Goal: Contribute content: Contribute content

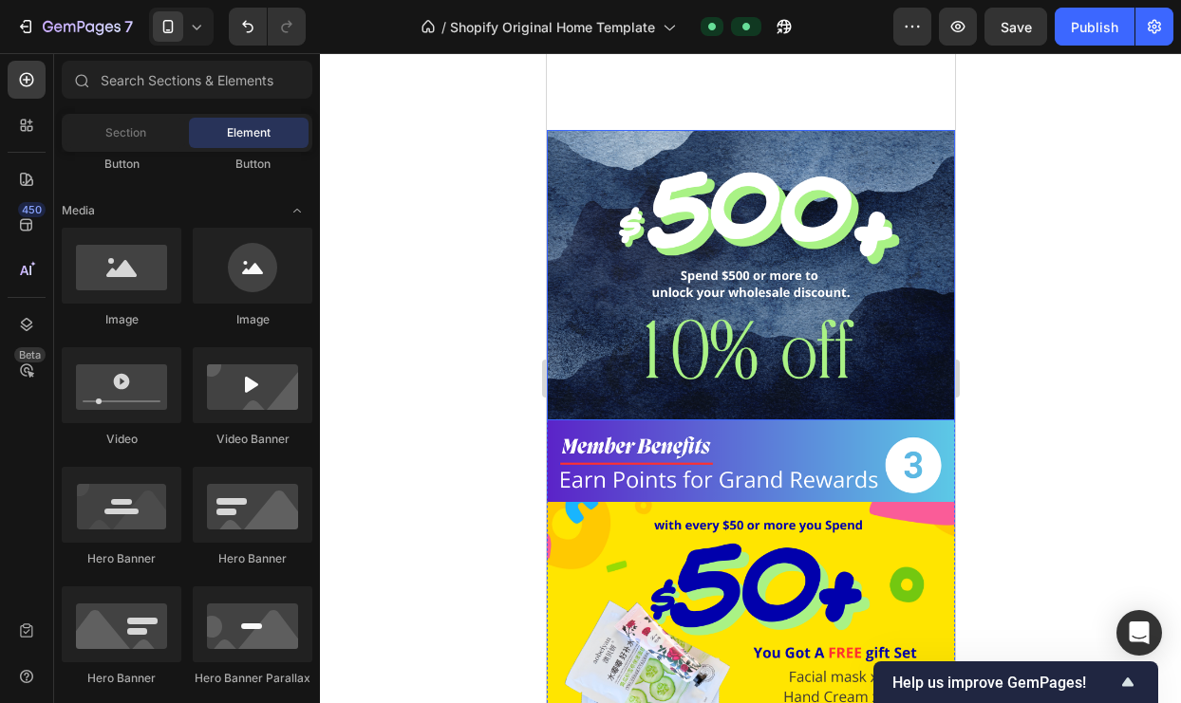
scroll to position [837, 0]
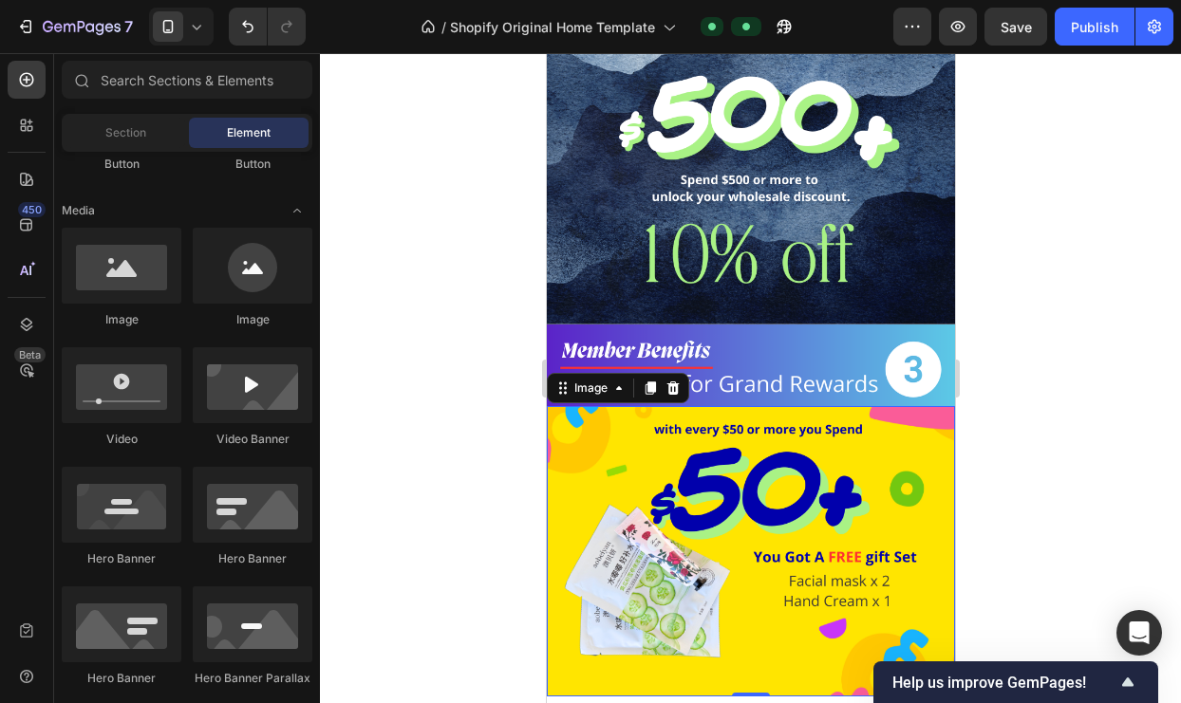
click at [754, 537] on img at bounding box center [750, 551] width 408 height 290
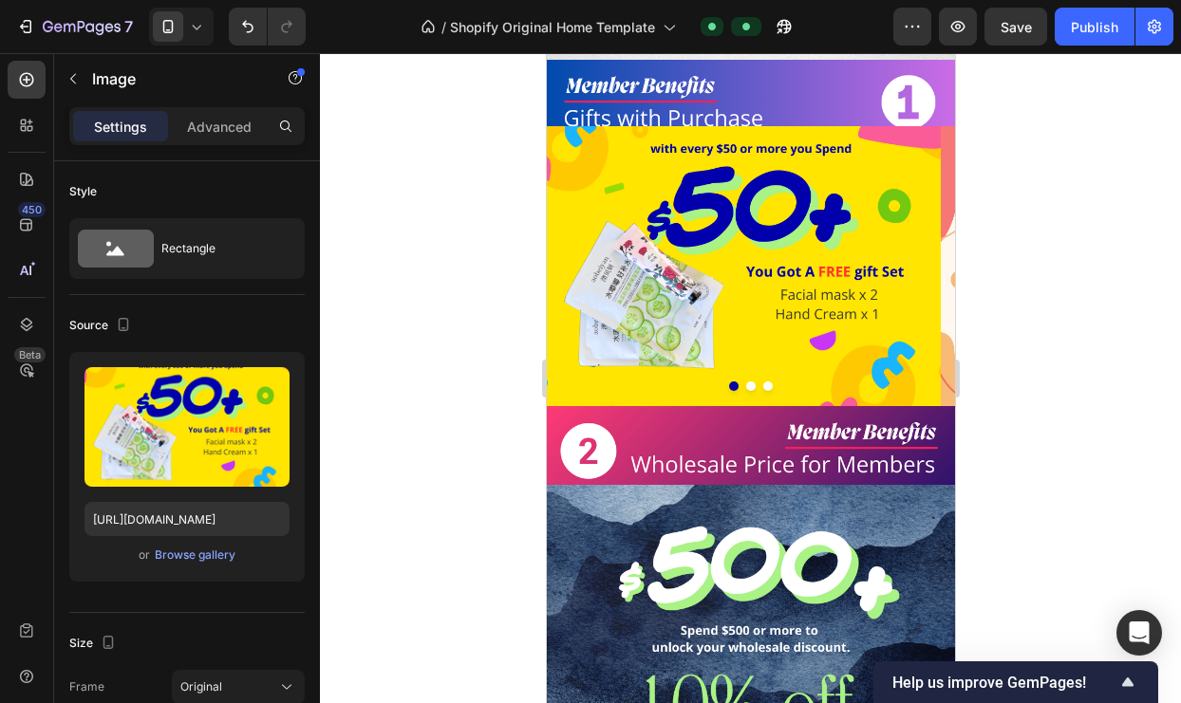
scroll to position [262, 0]
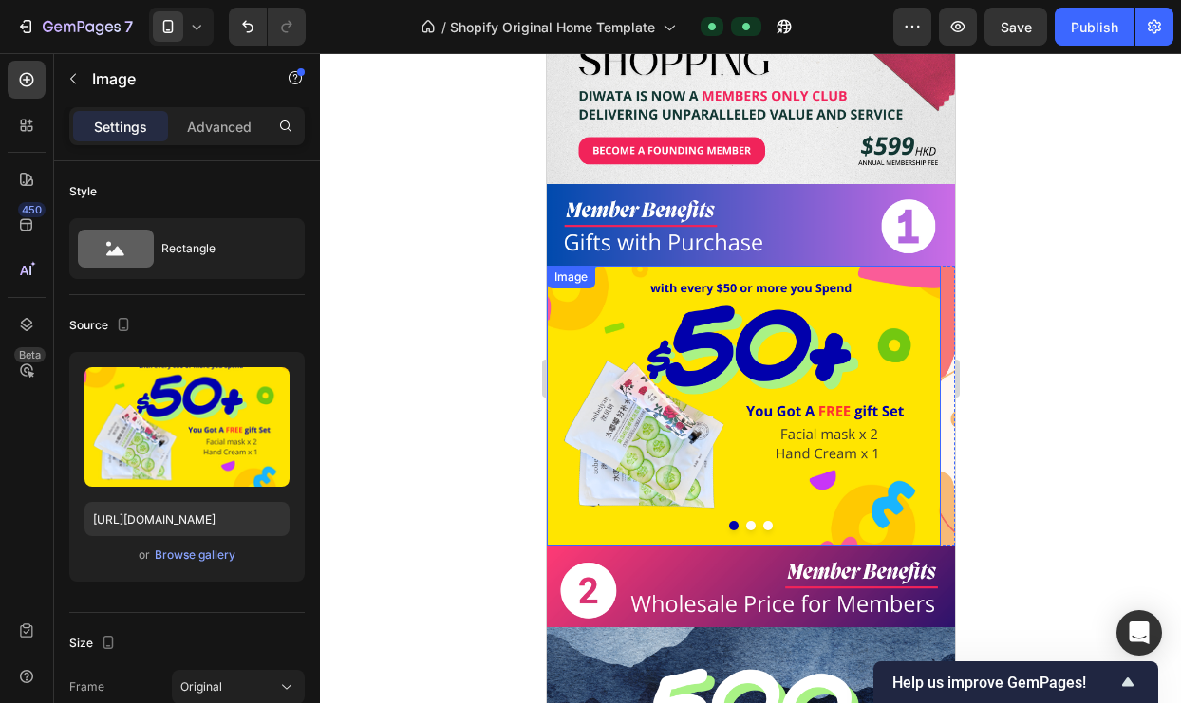
click at [736, 402] on img at bounding box center [743, 406] width 394 height 280
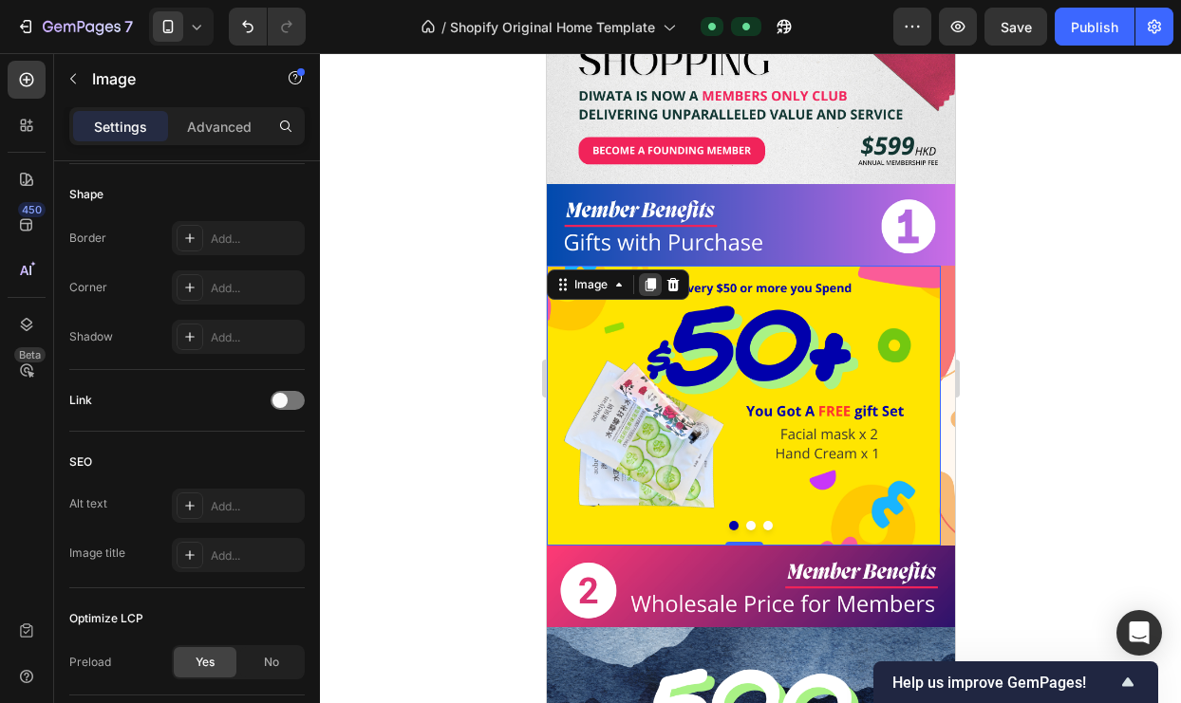
click at [650, 278] on icon at bounding box center [650, 284] width 10 height 13
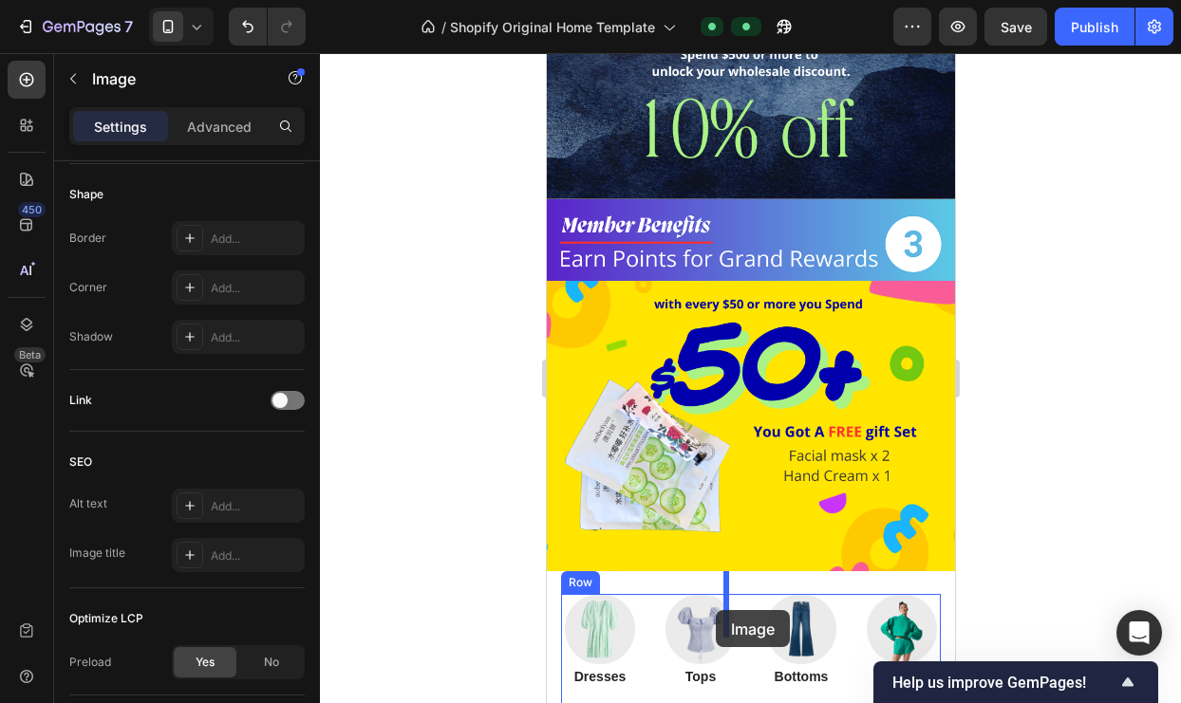
scroll to position [1250, 0]
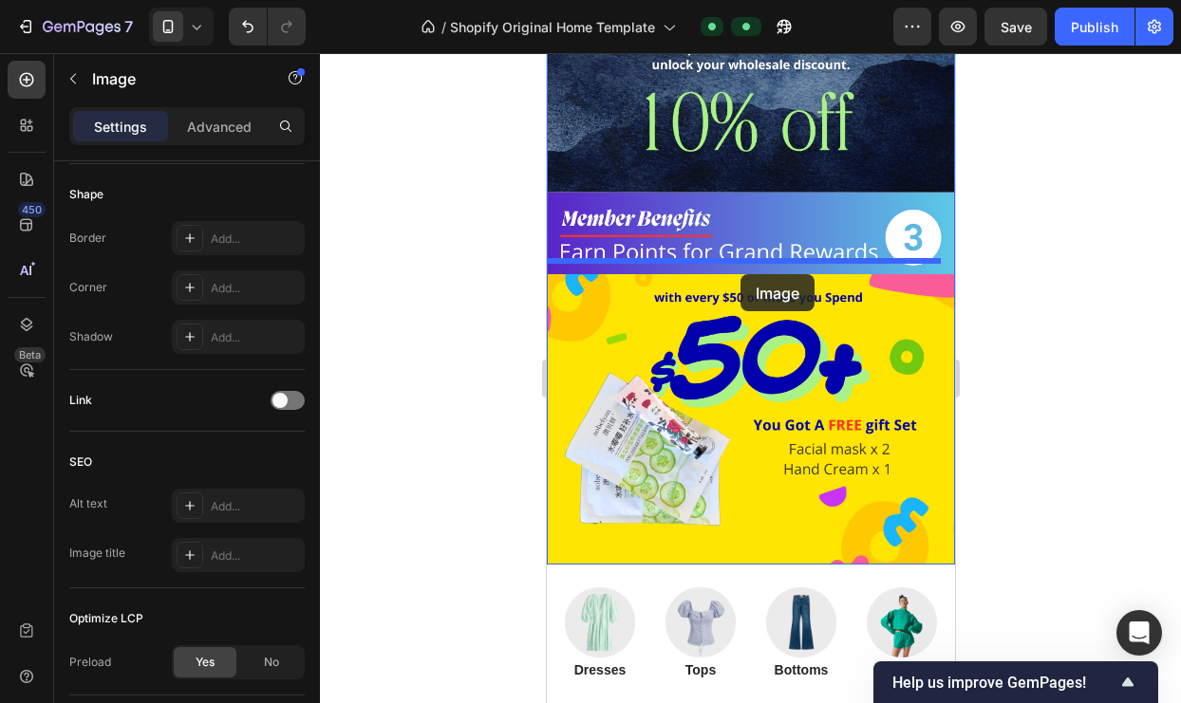
drag, startPoint x: 762, startPoint y: 224, endPoint x: 740, endPoint y: 274, distance: 55.2
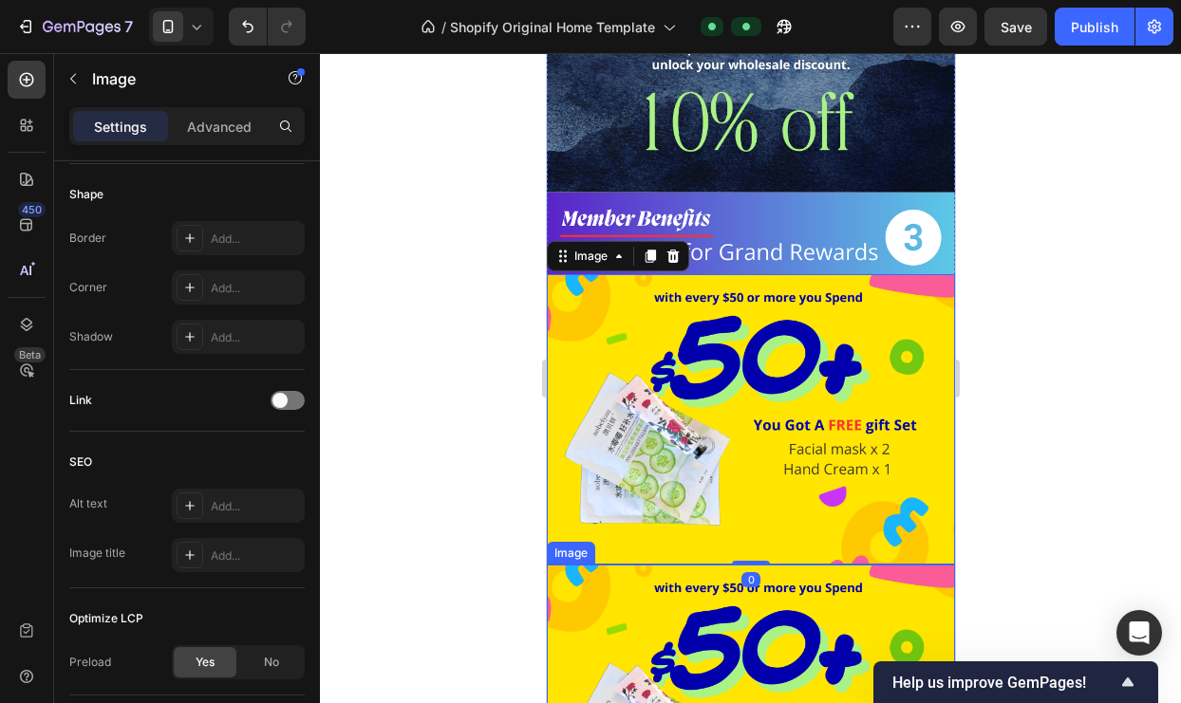
click at [780, 572] on img at bounding box center [750, 710] width 408 height 290
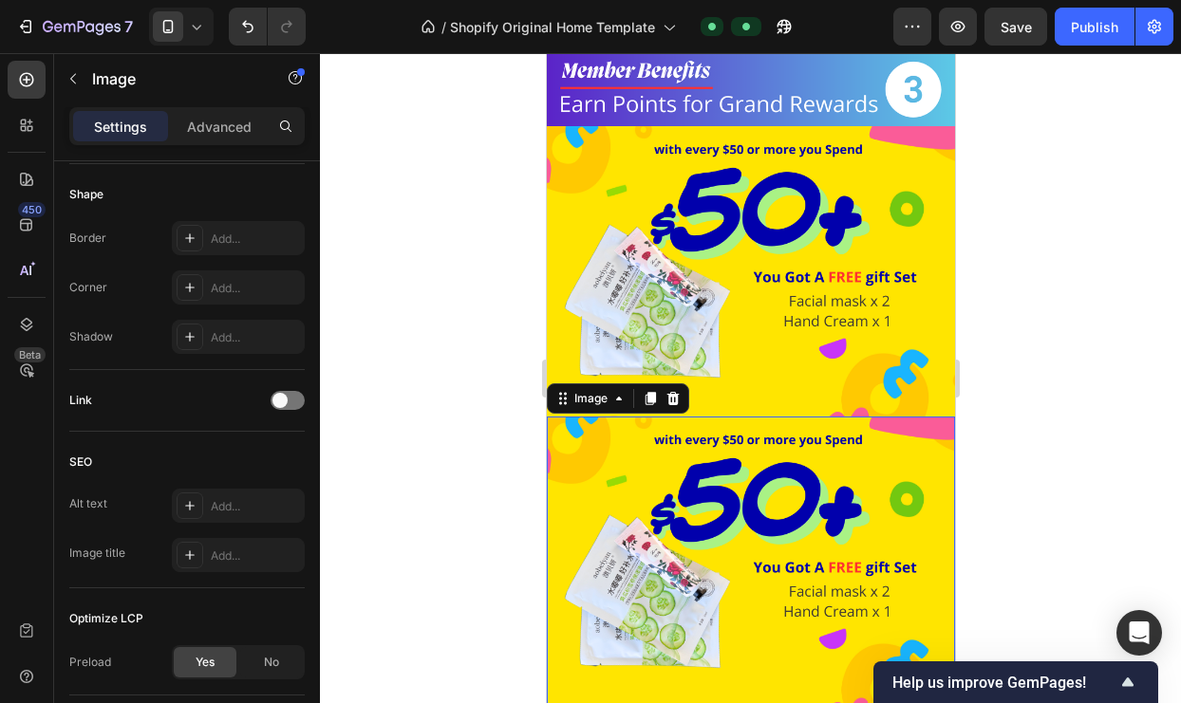
scroll to position [1593, 0]
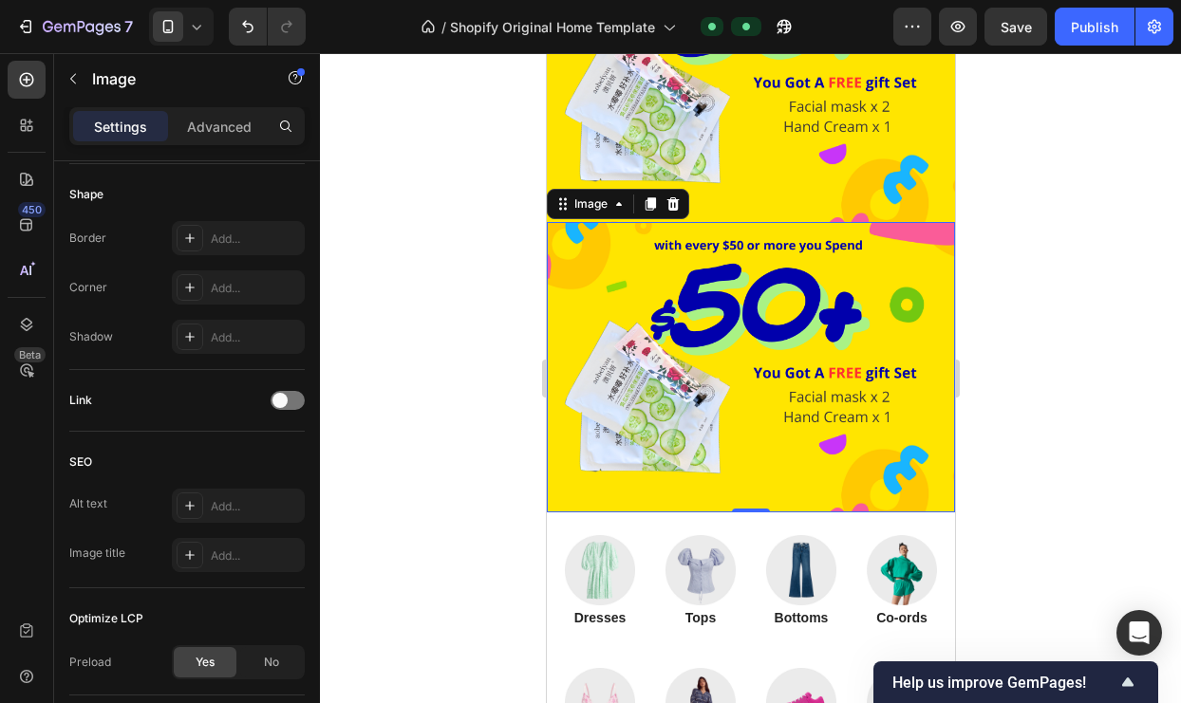
click at [744, 444] on img at bounding box center [750, 367] width 408 height 290
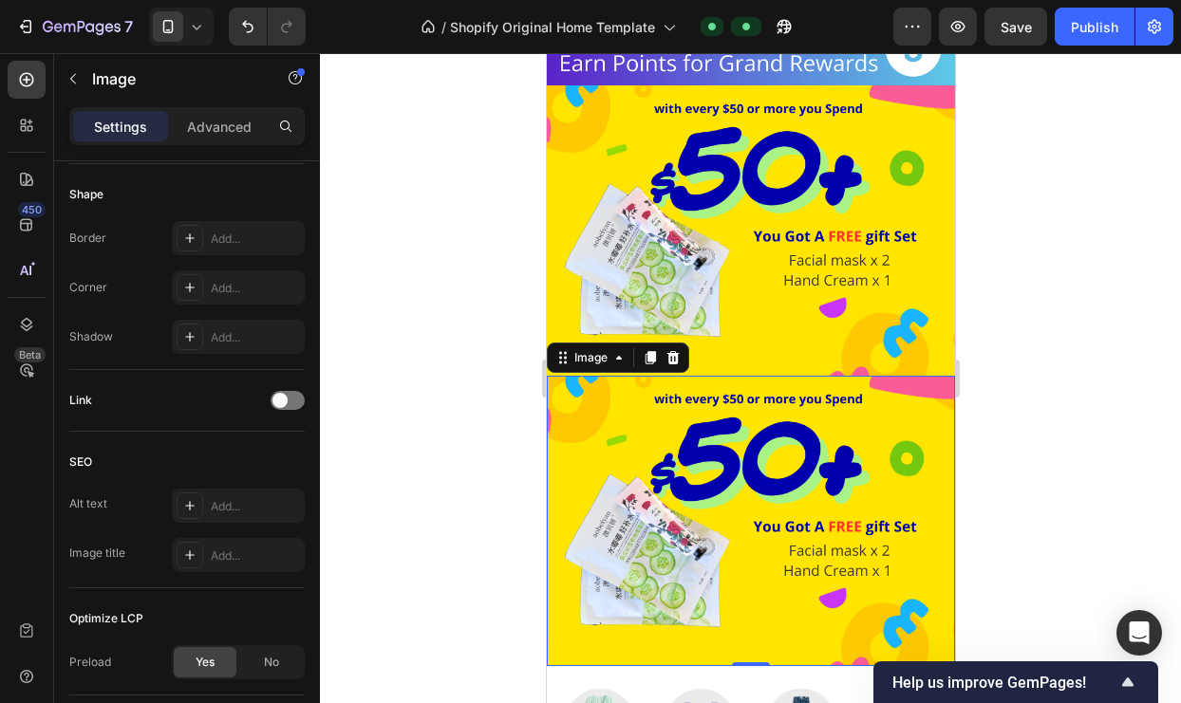
scroll to position [1436, 0]
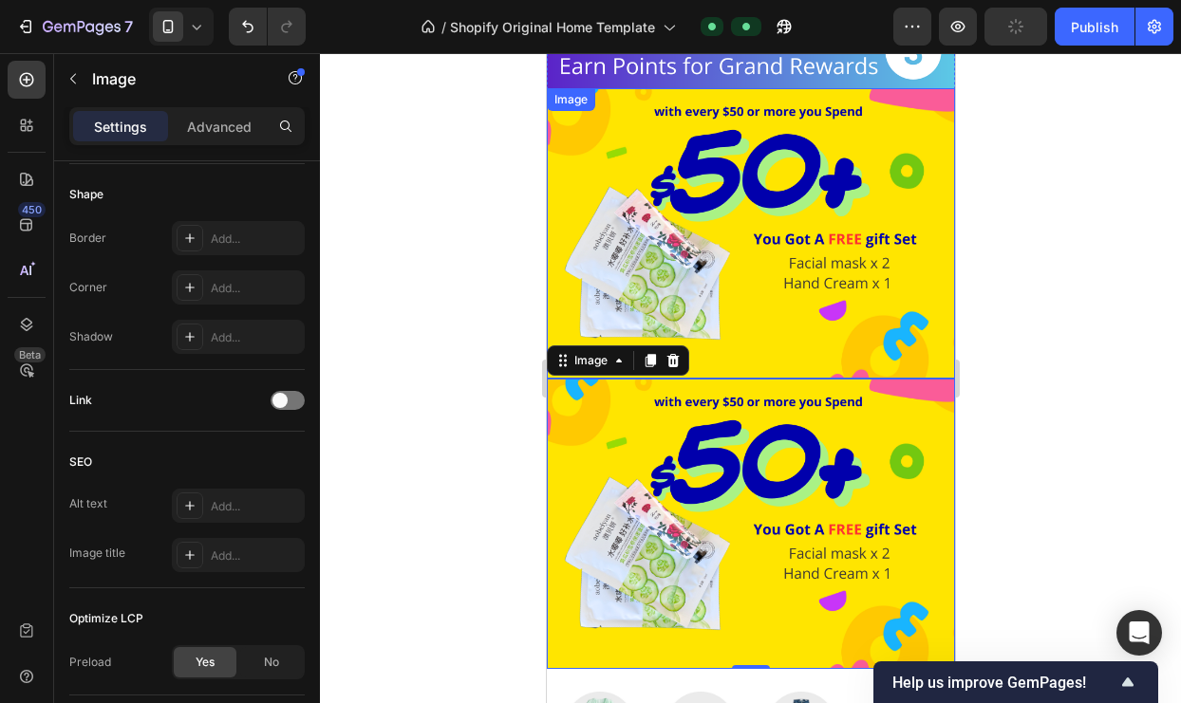
click at [766, 309] on img at bounding box center [750, 233] width 408 height 290
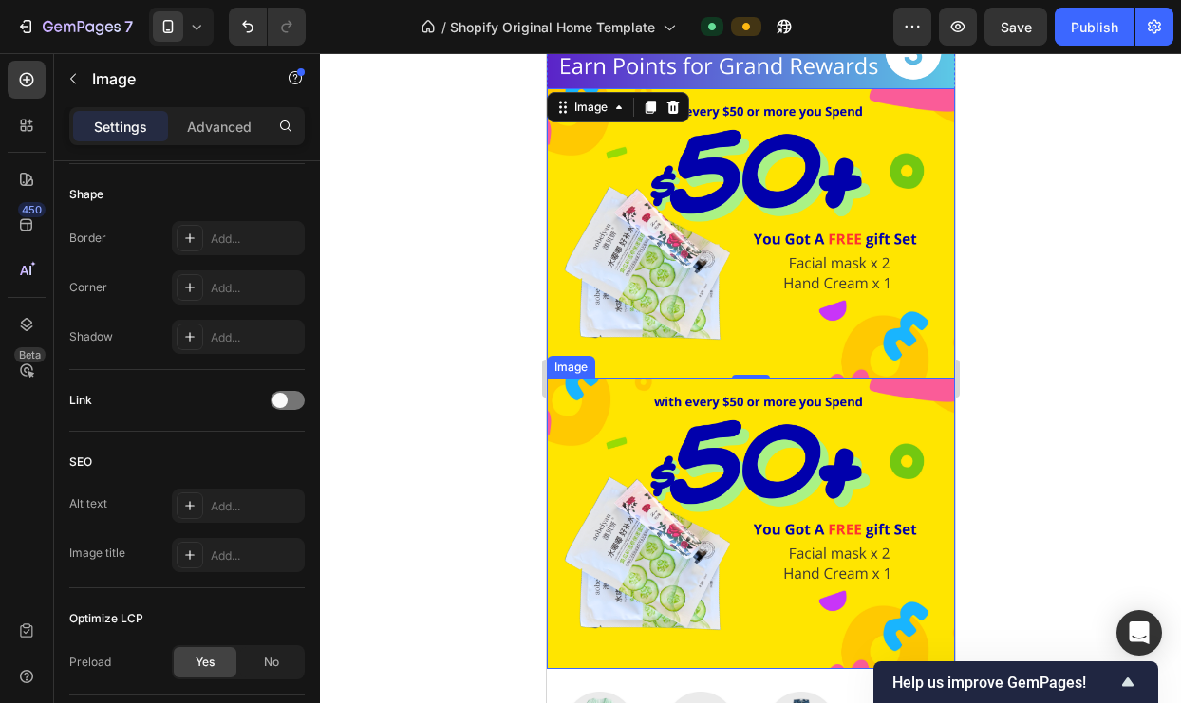
click at [858, 409] on img at bounding box center [750, 524] width 408 height 290
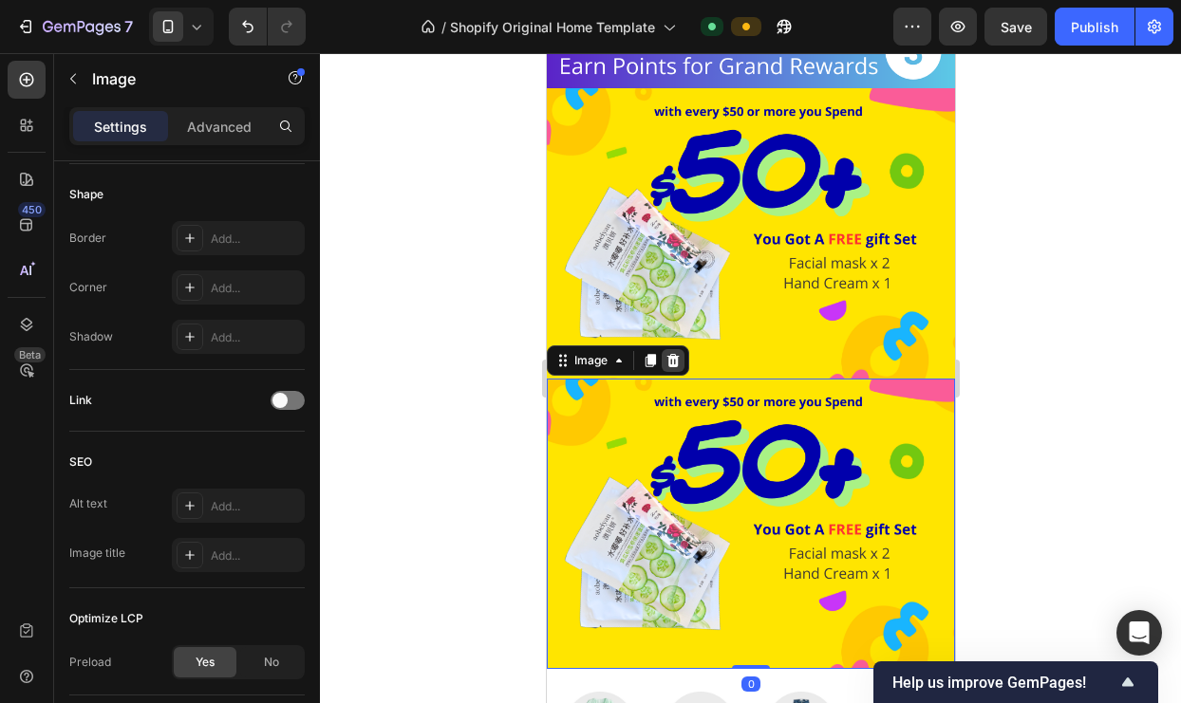
click at [667, 353] on icon at bounding box center [672, 360] width 15 height 15
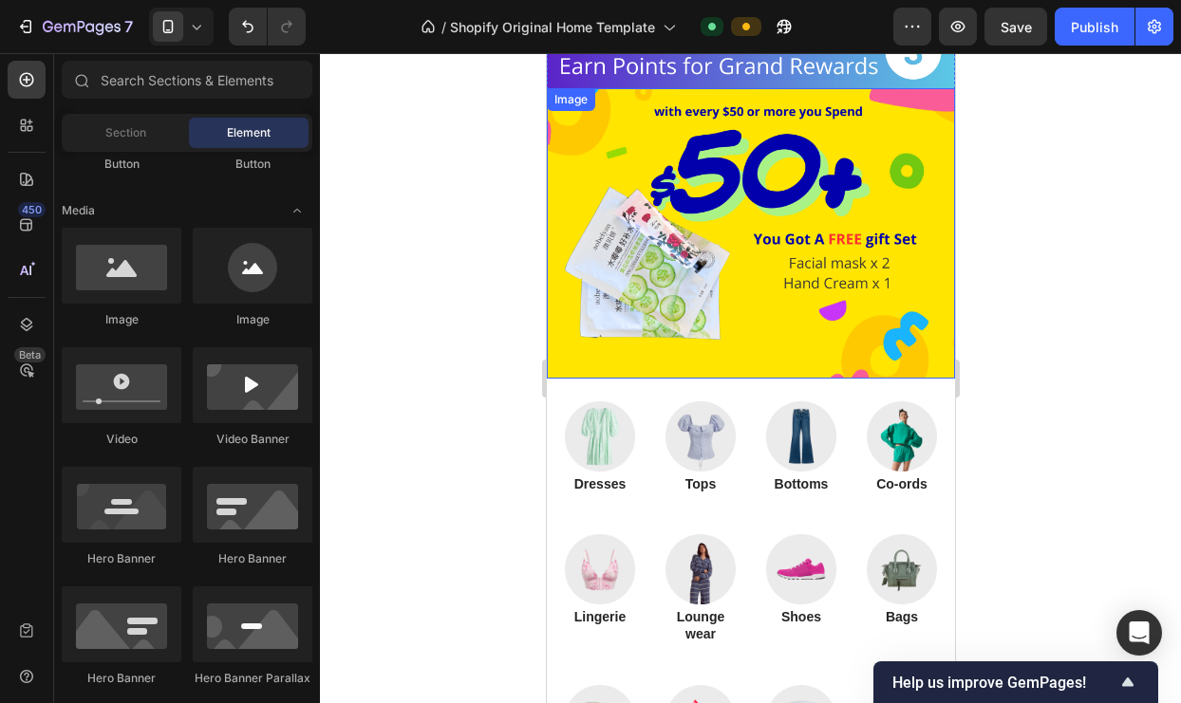
click at [723, 300] on img at bounding box center [750, 233] width 408 height 290
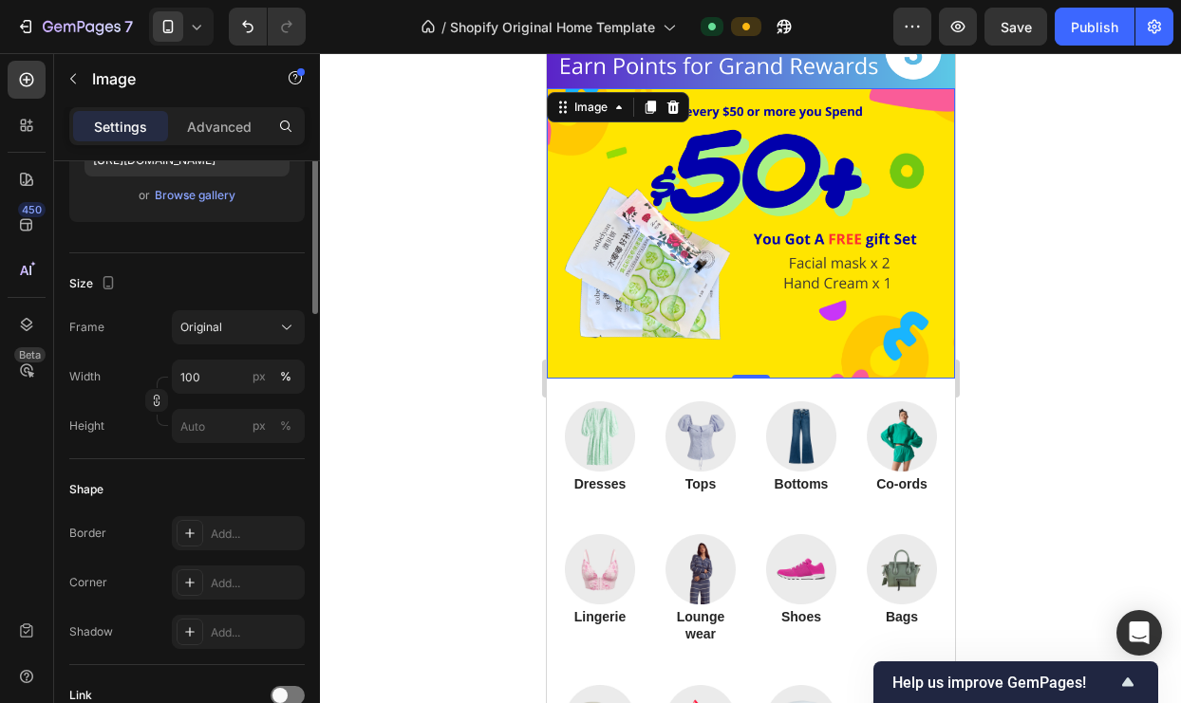
scroll to position [179, 0]
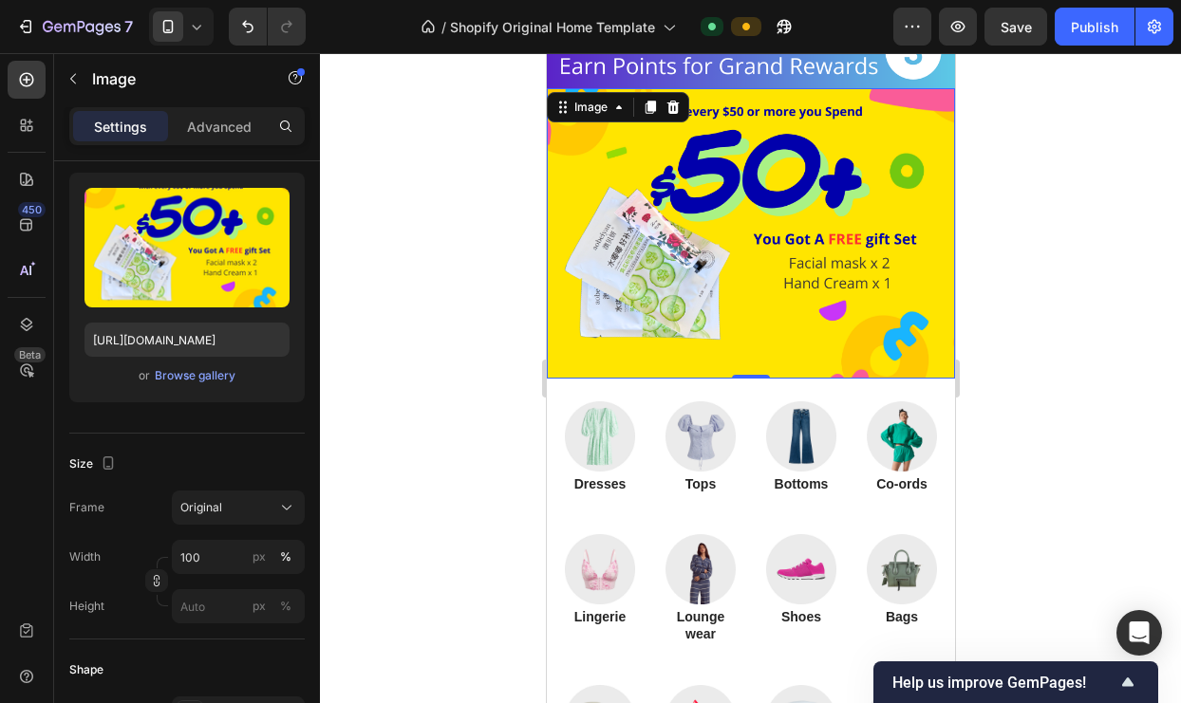
click at [596, 250] on img at bounding box center [750, 233] width 408 height 290
click at [661, 344] on img at bounding box center [750, 233] width 408 height 290
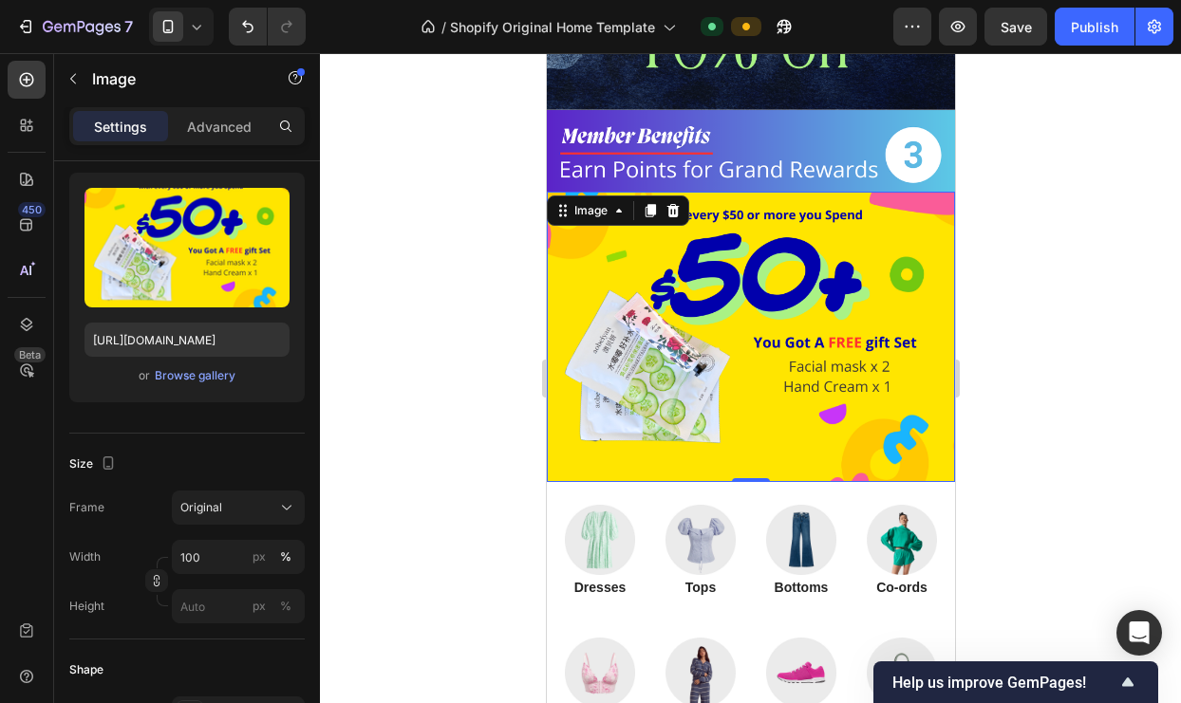
scroll to position [1174, 0]
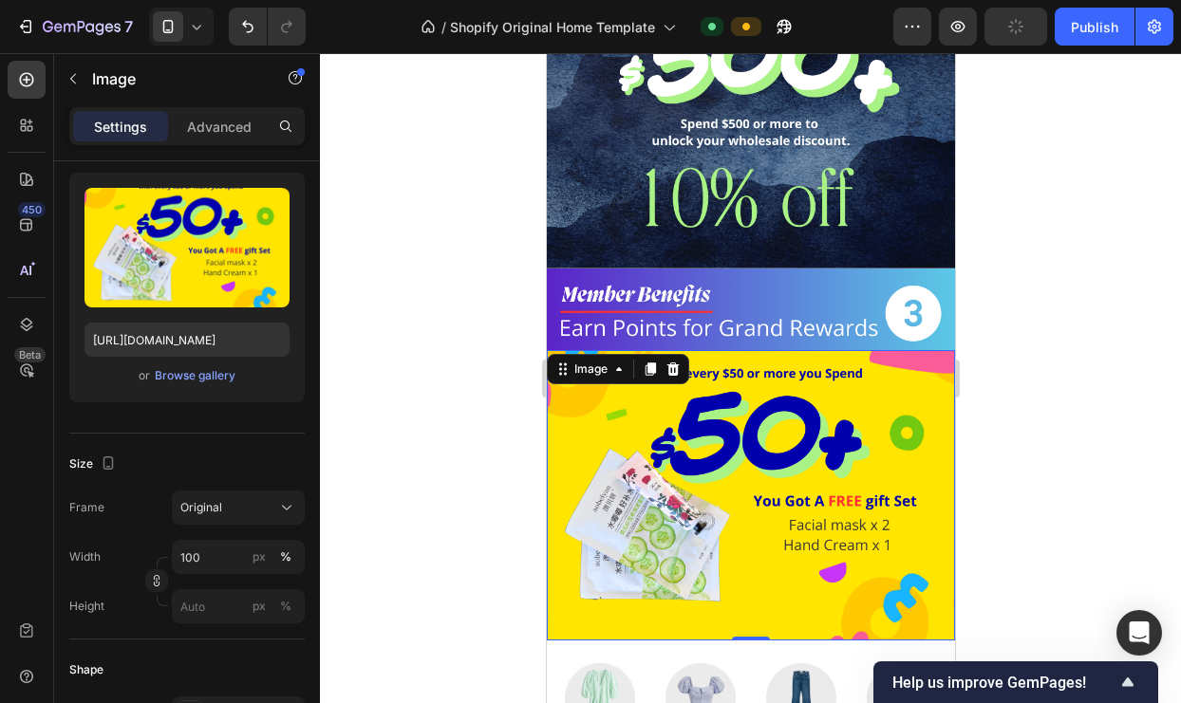
click at [767, 398] on img at bounding box center [750, 495] width 408 height 290
click at [677, 363] on icon at bounding box center [672, 369] width 12 height 13
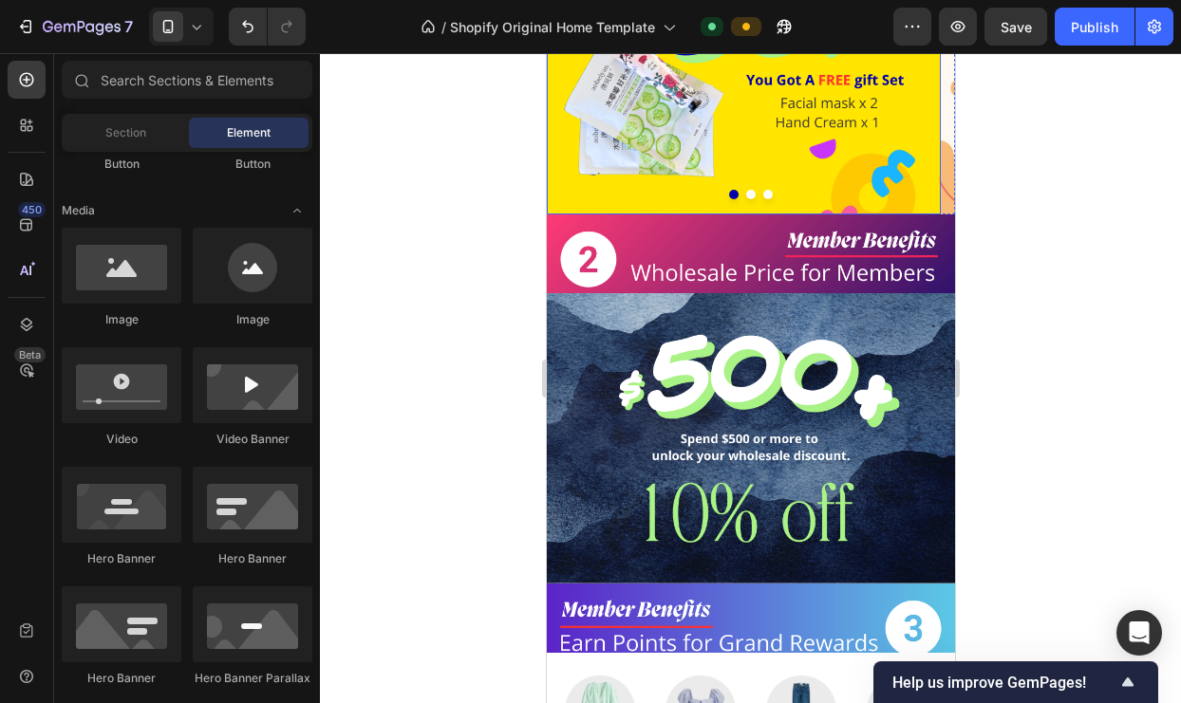
scroll to position [263, 0]
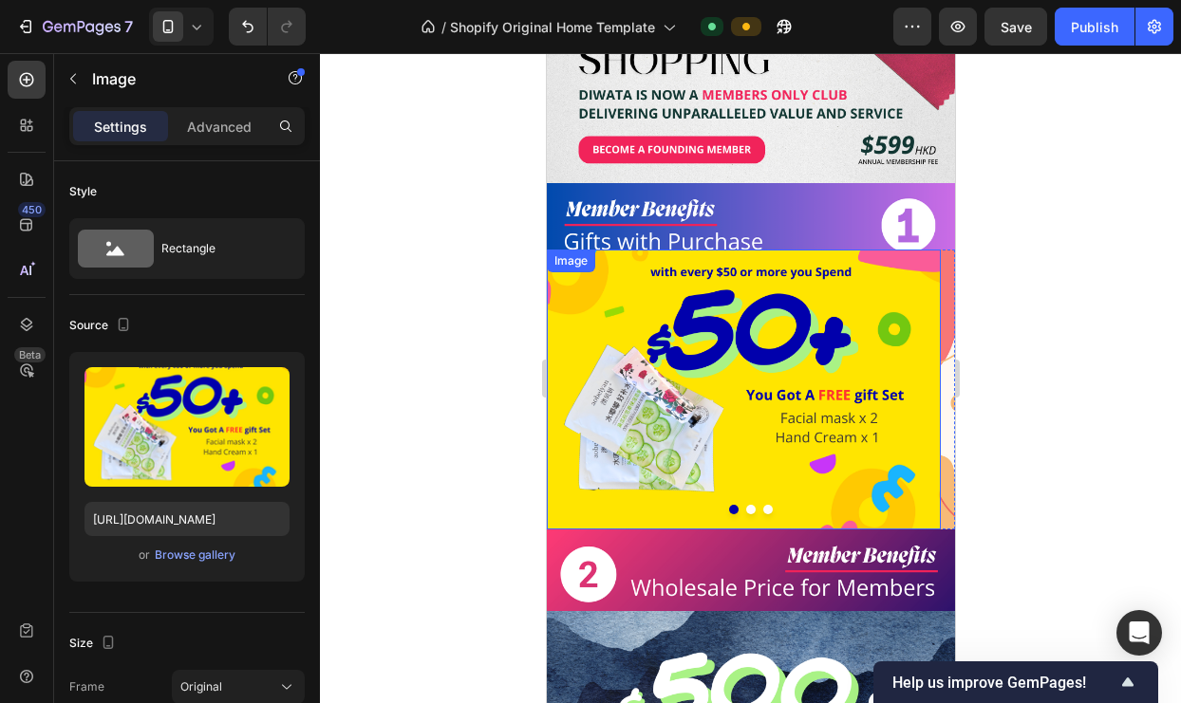
click at [924, 285] on img at bounding box center [743, 390] width 394 height 280
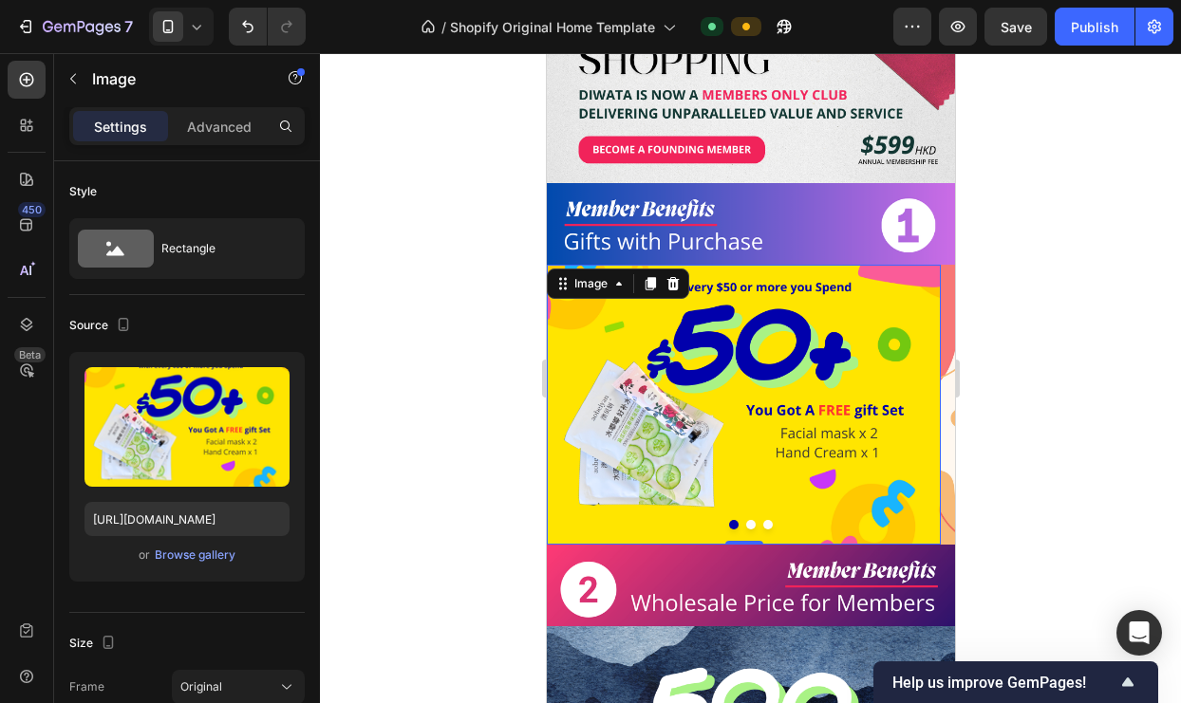
click at [938, 265] on img at bounding box center [743, 405] width 394 height 280
click at [762, 520] on button "Dot" at bounding box center [766, 524] width 9 height 9
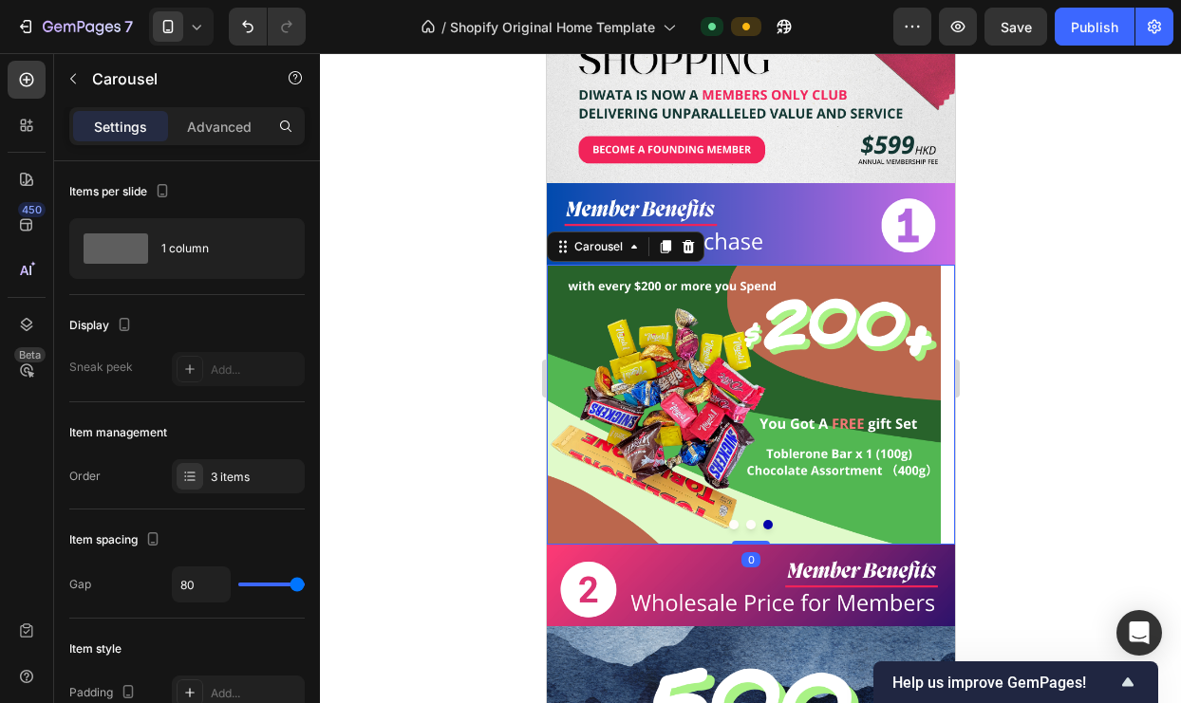
click at [731, 520] on div at bounding box center [750, 524] width 408 height 9
click at [728, 520] on button "Dot" at bounding box center [732, 524] width 9 height 9
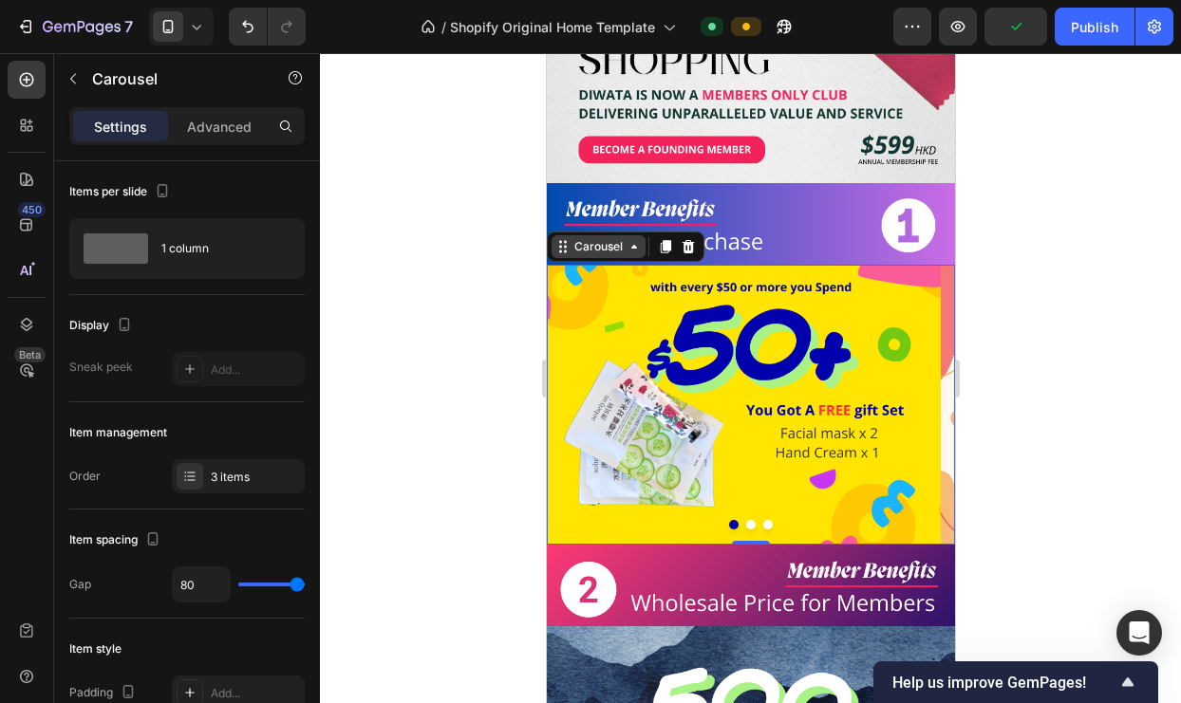
click at [585, 238] on div "Carousel" at bounding box center [598, 246] width 56 height 17
click at [667, 240] on icon at bounding box center [665, 246] width 10 height 13
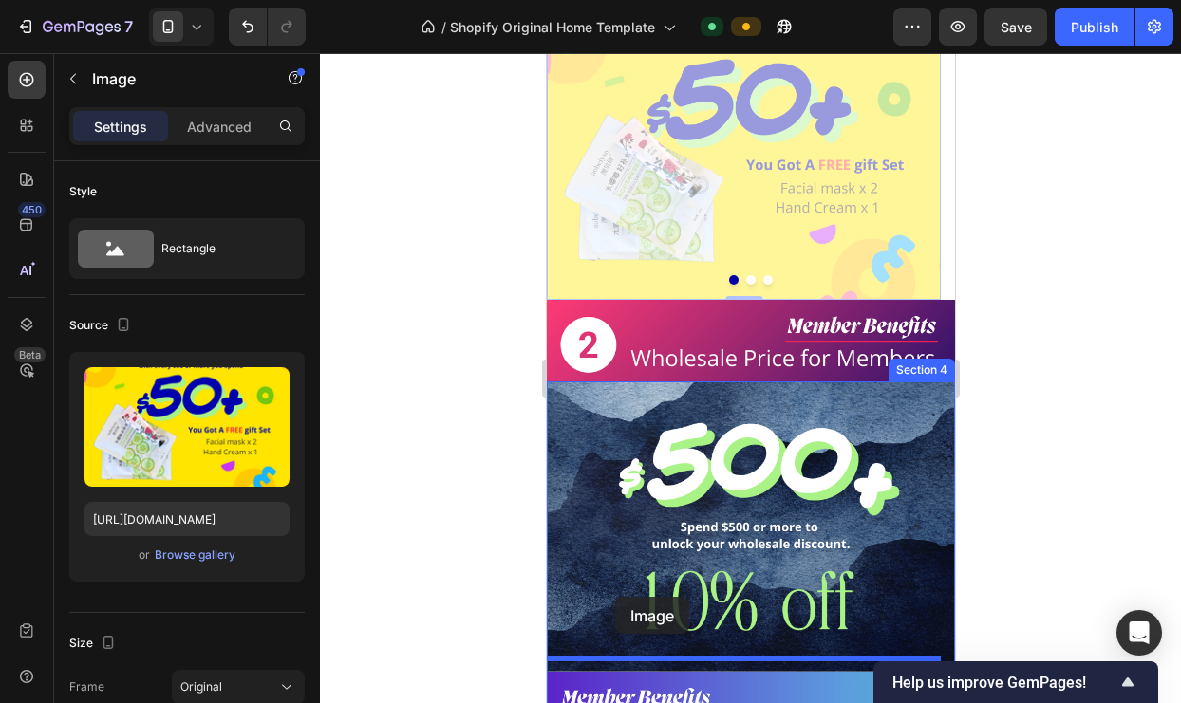
scroll to position [1014, 0]
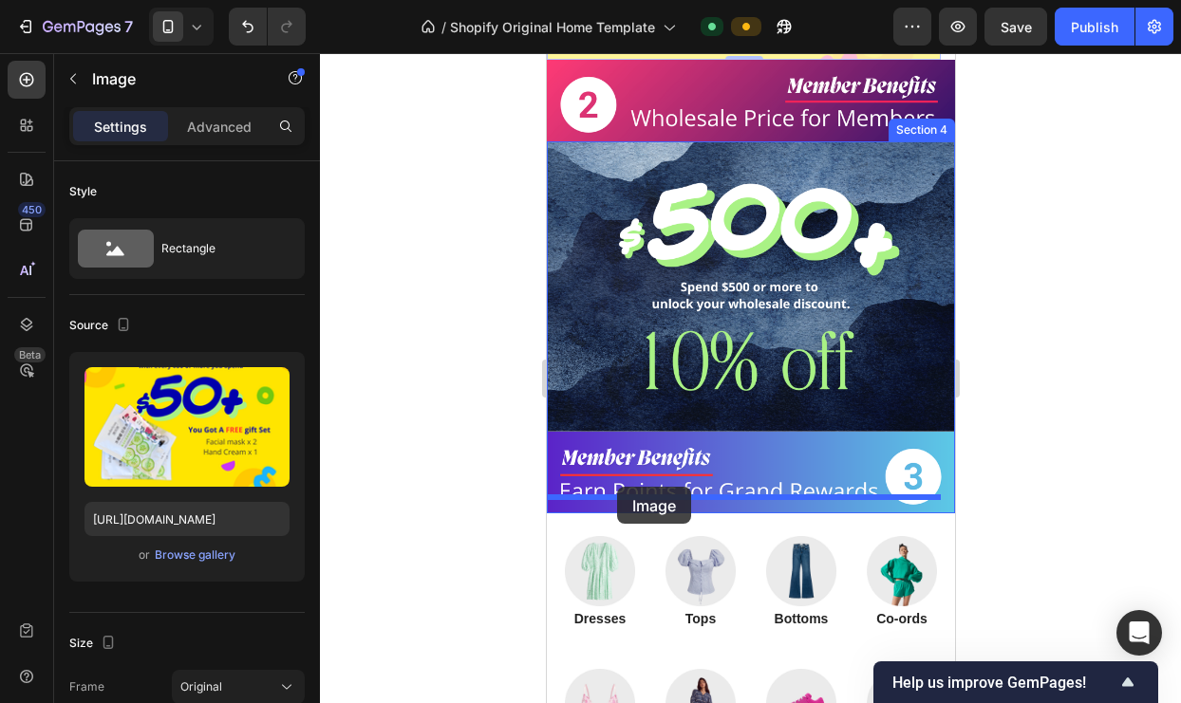
drag, startPoint x: 614, startPoint y: 129, endPoint x: 616, endPoint y: 487, distance: 357.9
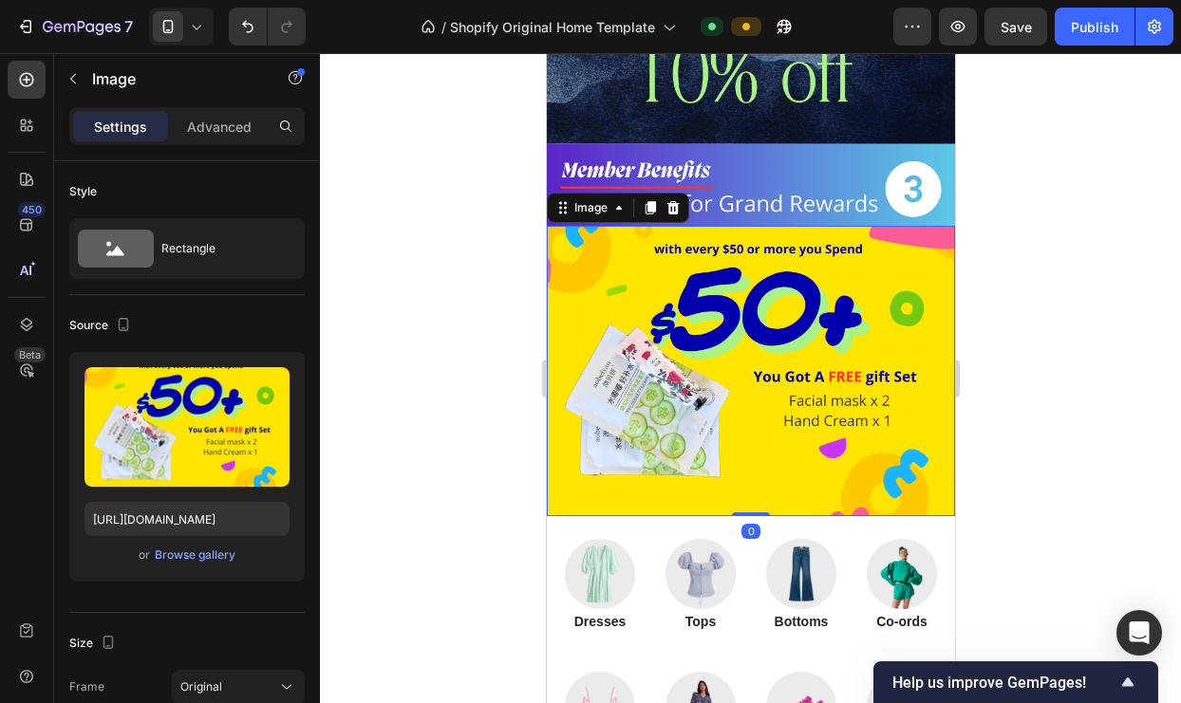
scroll to position [1298, 0]
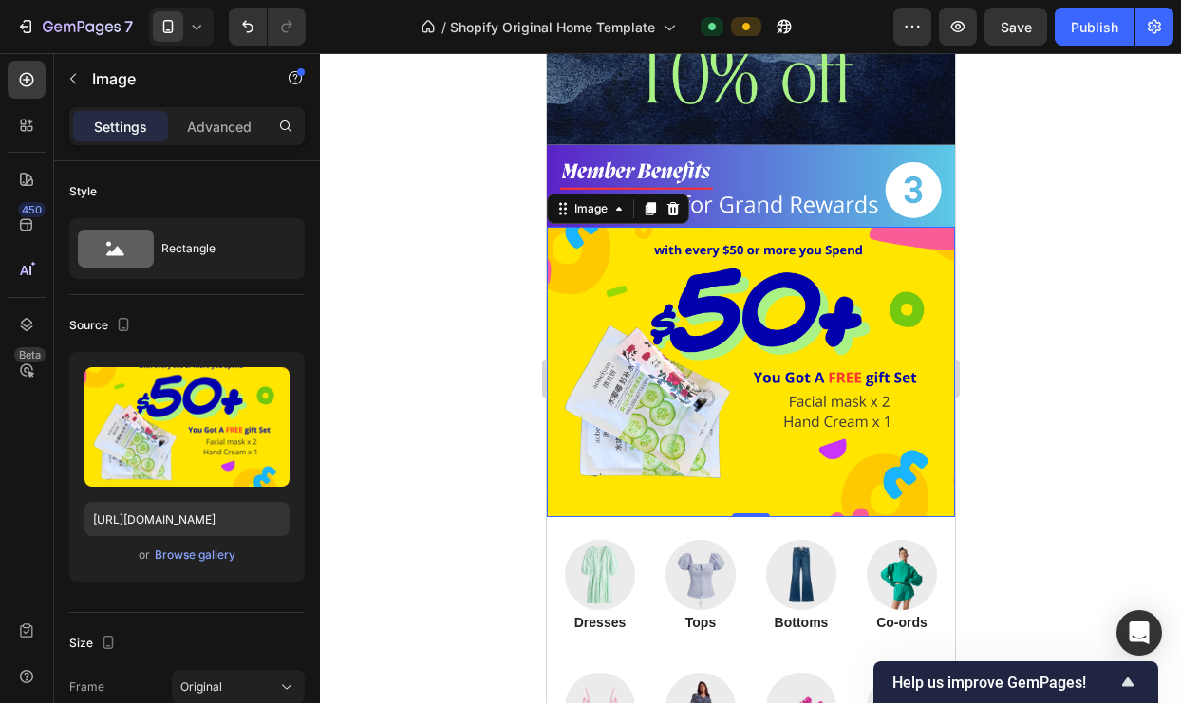
click at [727, 433] on img at bounding box center [750, 372] width 408 height 290
click at [672, 202] on icon at bounding box center [672, 208] width 12 height 13
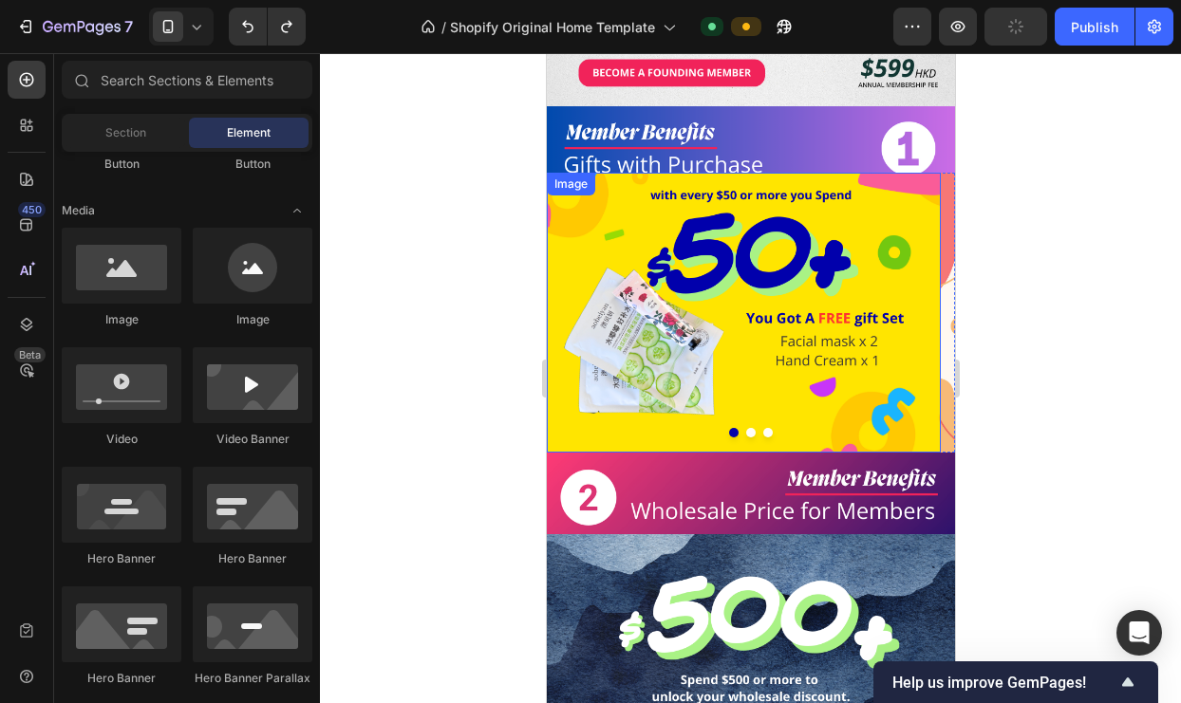
scroll to position [319, 0]
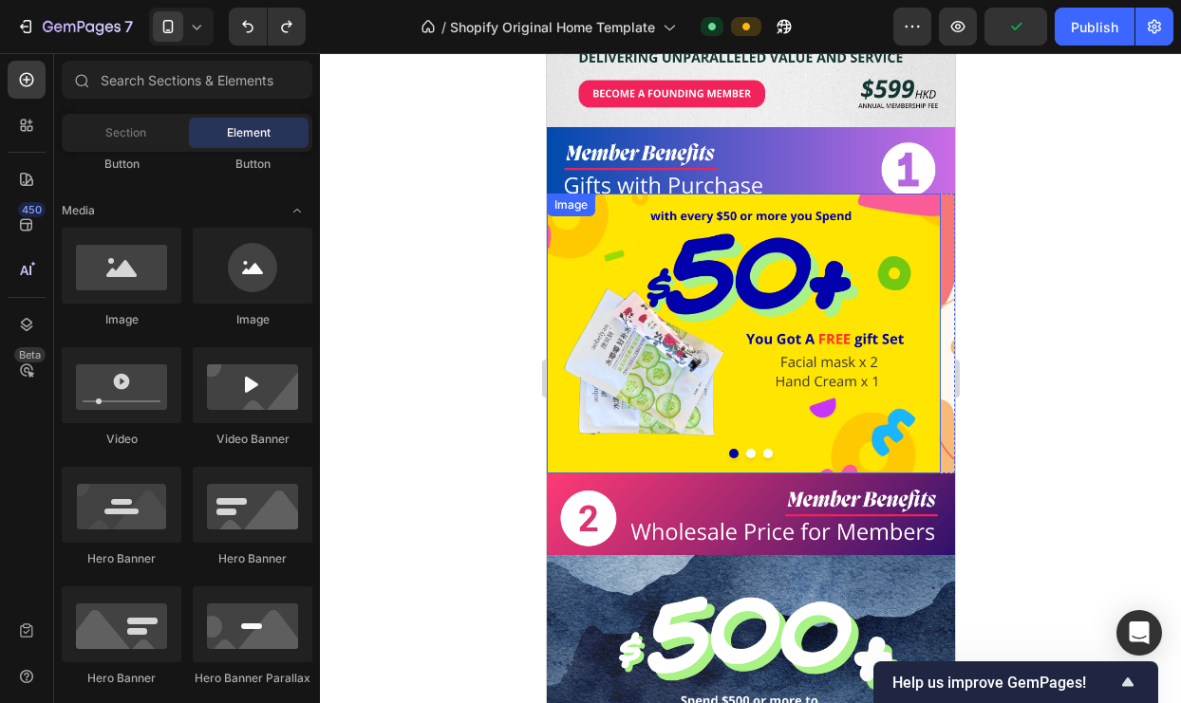
click at [923, 207] on img at bounding box center [743, 334] width 394 height 280
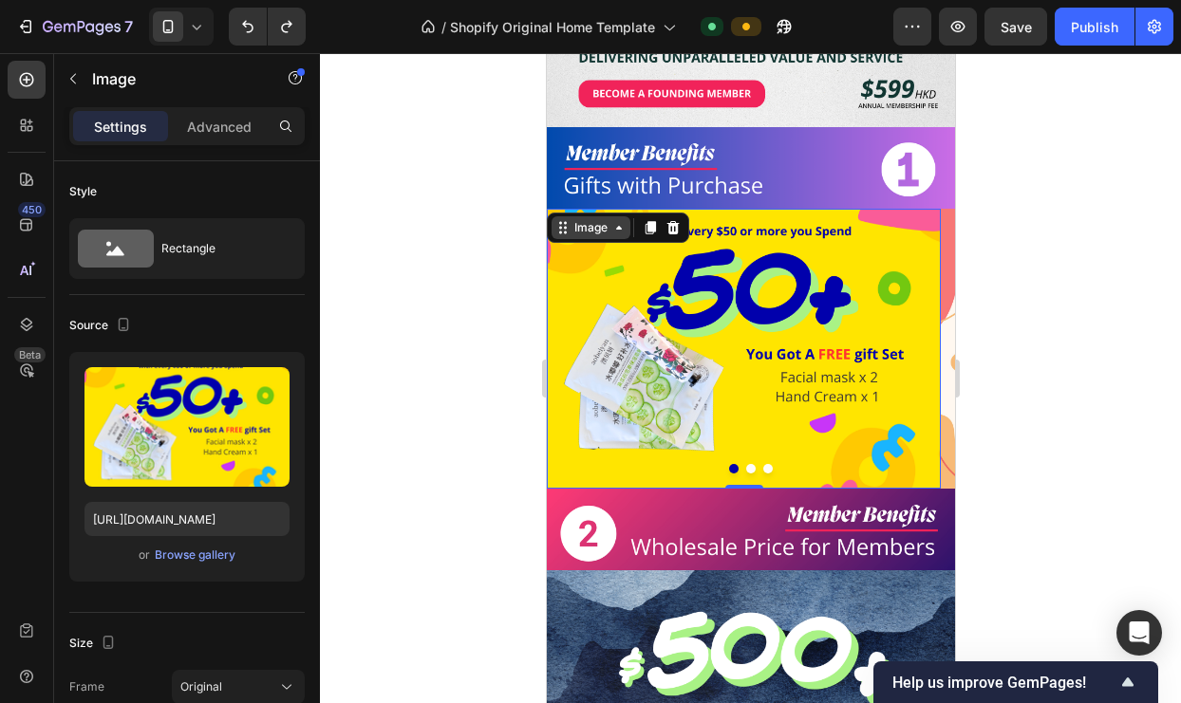
click at [604, 219] on div "Image" at bounding box center [590, 227] width 41 height 17
click at [471, 291] on div at bounding box center [750, 378] width 861 height 650
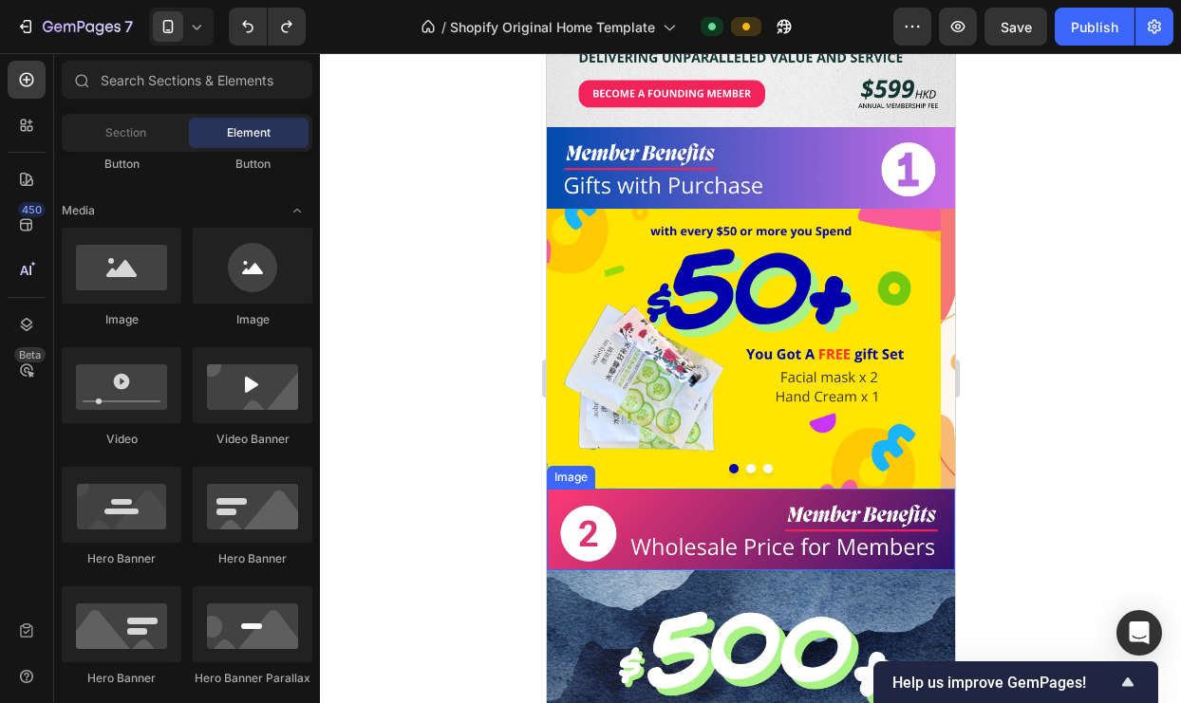
click at [549, 489] on img at bounding box center [750, 530] width 408 height 82
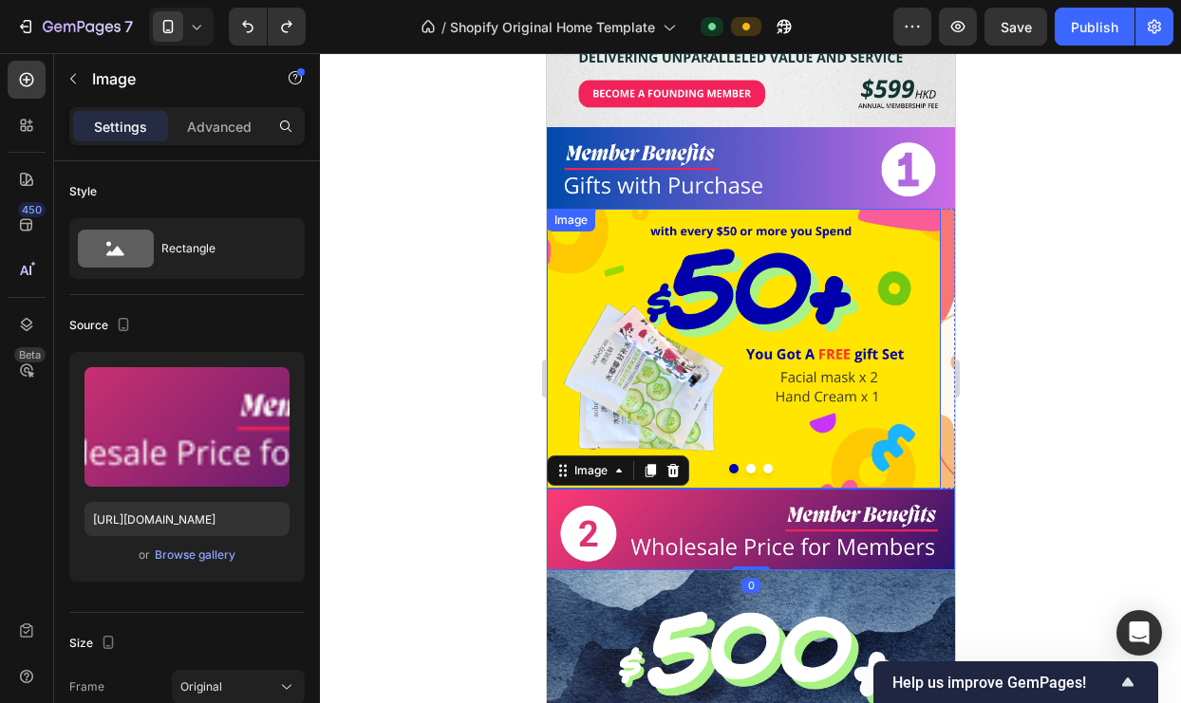
click at [579, 361] on img at bounding box center [743, 349] width 394 height 280
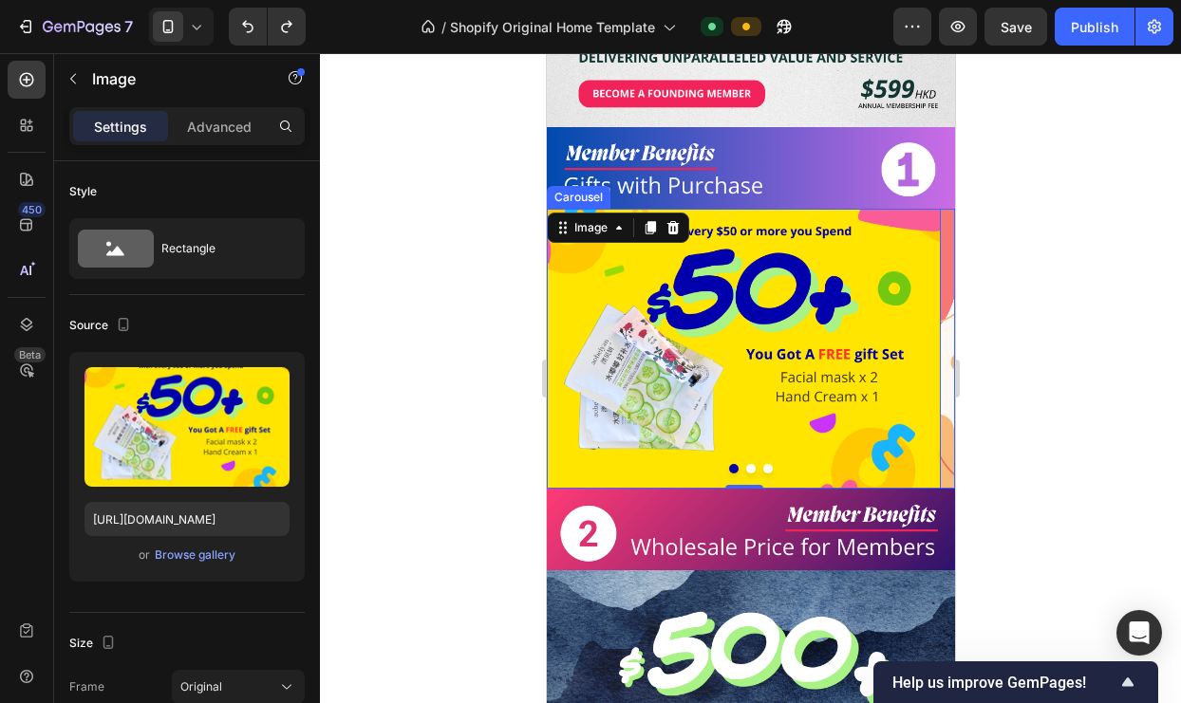
click at [745, 464] on button "Dot" at bounding box center [749, 468] width 9 height 9
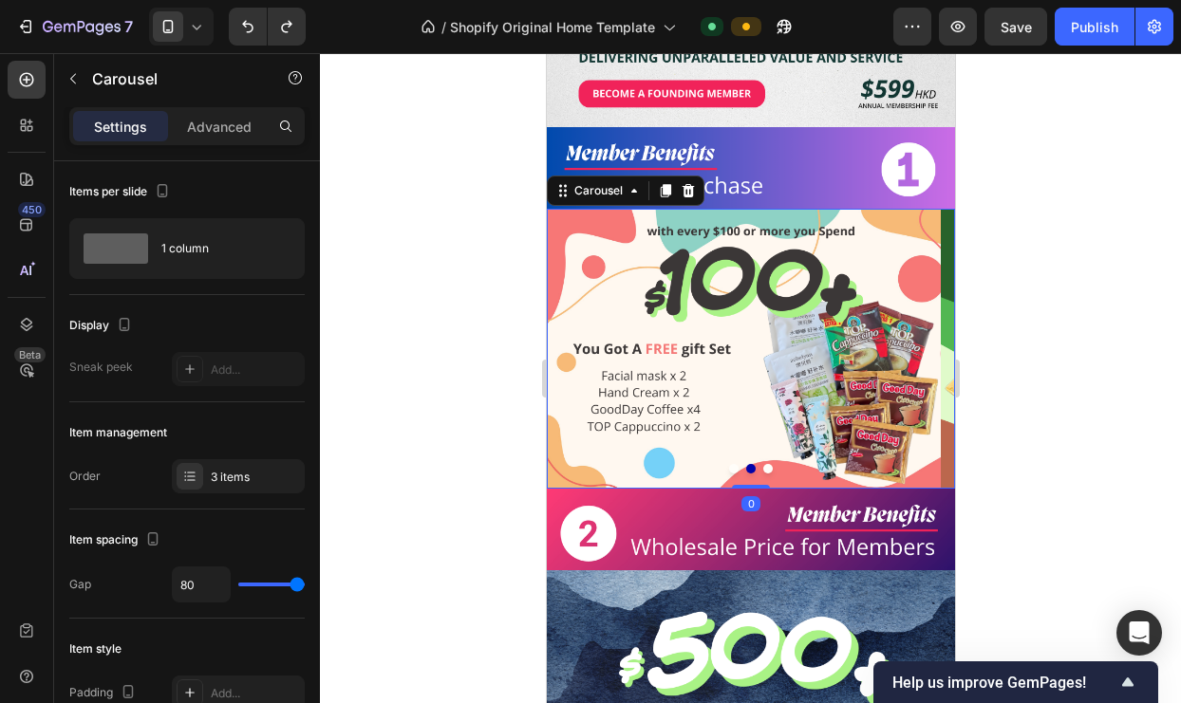
click at [728, 464] on button "Dot" at bounding box center [732, 468] width 9 height 9
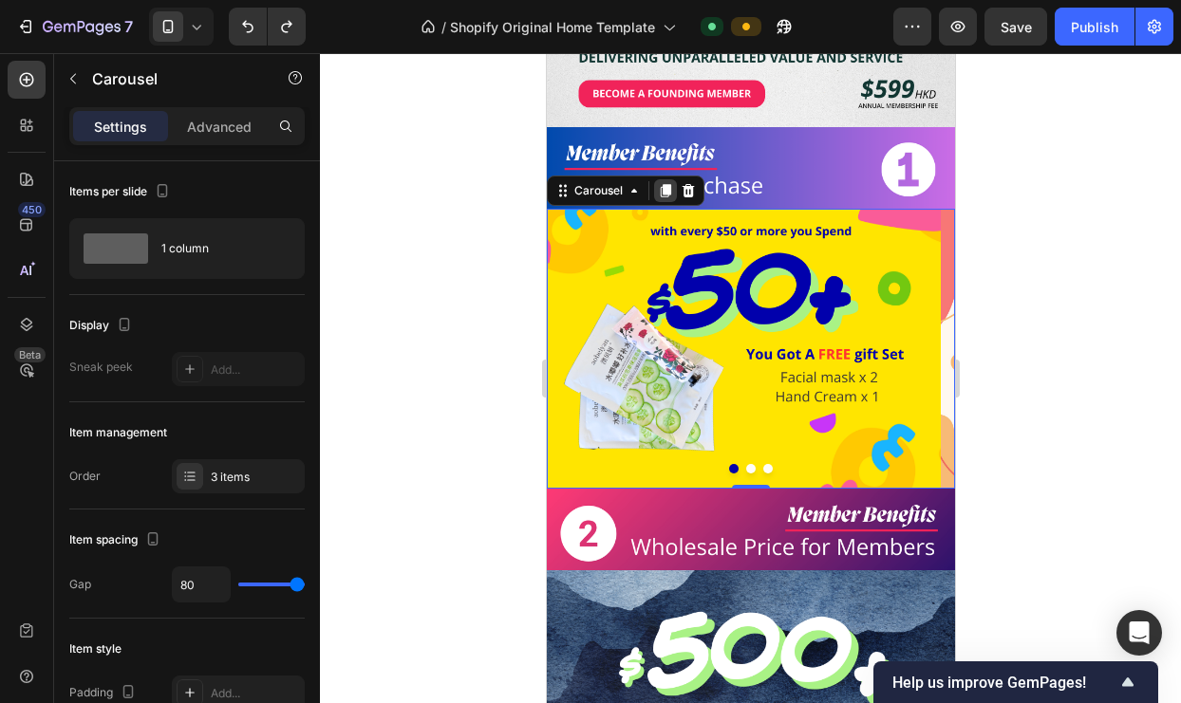
click at [659, 183] on icon at bounding box center [664, 190] width 15 height 15
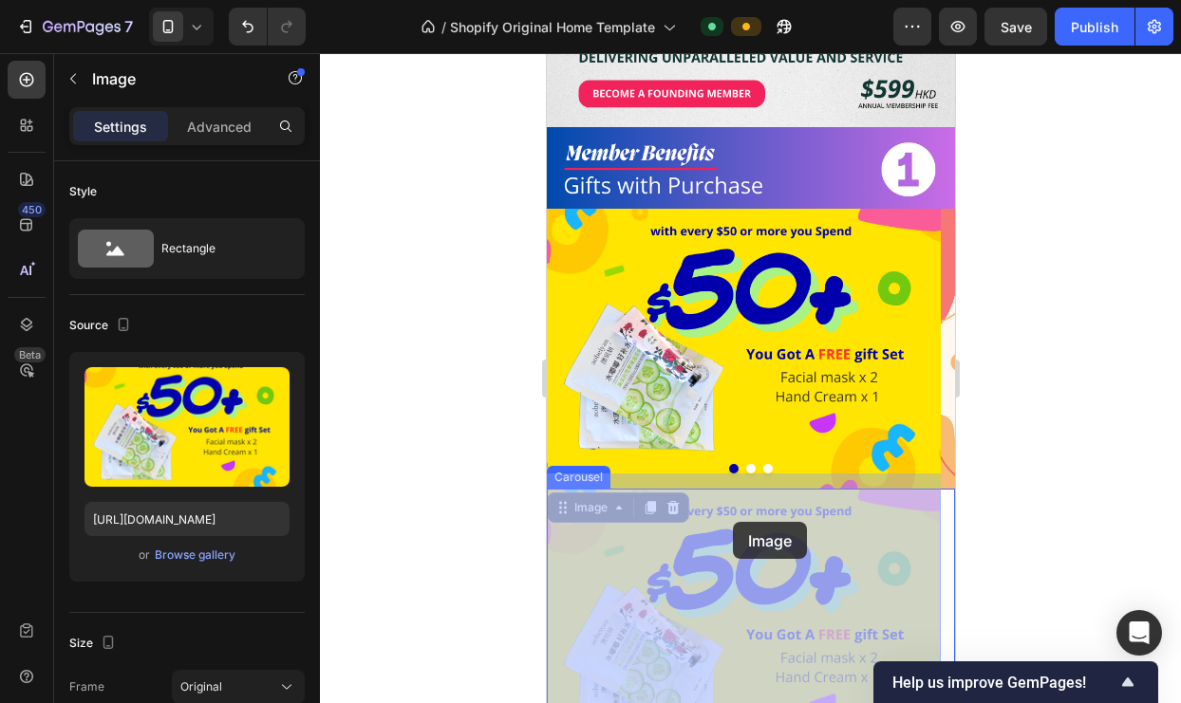
drag, startPoint x: 647, startPoint y: 477, endPoint x: 732, endPoint y: 523, distance: 96.4
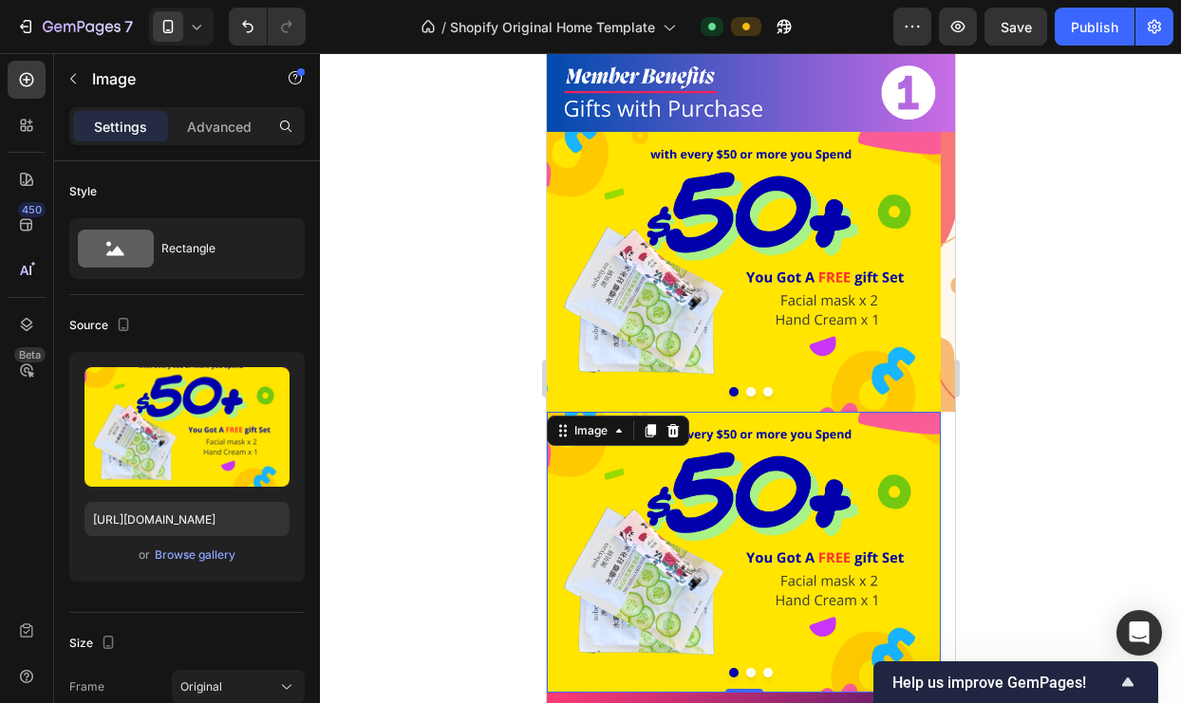
scroll to position [488, 0]
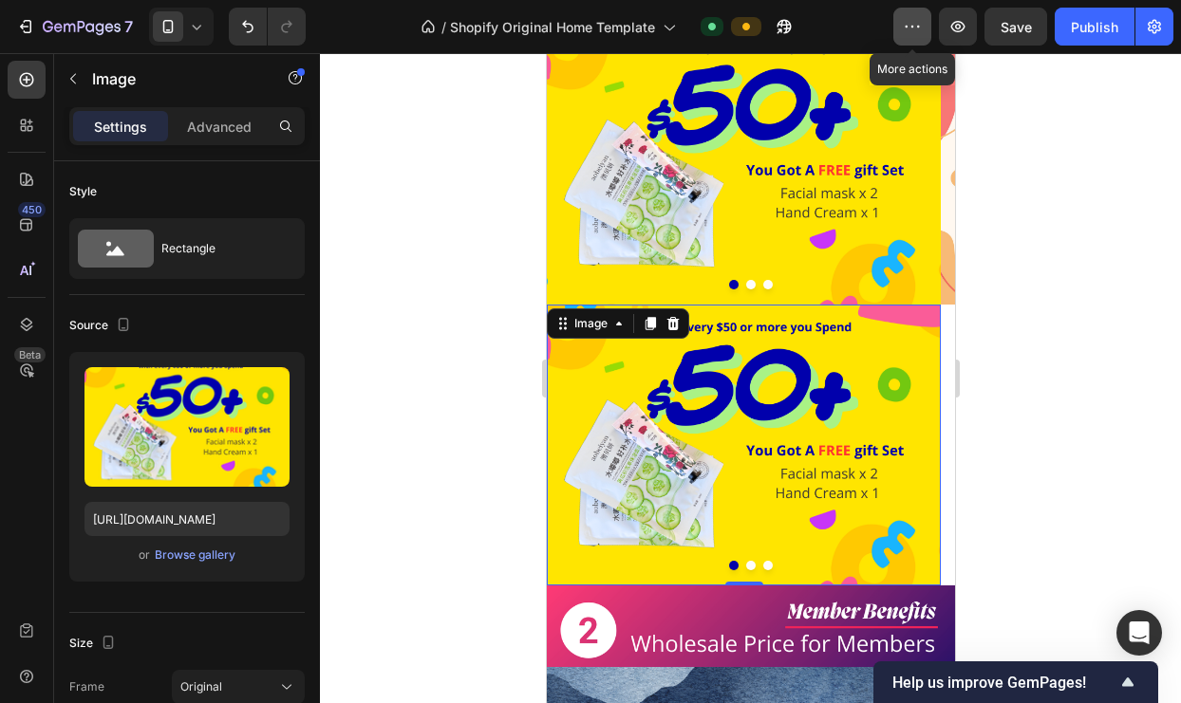
click at [904, 30] on icon "button" at bounding box center [912, 26] width 19 height 19
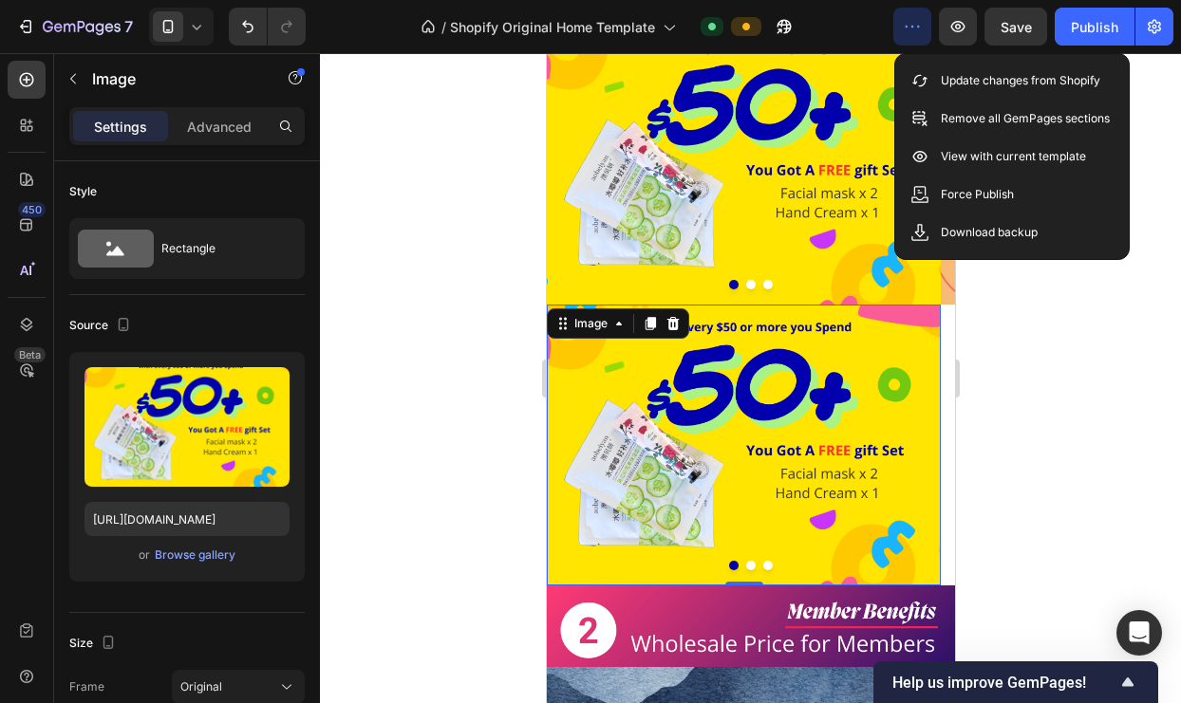
click at [905, 30] on icon "button" at bounding box center [912, 26] width 19 height 19
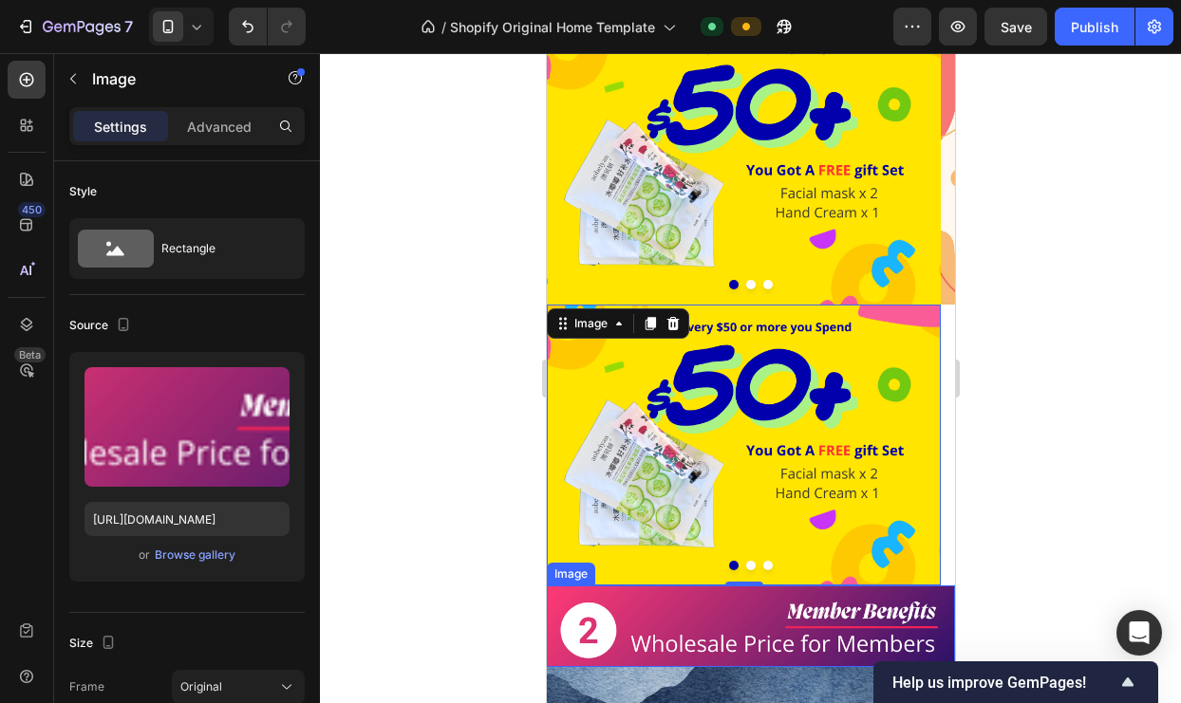
click at [827, 613] on img at bounding box center [750, 627] width 408 height 82
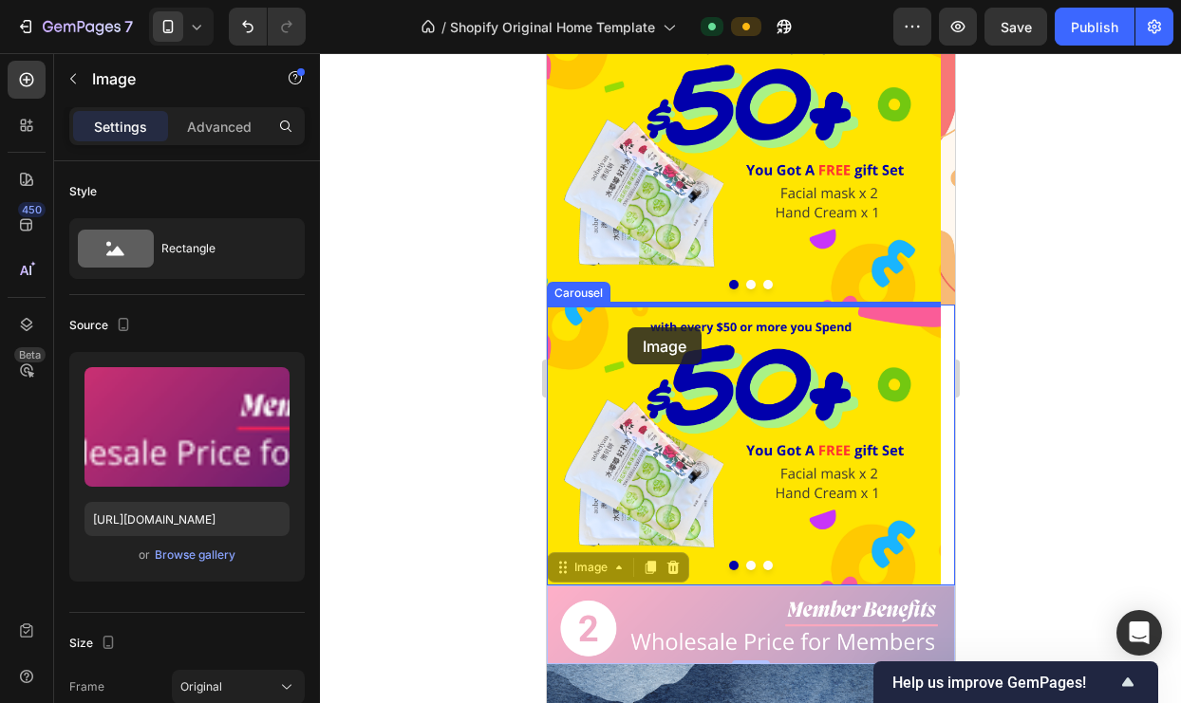
drag, startPoint x: 661, startPoint y: 612, endPoint x: 627, endPoint y: 328, distance: 286.8
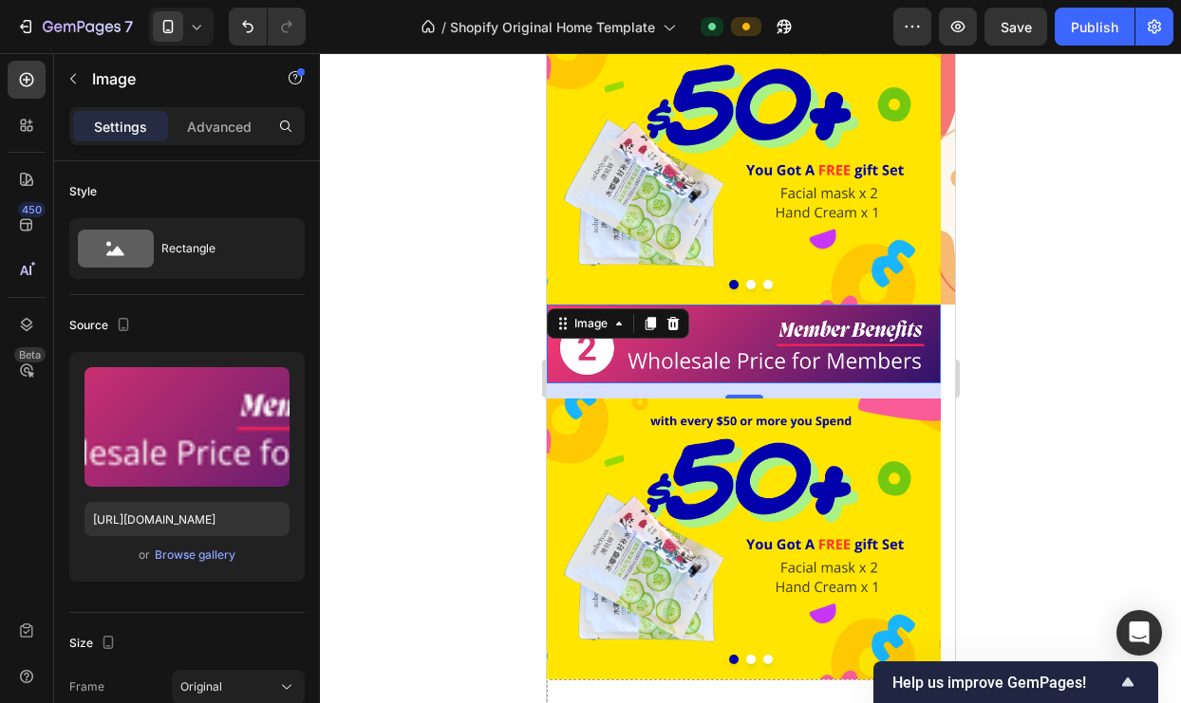
click at [734, 389] on div "16" at bounding box center [743, 391] width 394 height 15
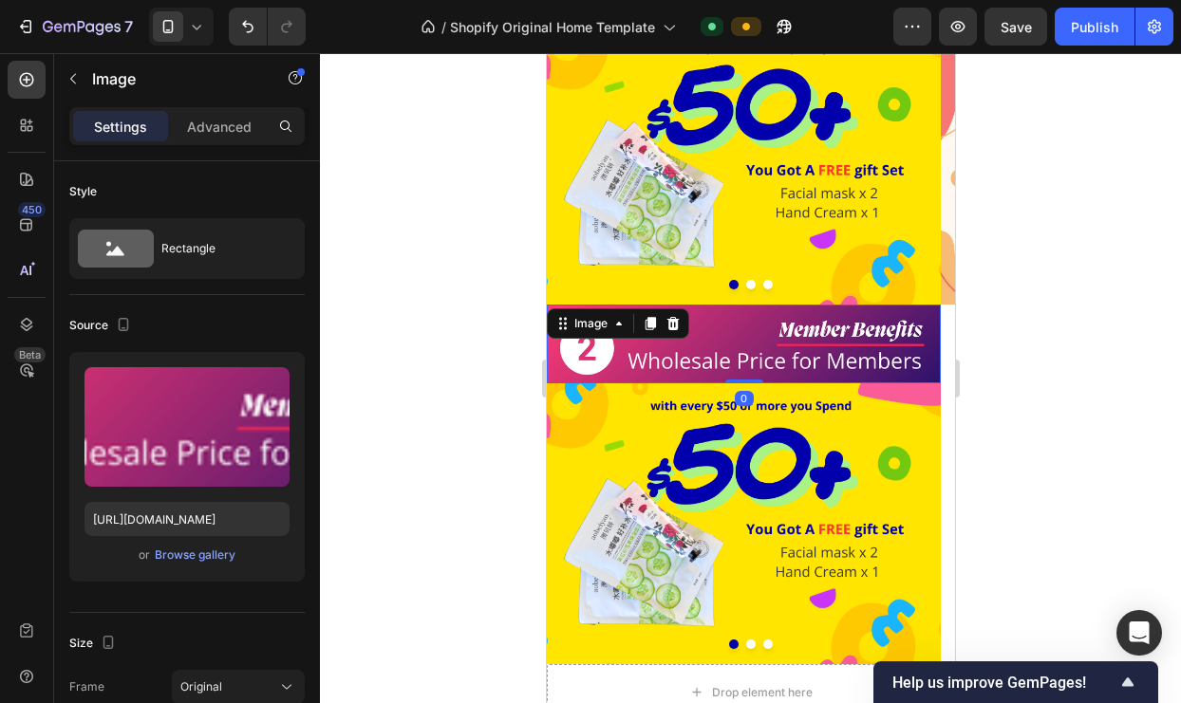
drag, startPoint x: 743, startPoint y: 394, endPoint x: 743, endPoint y: 357, distance: 37.0
click at [743, 357] on div "Image 0" at bounding box center [743, 344] width 394 height 79
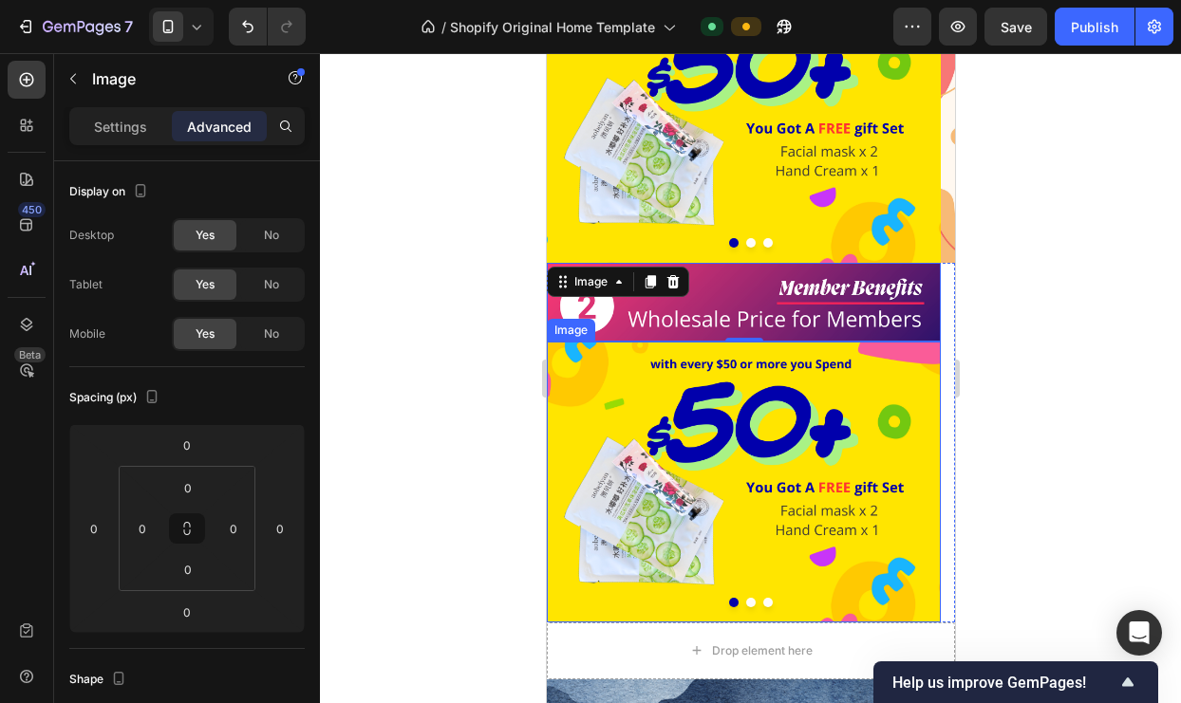
scroll to position [534, 0]
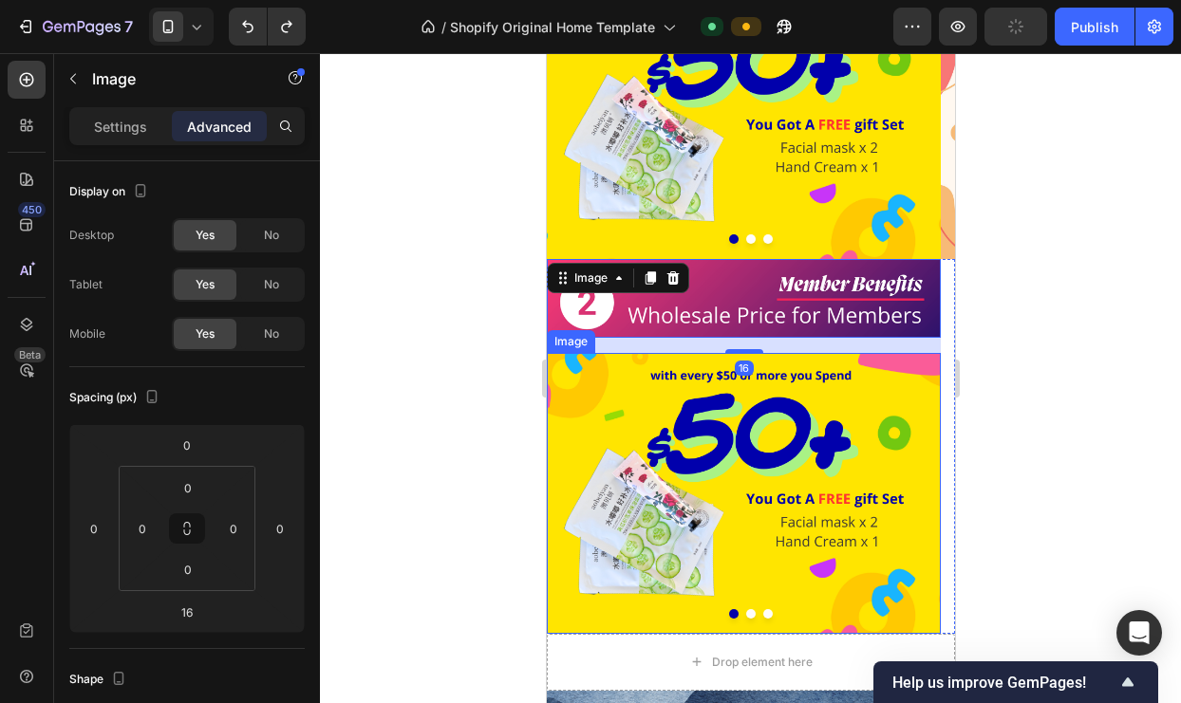
type input "0"
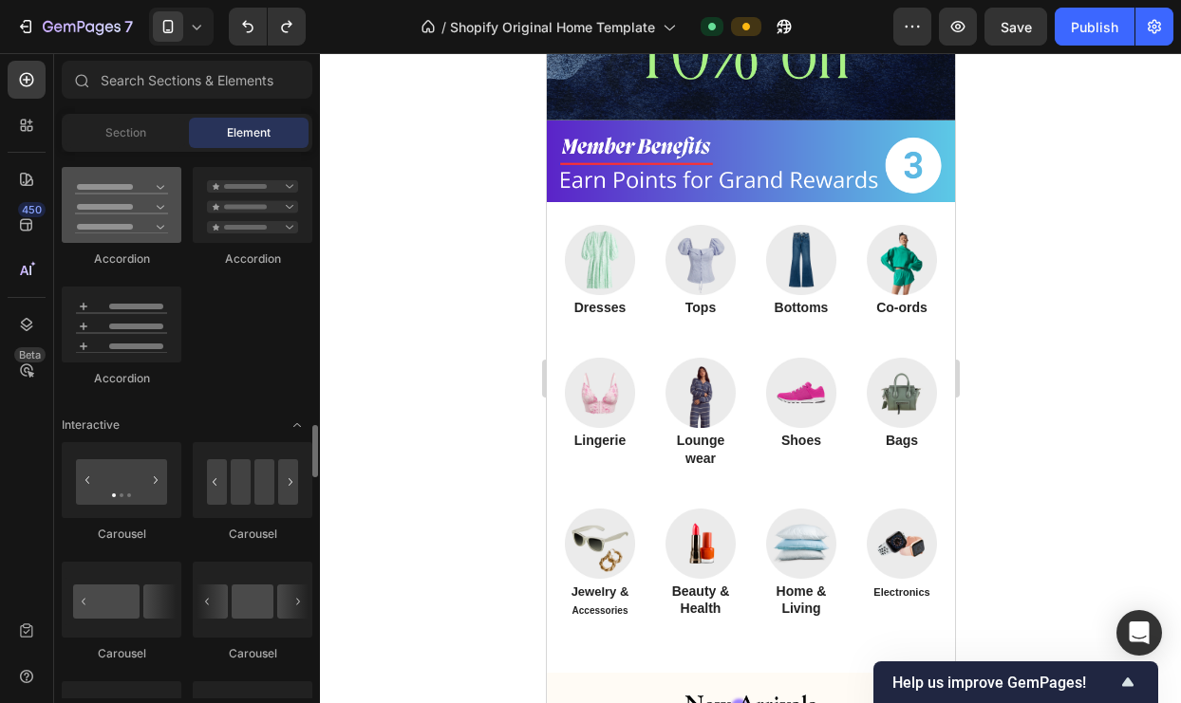
scroll to position [1751, 0]
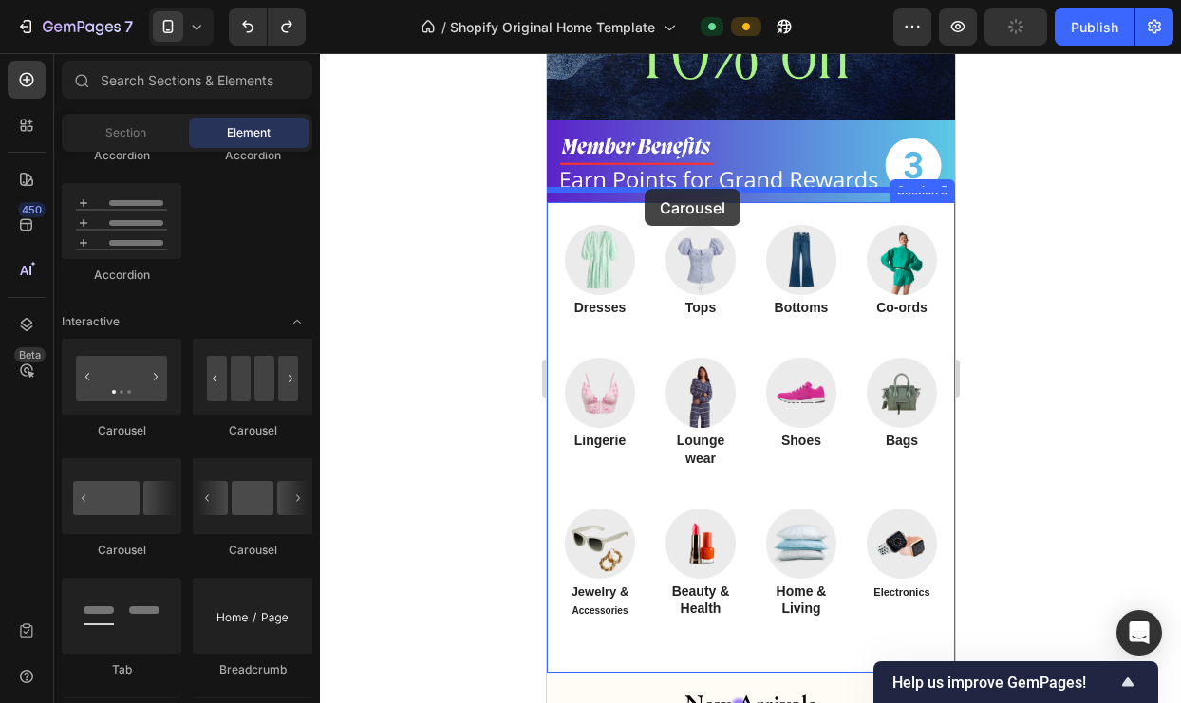
drag, startPoint x: 663, startPoint y: 429, endPoint x: 644, endPoint y: 189, distance: 240.9
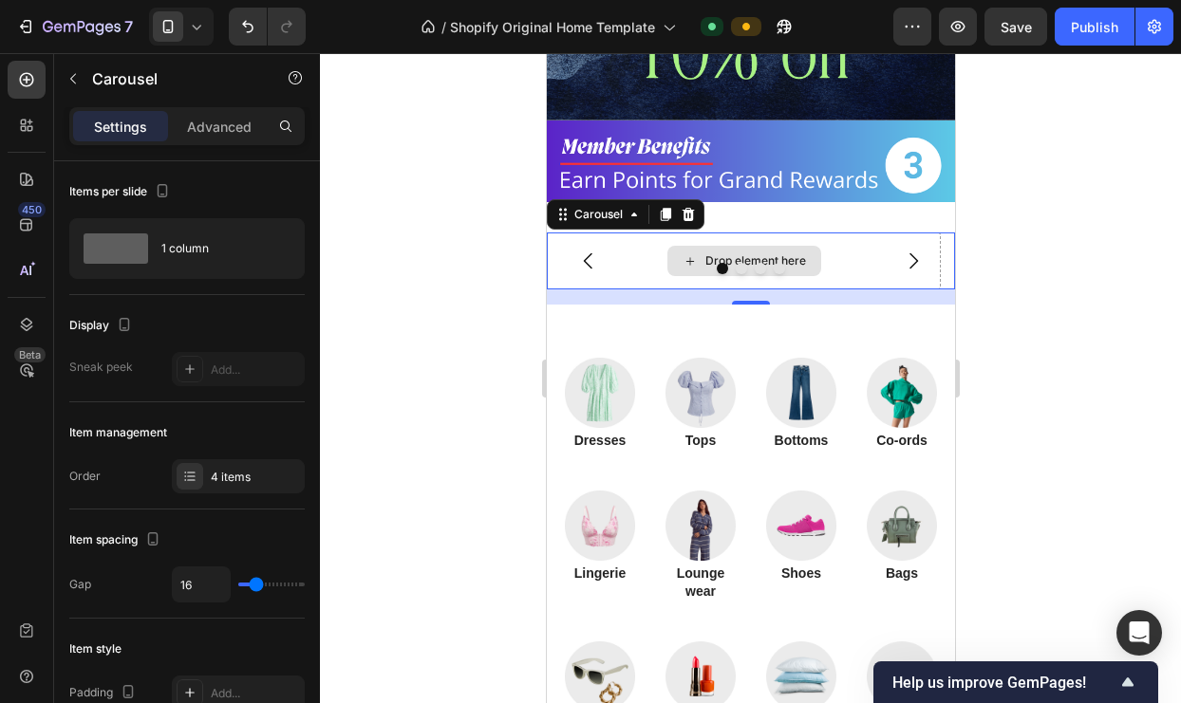
click at [852, 234] on div "Drop element here" at bounding box center [743, 261] width 394 height 57
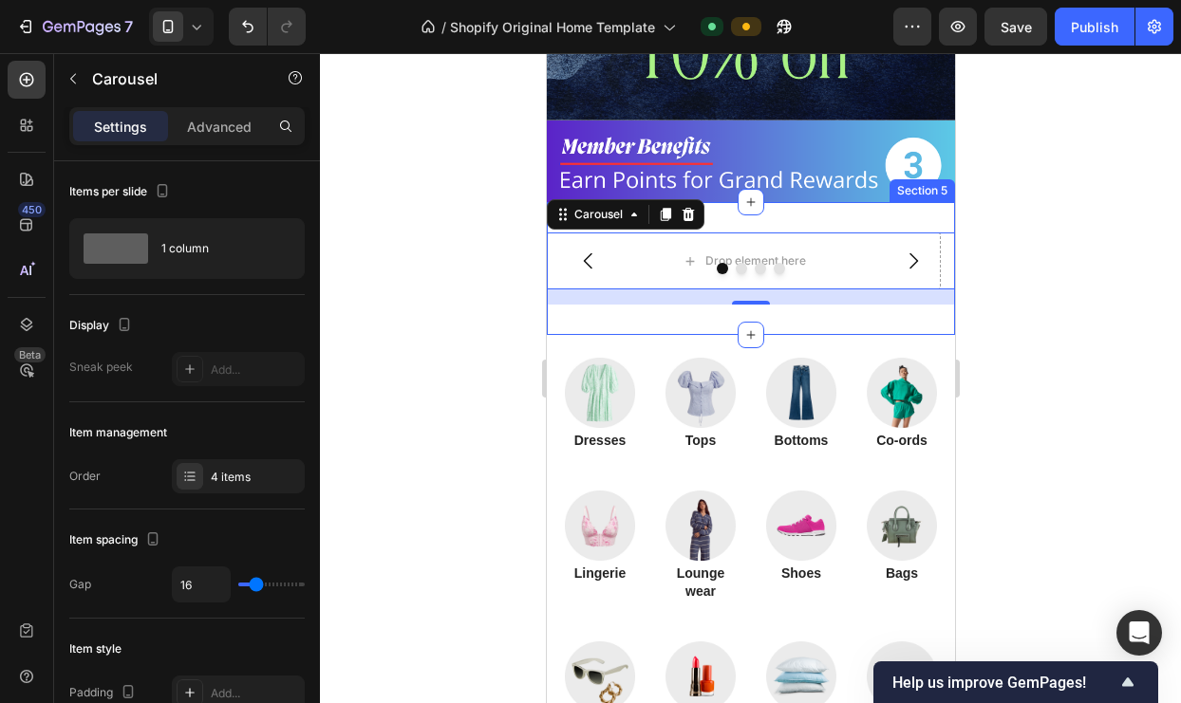
click at [844, 206] on div "Drop element here Drop element here Drop element here Drop element here Carouse…" at bounding box center [750, 268] width 408 height 133
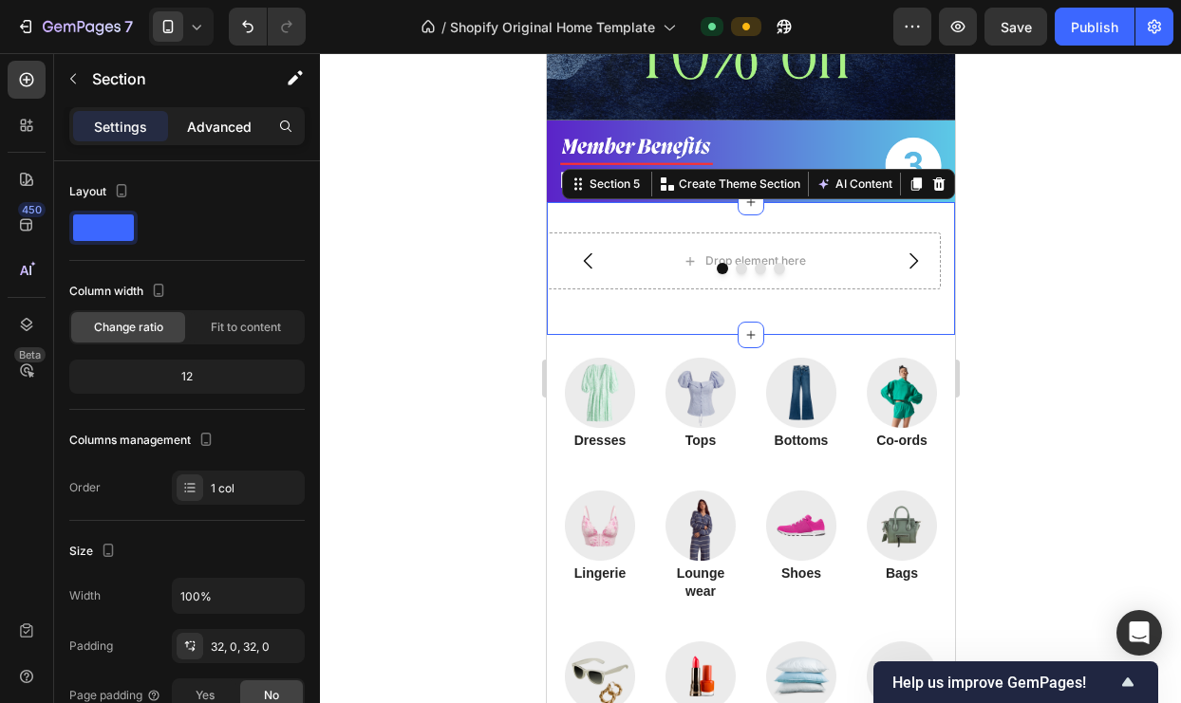
click at [209, 130] on p "Advanced" at bounding box center [219, 127] width 65 height 20
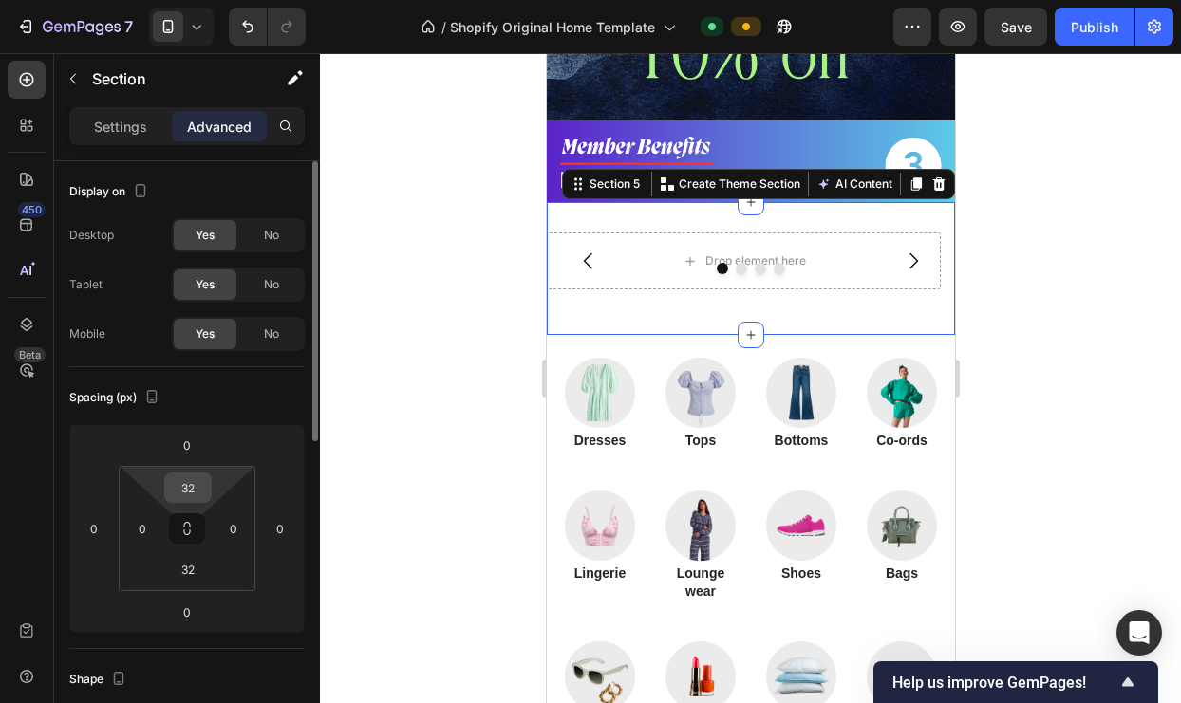
click at [193, 477] on input "32" at bounding box center [188, 488] width 38 height 28
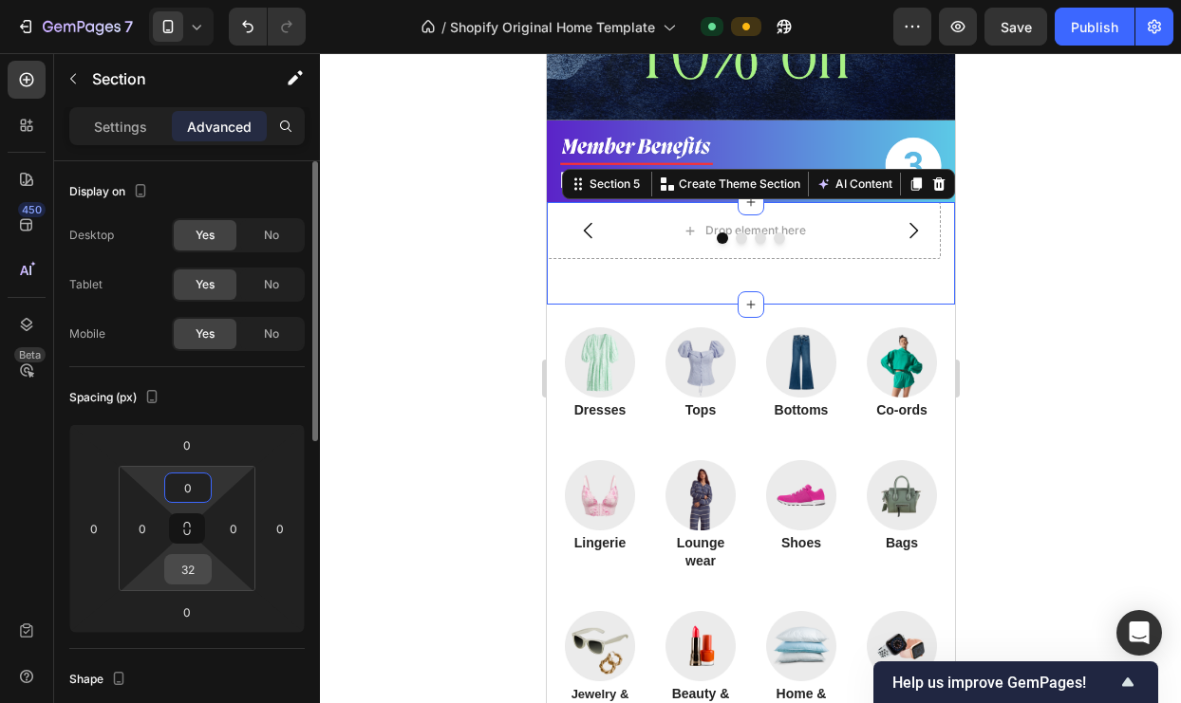
type input "0"
click at [189, 584] on div "32" at bounding box center [187, 569] width 47 height 30
click at [191, 569] on input "32" at bounding box center [188, 569] width 38 height 28
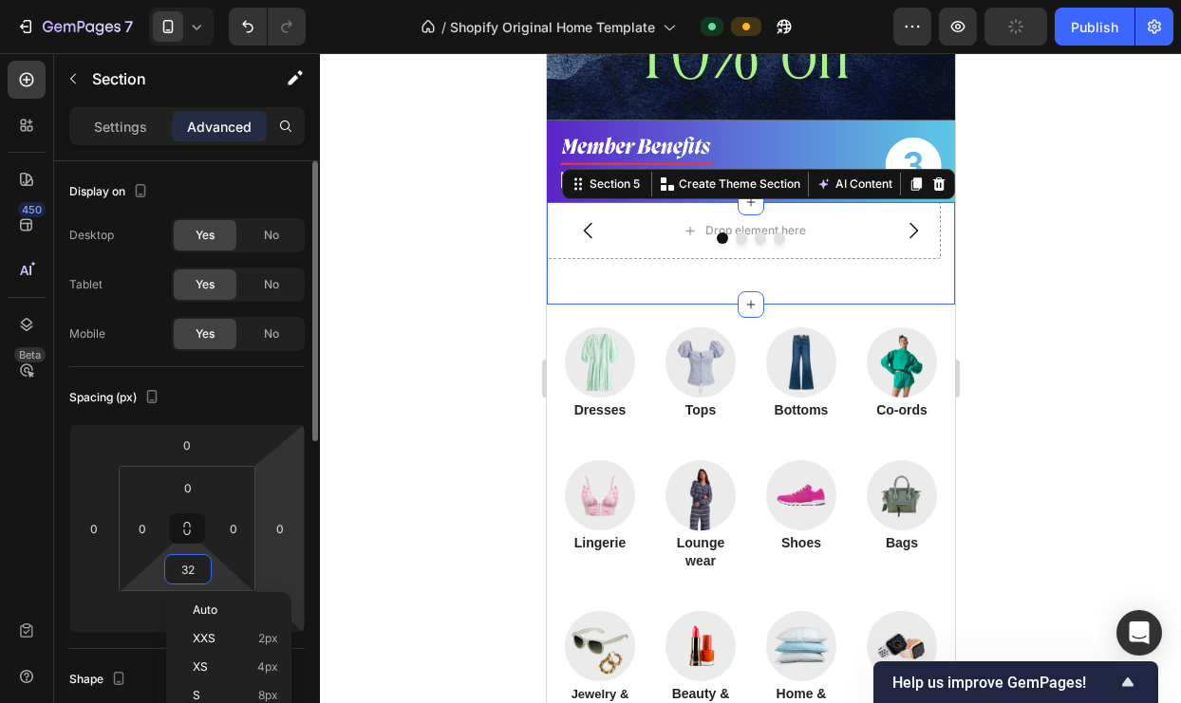
type input "0"
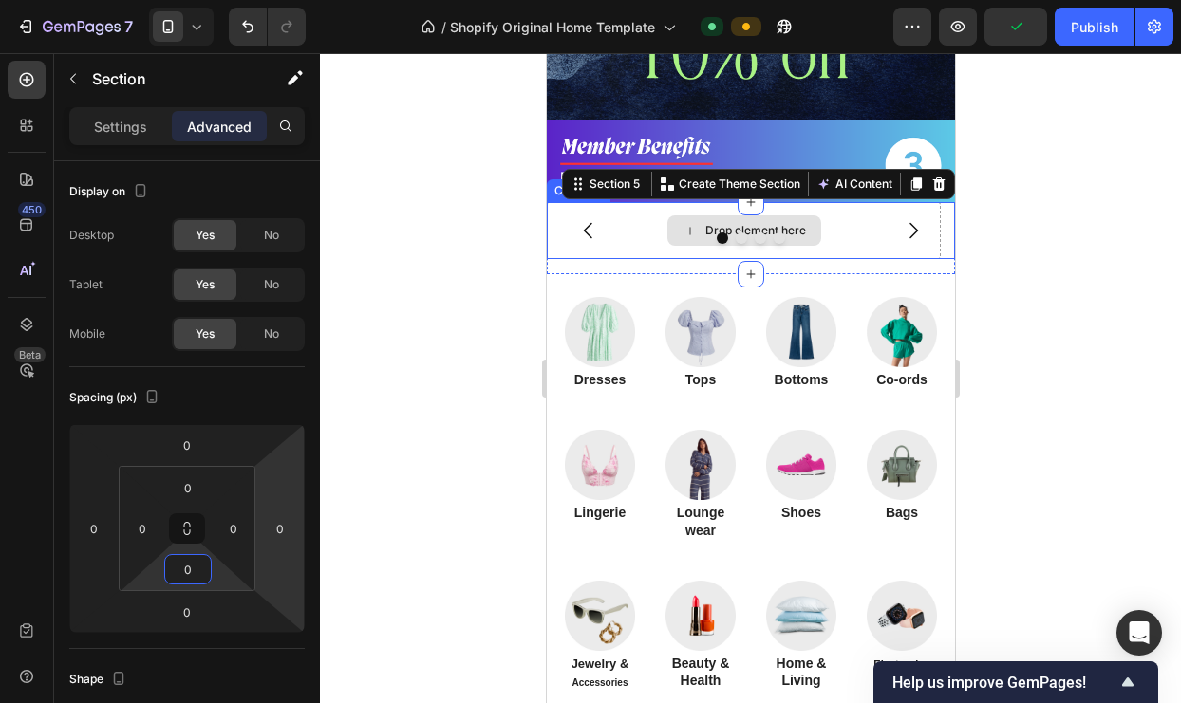
click at [752, 223] on div "Drop element here" at bounding box center [754, 230] width 101 height 15
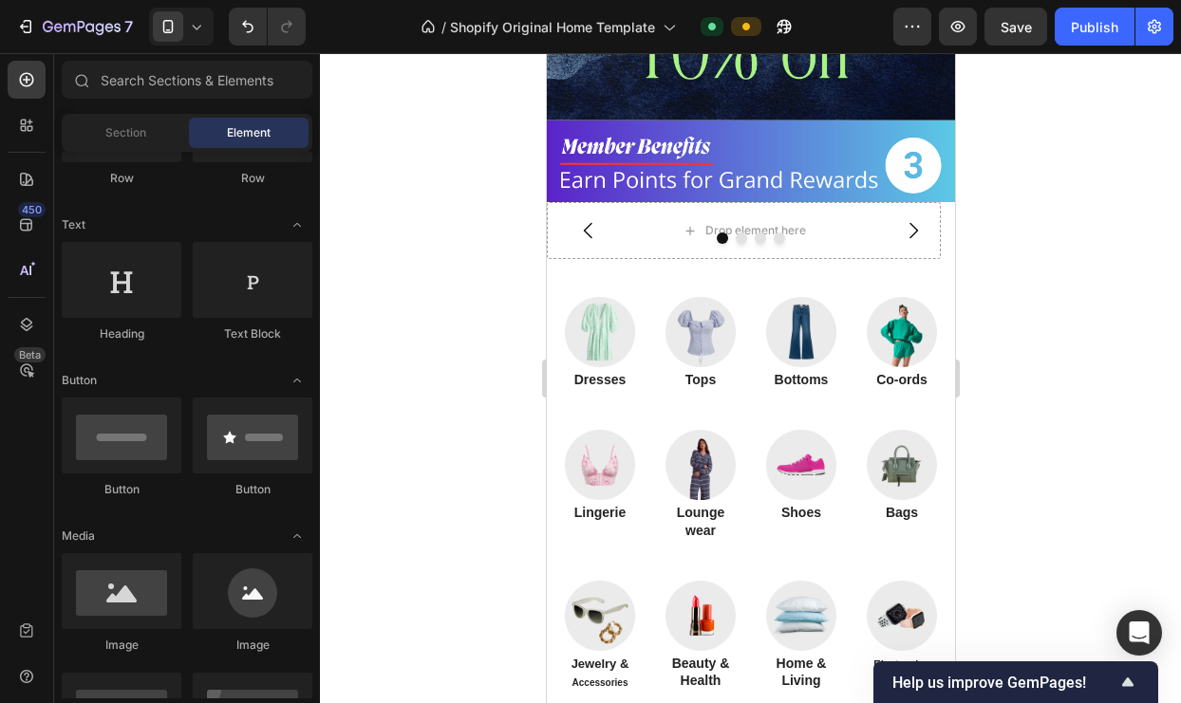
scroll to position [377, 0]
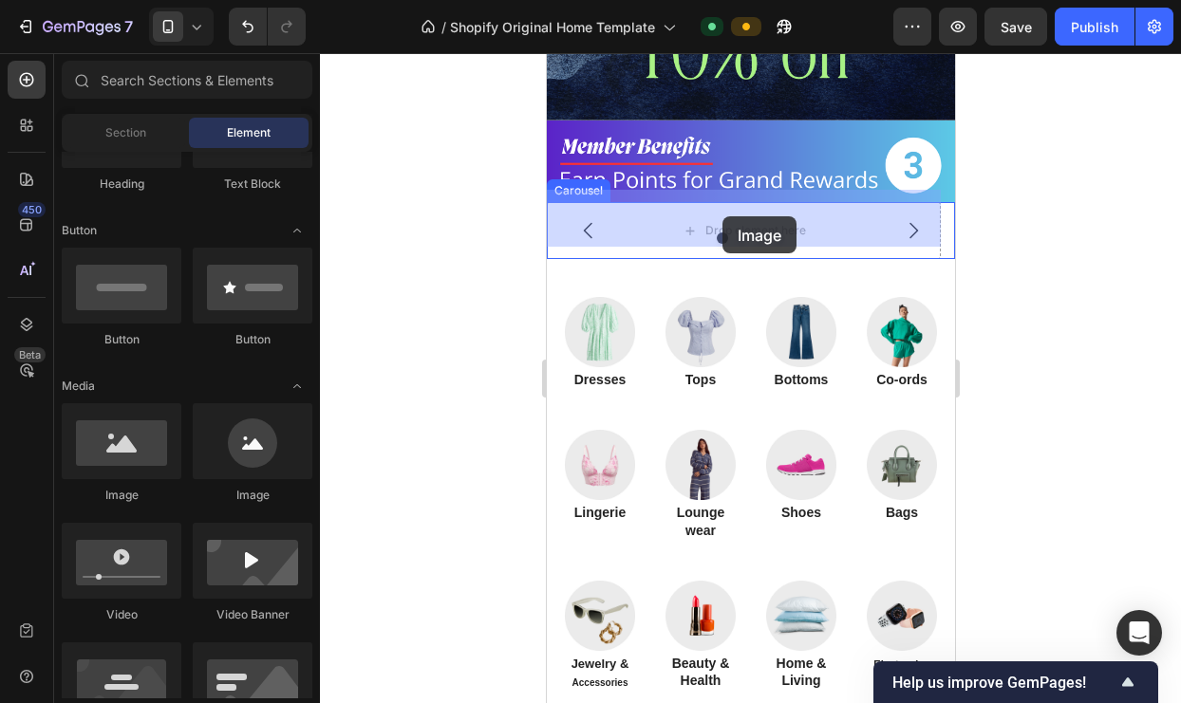
drag, startPoint x: 673, startPoint y: 489, endPoint x: 721, endPoint y: 216, distance: 276.7
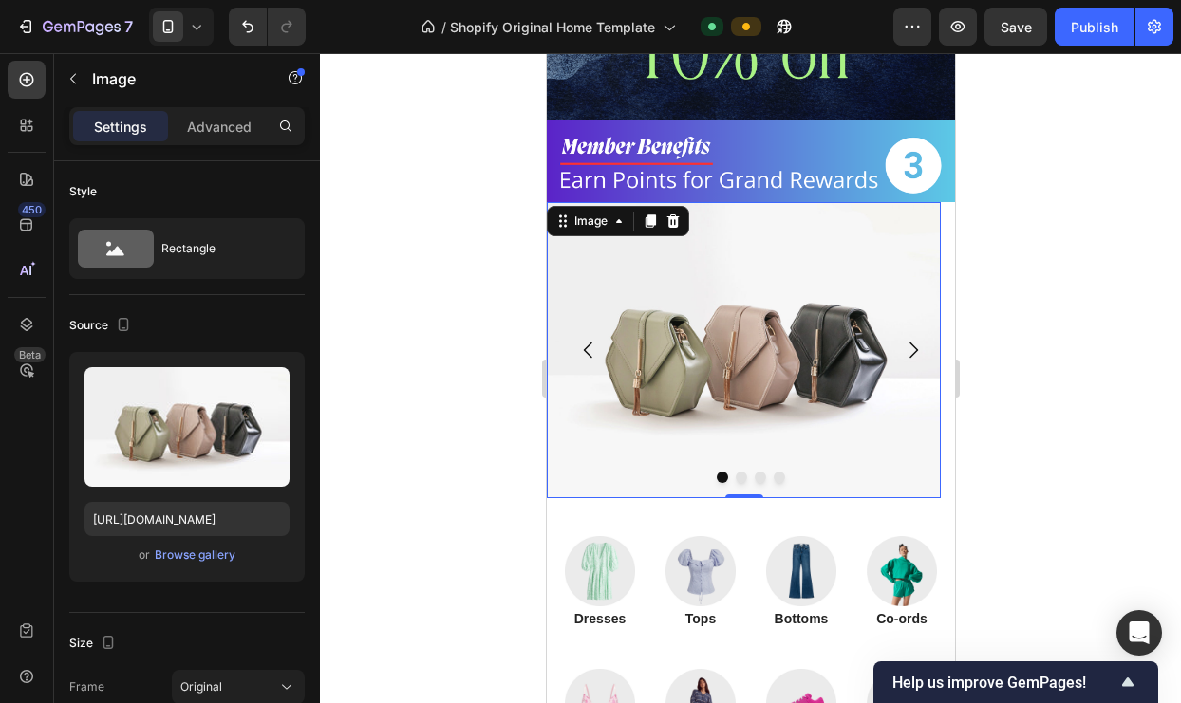
click at [792, 256] on img at bounding box center [743, 349] width 394 height 295
click at [209, 557] on div "Browse gallery" at bounding box center [195, 555] width 81 height 17
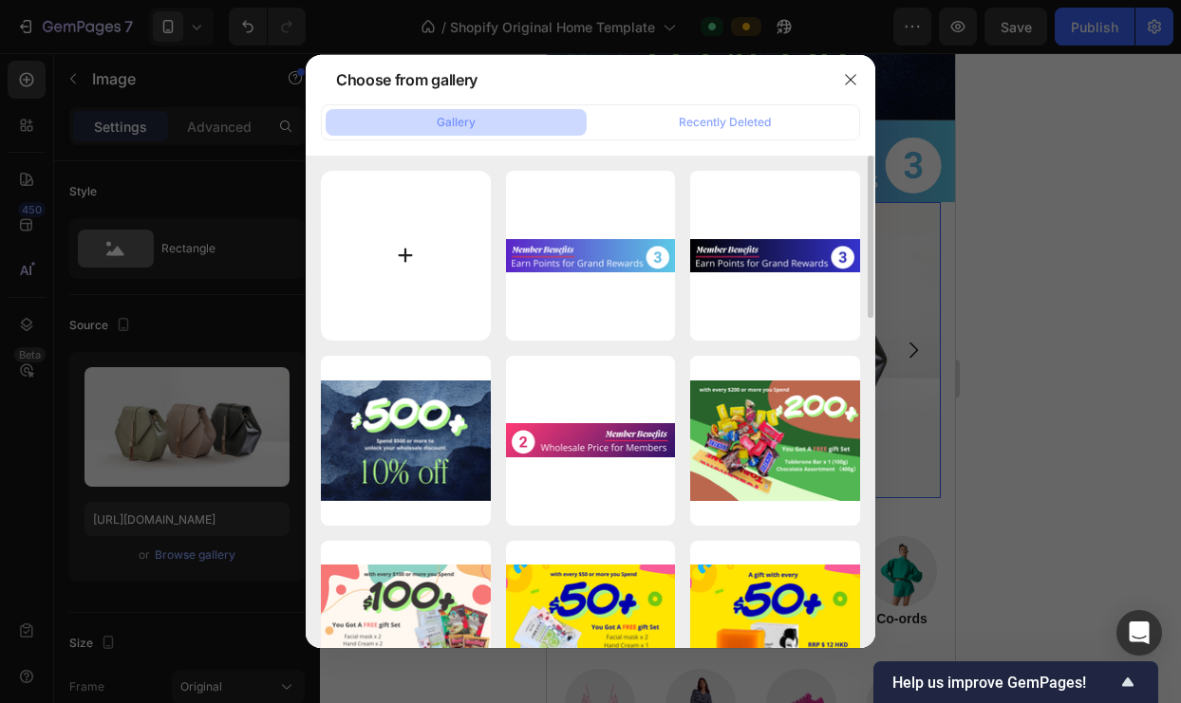
click at [414, 250] on input "file" at bounding box center [406, 256] width 170 height 170
type input "C:\fakepath\5.png"
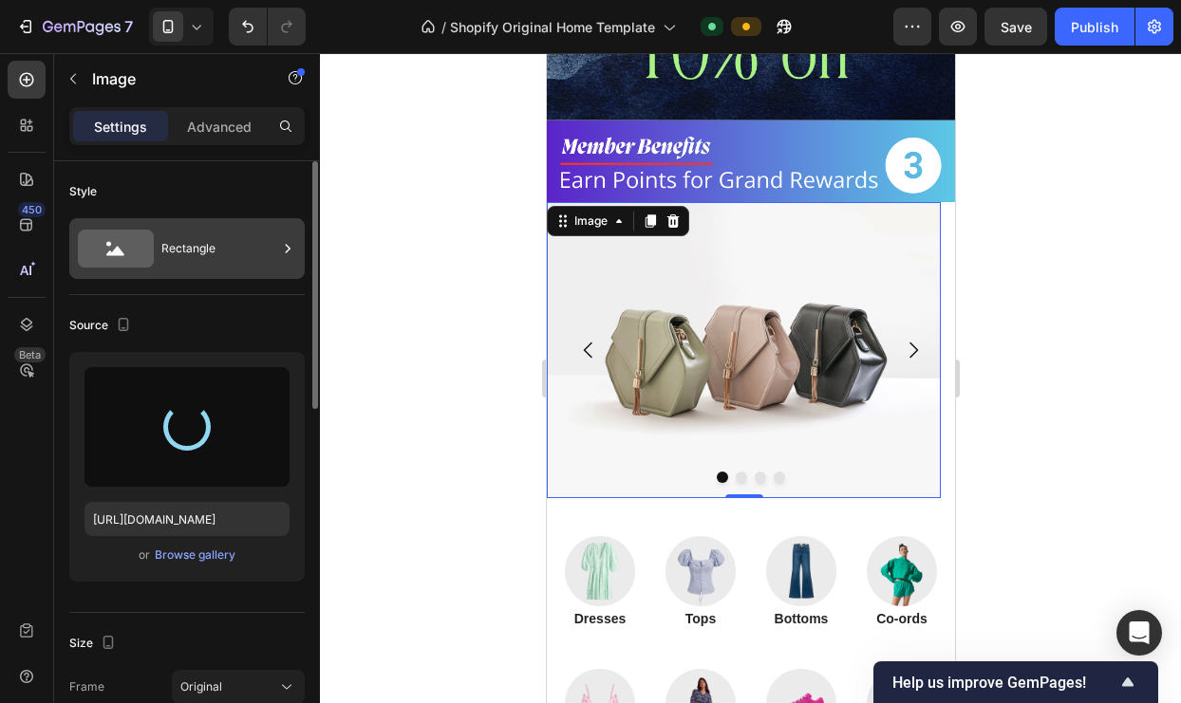
type input "[URL][DOMAIN_NAME]"
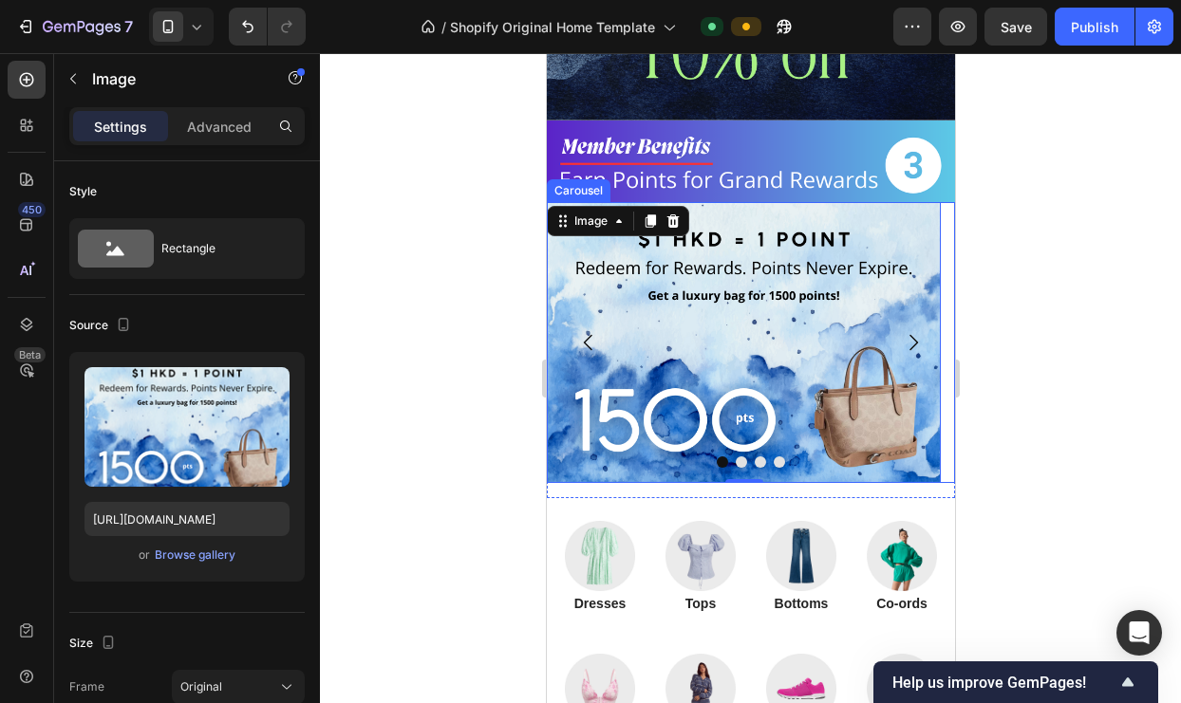
click at [704, 457] on div at bounding box center [750, 462] width 408 height 11
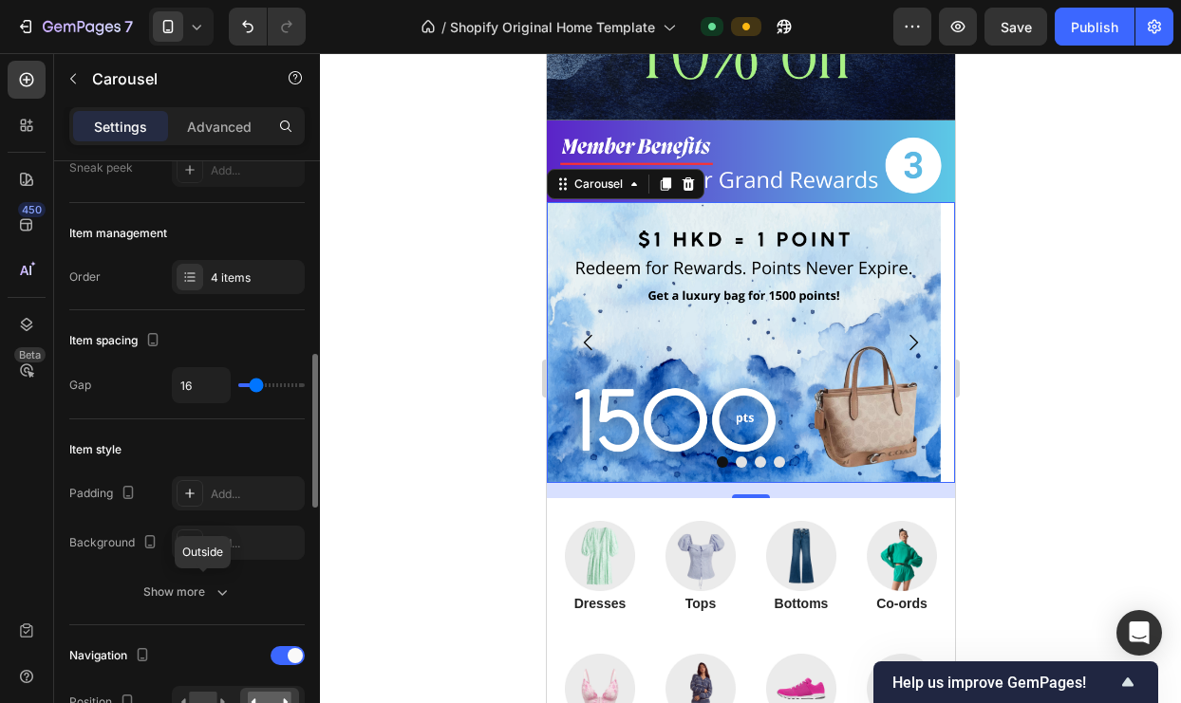
scroll to position [311, 0]
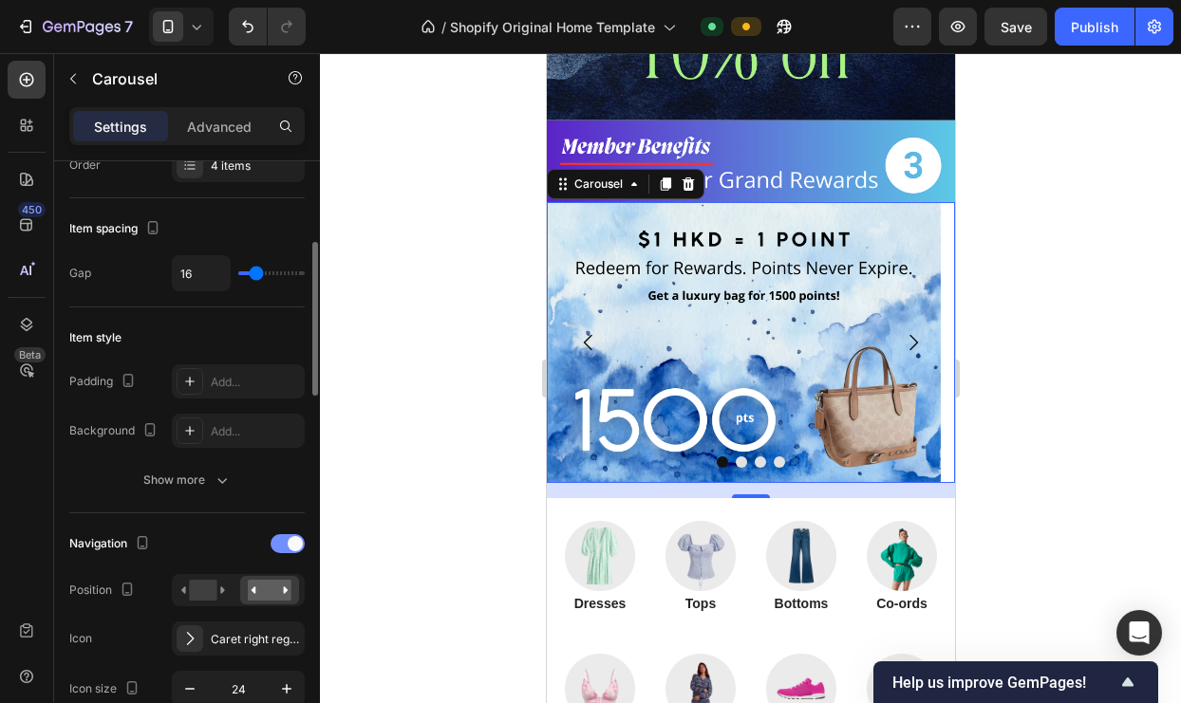
click at [283, 541] on div at bounding box center [288, 543] width 34 height 19
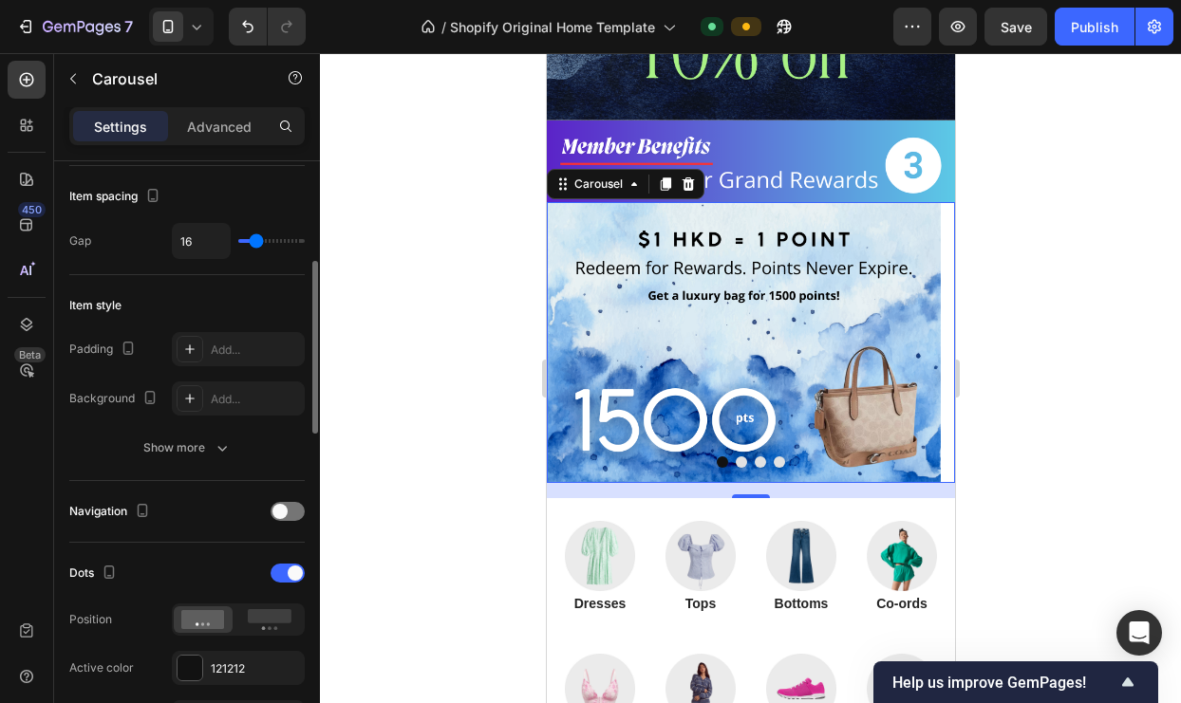
scroll to position [397, 0]
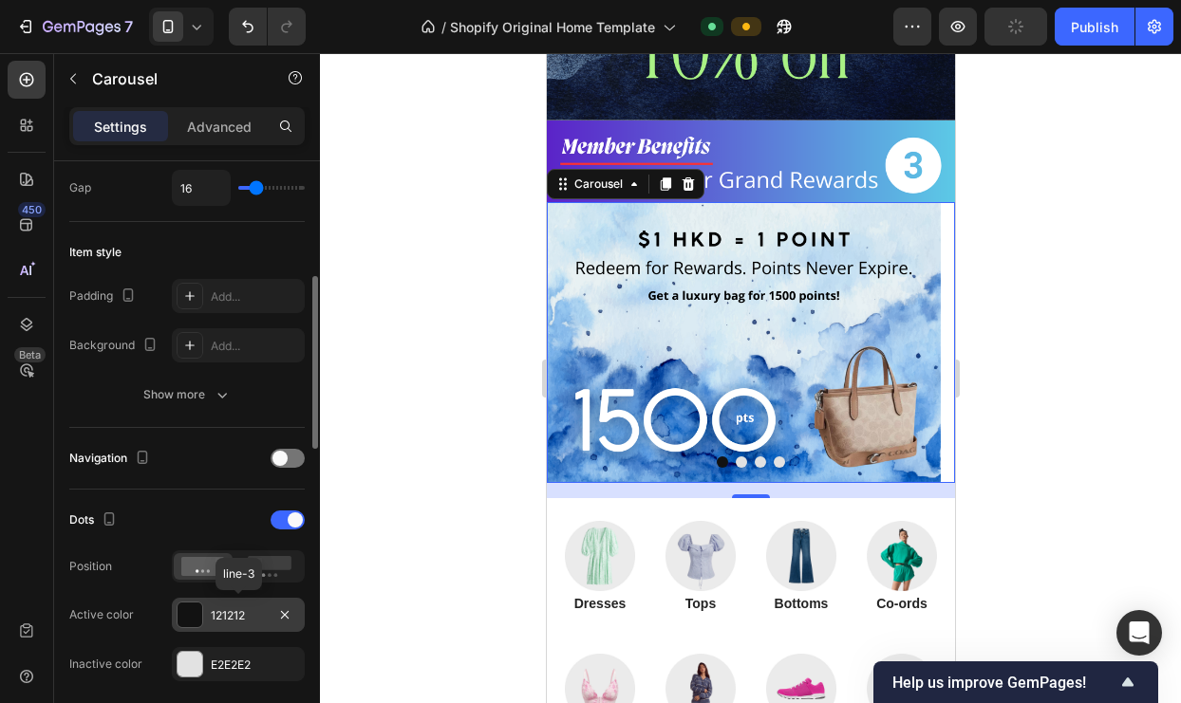
click at [200, 615] on div at bounding box center [190, 615] width 25 height 25
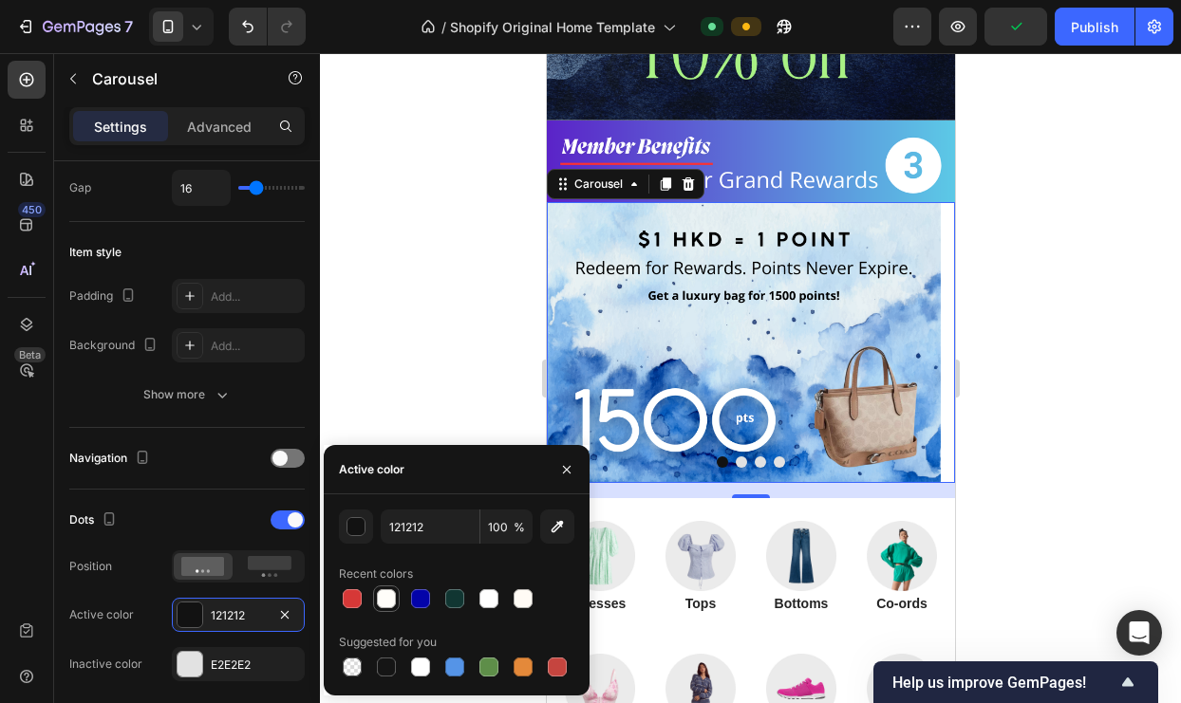
drag, startPoint x: 415, startPoint y: 595, endPoint x: 380, endPoint y: 607, distance: 36.9
click at [415, 595] on div at bounding box center [420, 599] width 19 height 19
type input "0303A9"
click at [216, 662] on div "E2E2E2" at bounding box center [238, 665] width 55 height 17
click at [522, 598] on div at bounding box center [523, 599] width 19 height 19
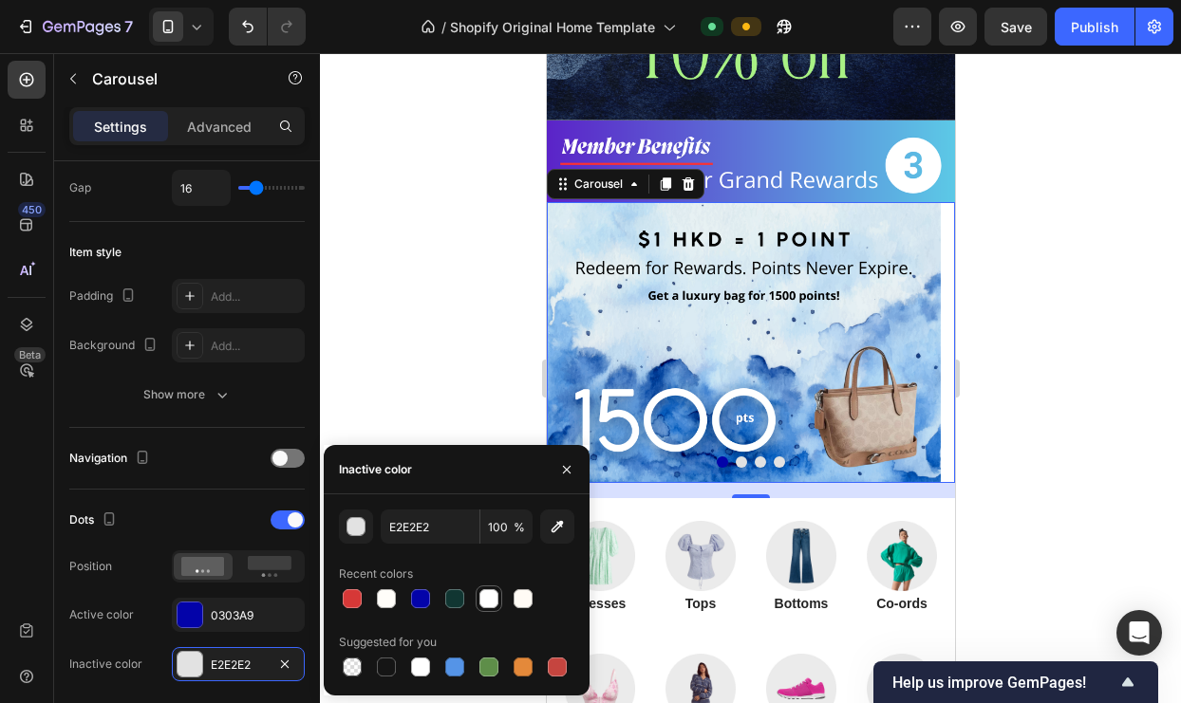
type input "FFFBF5"
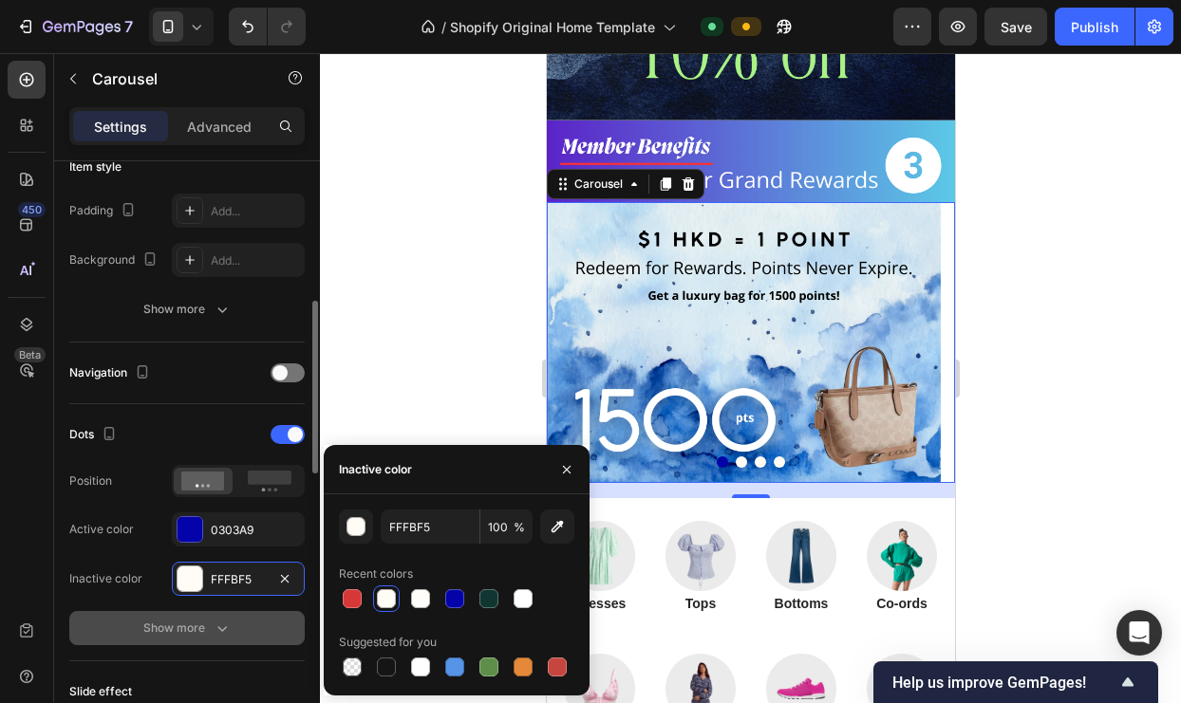
scroll to position [486, 0]
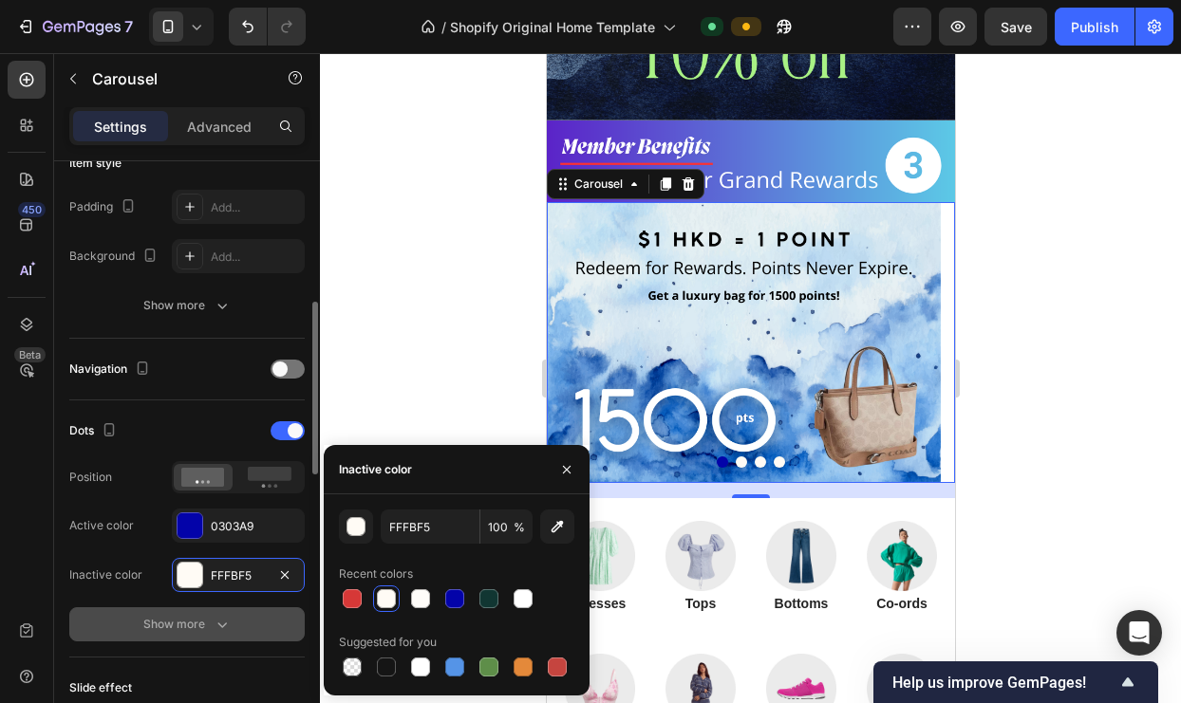
click at [219, 631] on icon "button" at bounding box center [222, 624] width 19 height 19
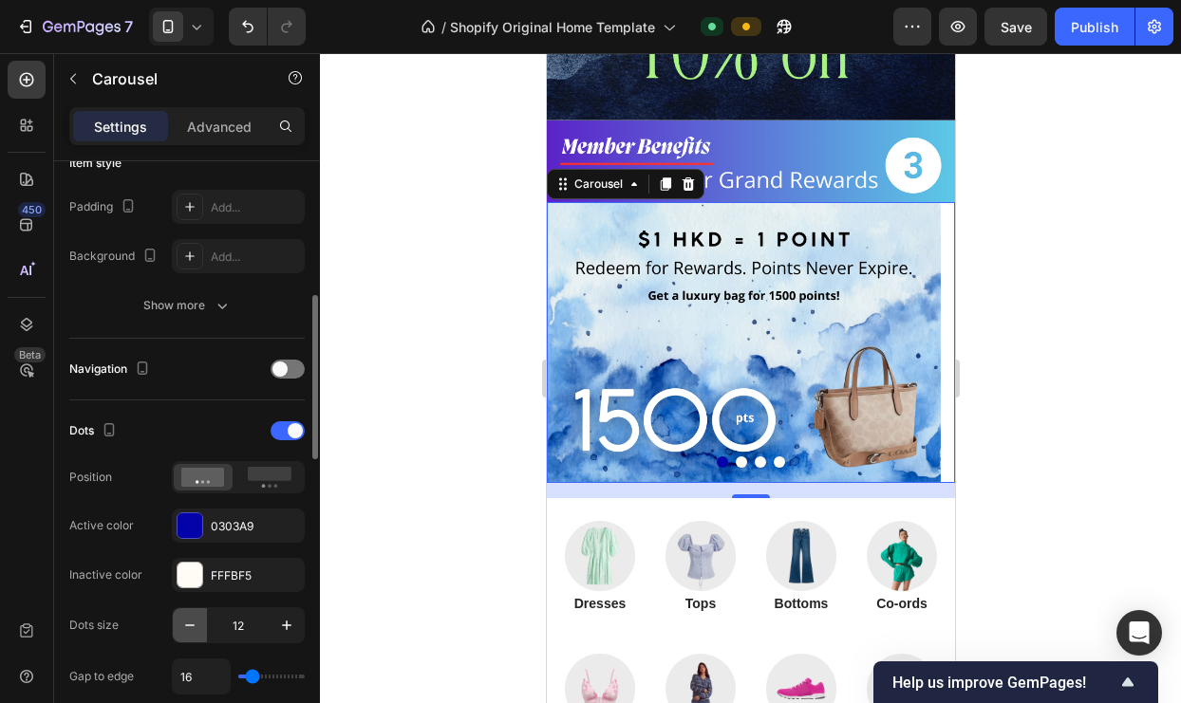
click at [191, 627] on icon "button" at bounding box center [189, 625] width 19 height 19
type input "10"
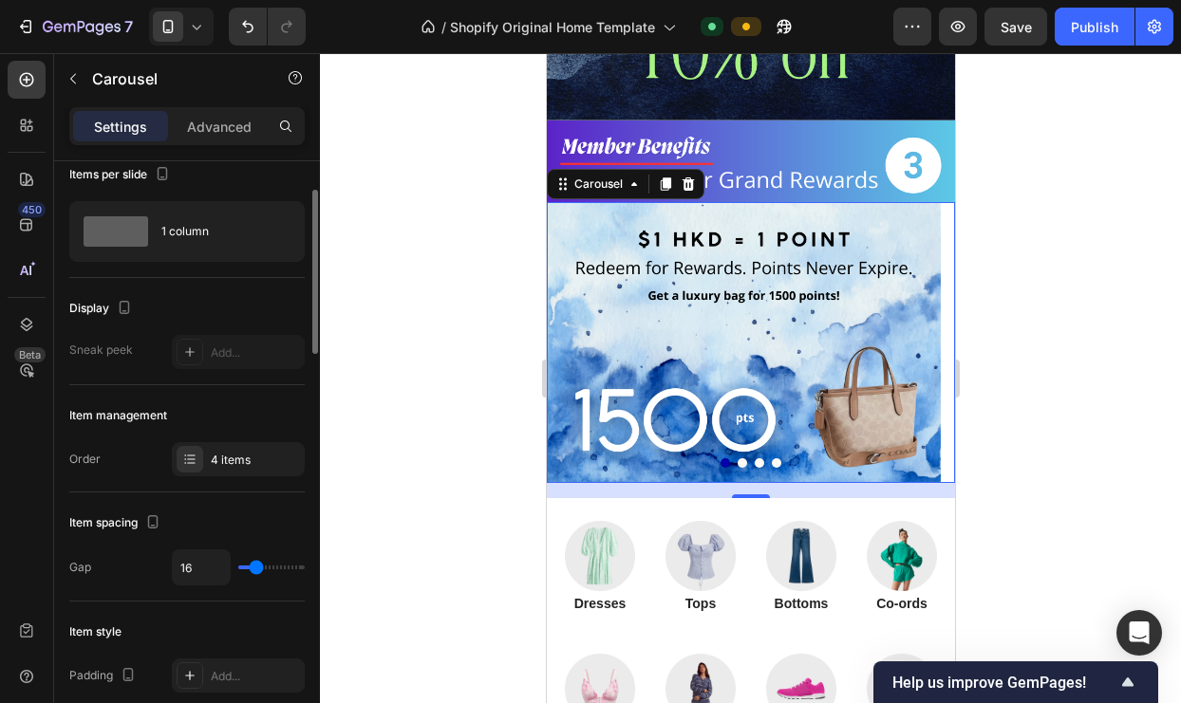
scroll to position [36, 0]
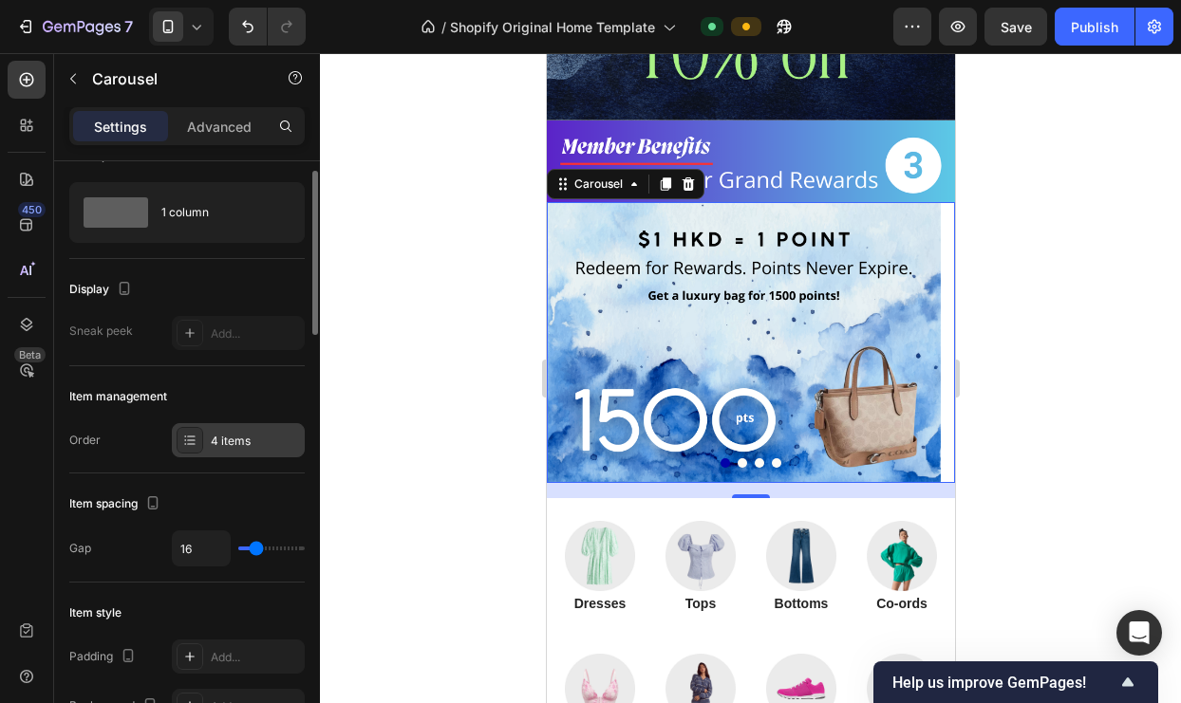
click at [247, 438] on div "4 items" at bounding box center [255, 441] width 89 height 17
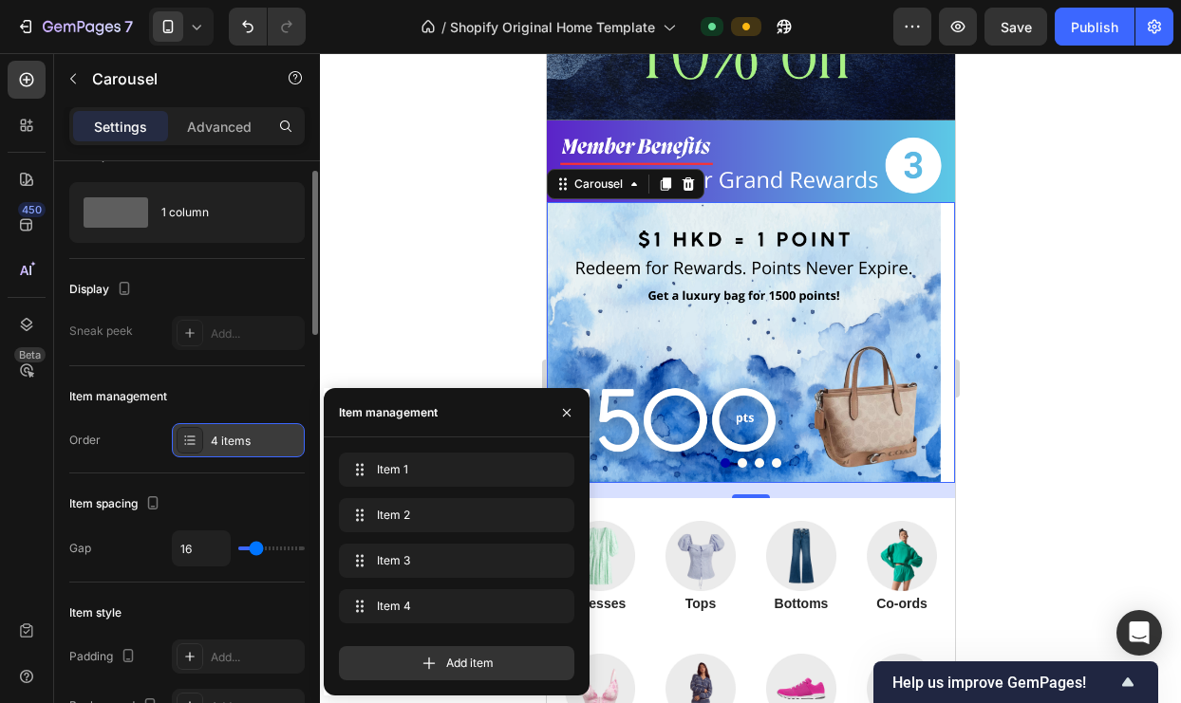
click at [247, 439] on div "4 items" at bounding box center [255, 441] width 89 height 17
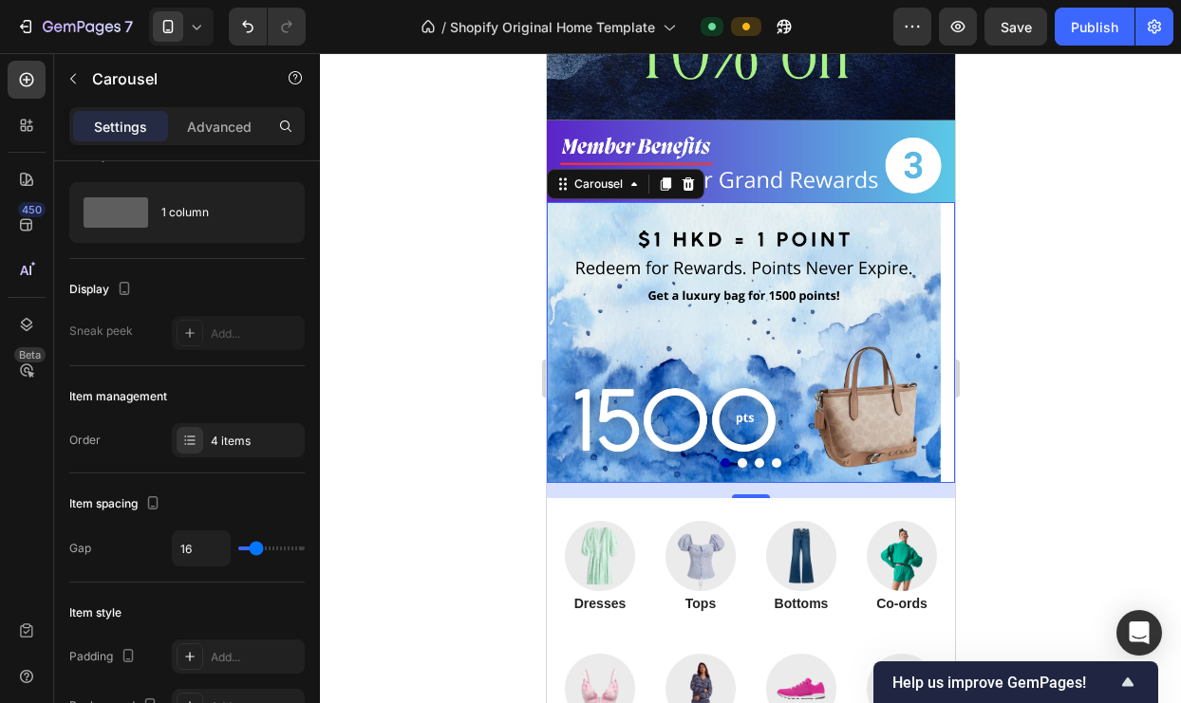
click at [737, 459] on button "Dot" at bounding box center [741, 463] width 9 height 9
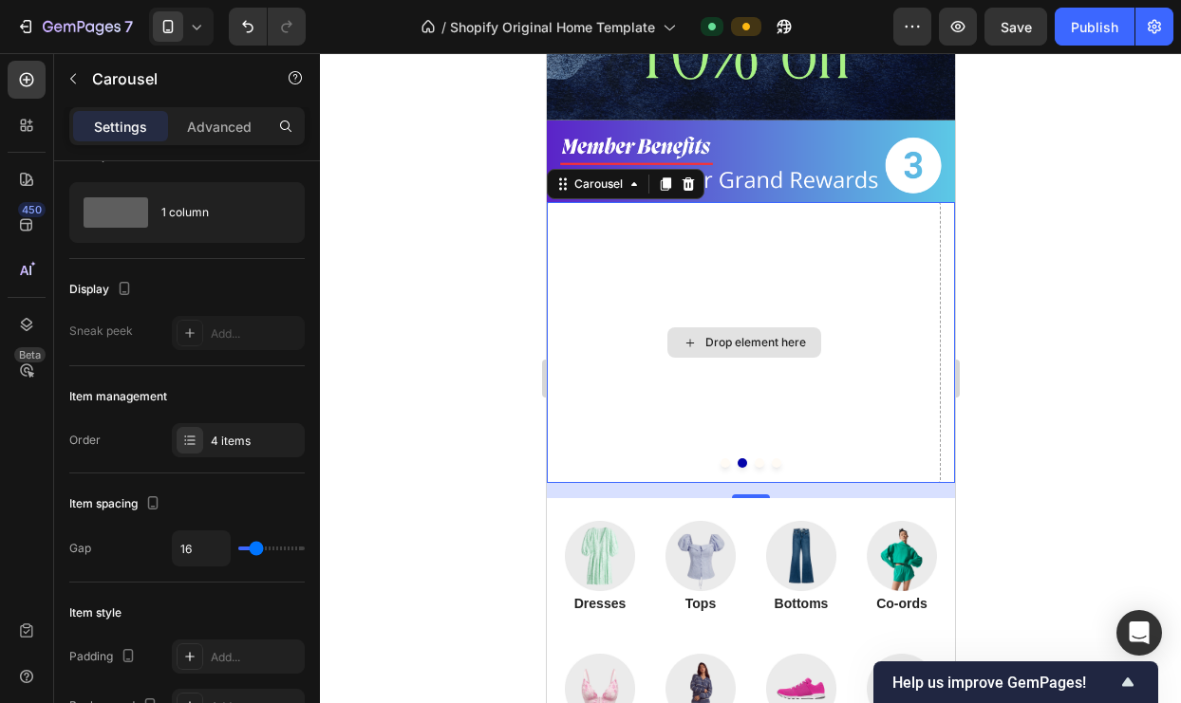
click at [702, 340] on div "Drop element here" at bounding box center [743, 343] width 154 height 30
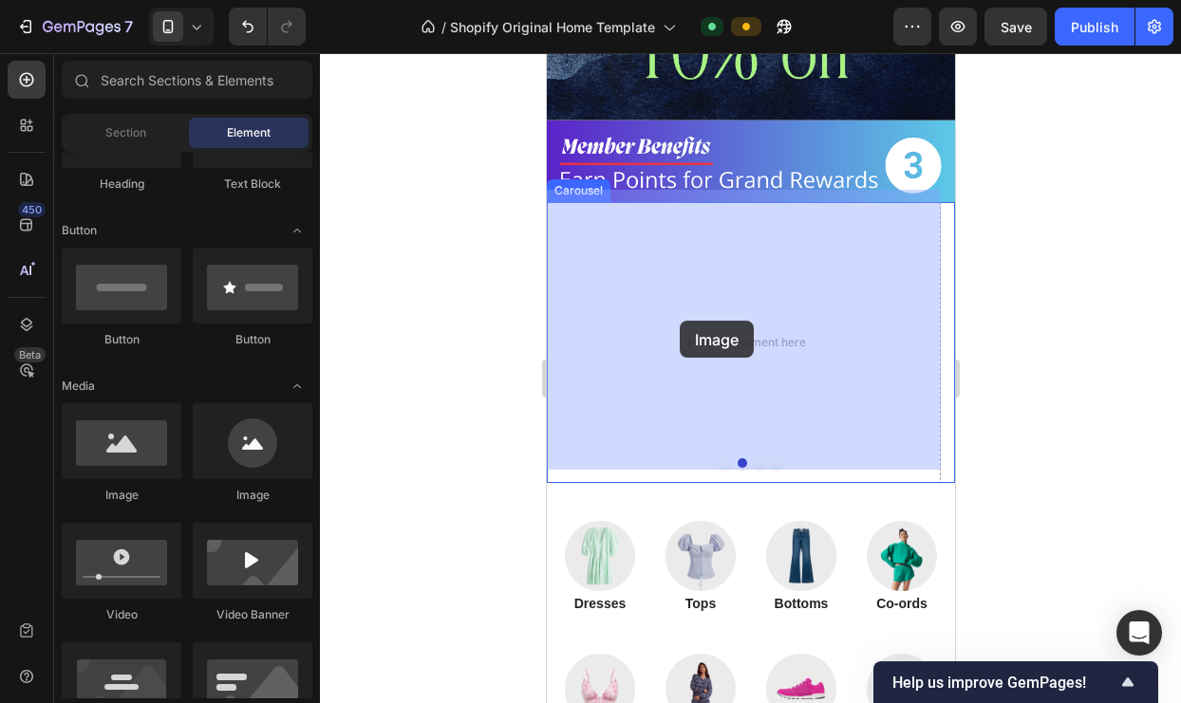
drag, startPoint x: 887, startPoint y: 450, endPoint x: 683, endPoint y: 321, distance: 241.5
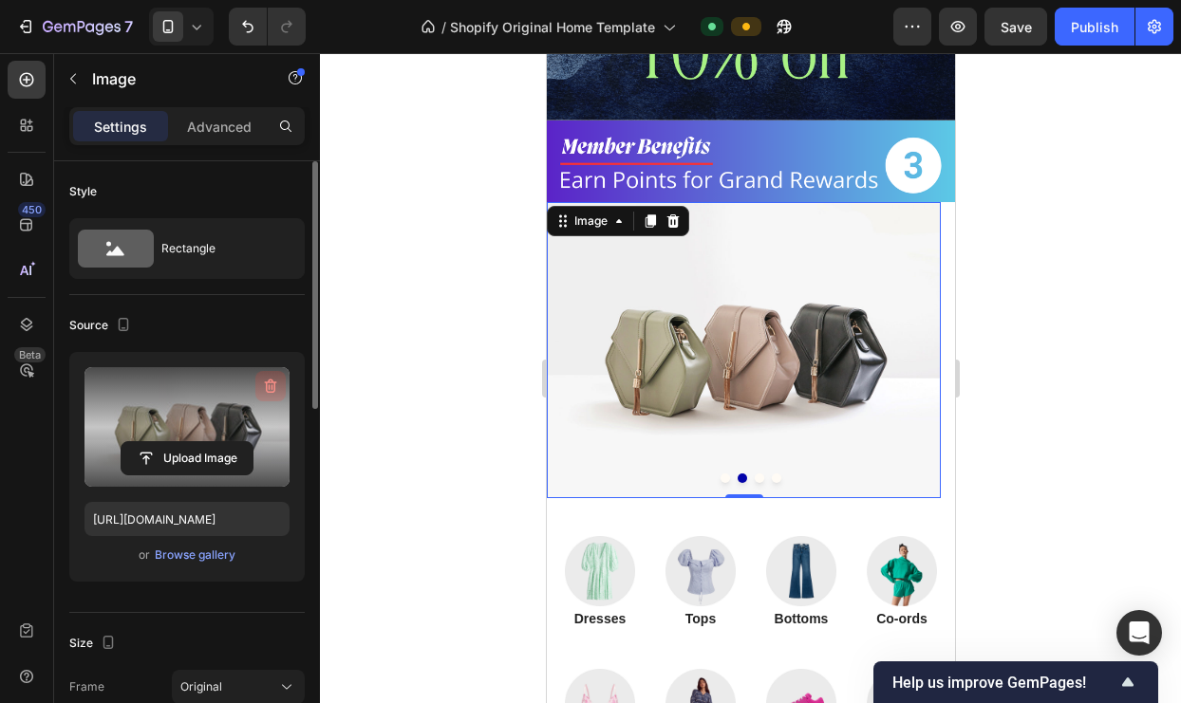
click at [268, 382] on icon "button" at bounding box center [271, 387] width 12 height 14
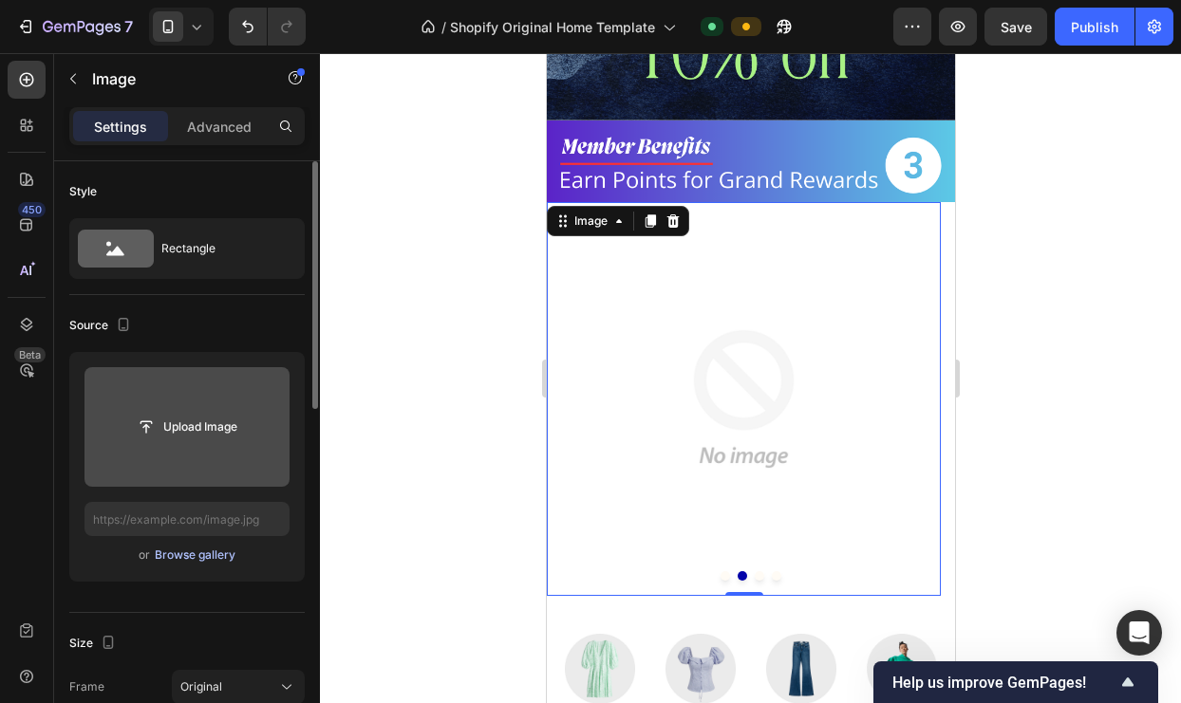
click at [193, 549] on div "Browse gallery" at bounding box center [195, 555] width 81 height 17
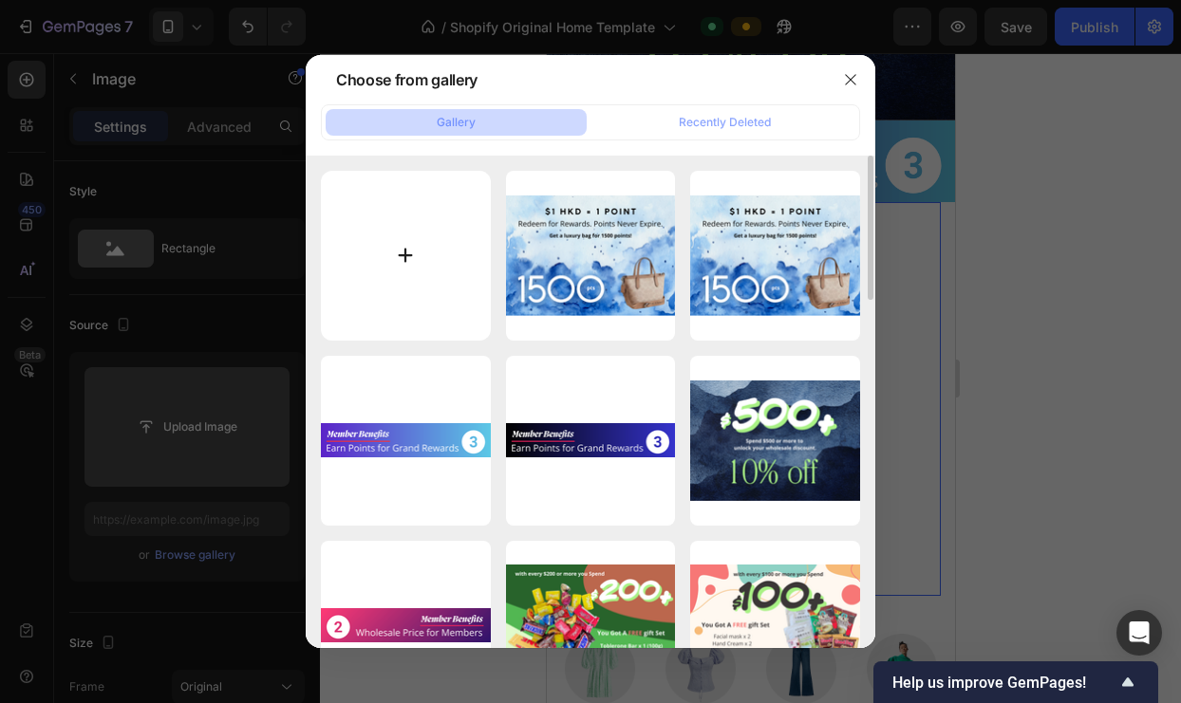
click at [387, 243] on input "file" at bounding box center [406, 256] width 170 height 170
type input "C:\fakepath\6.png"
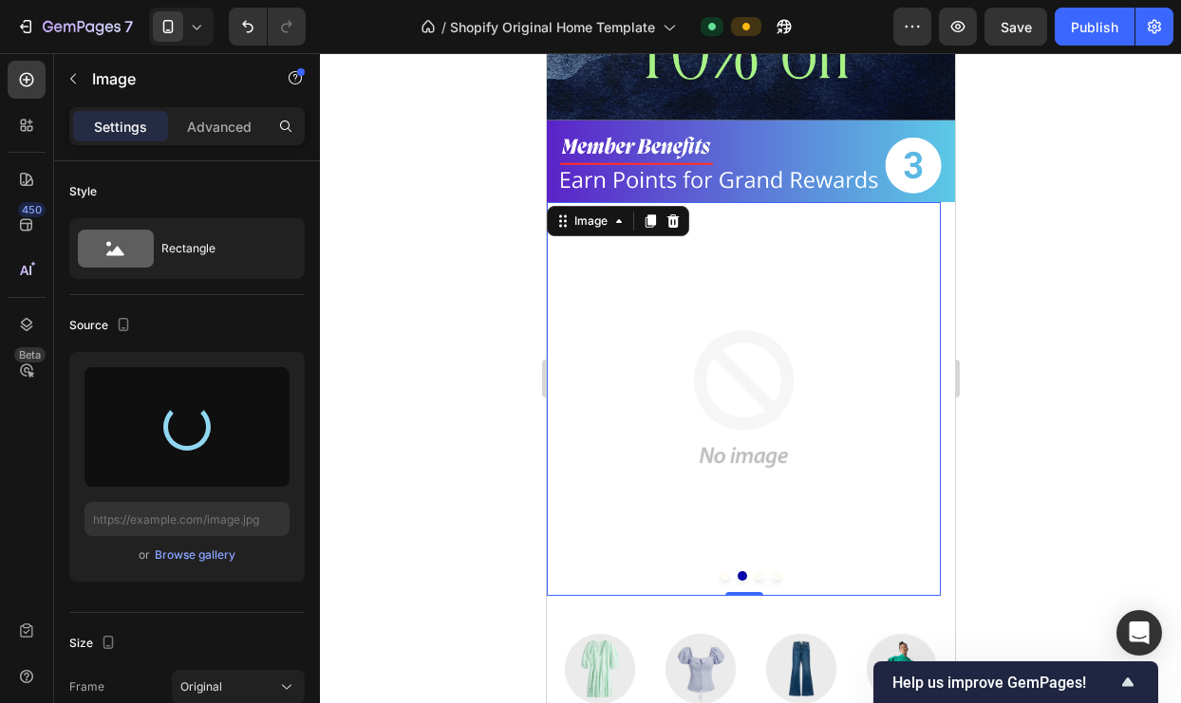
type input "[URL][DOMAIN_NAME]"
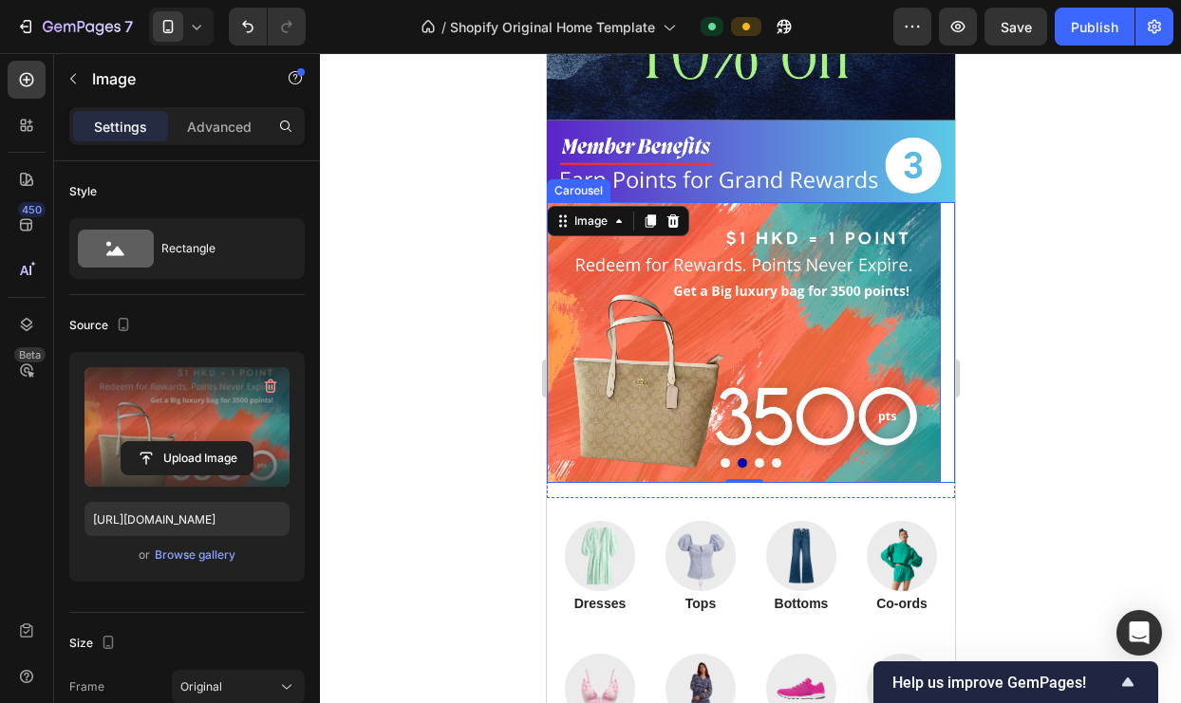
click at [755, 459] on button "Dot" at bounding box center [758, 463] width 9 height 9
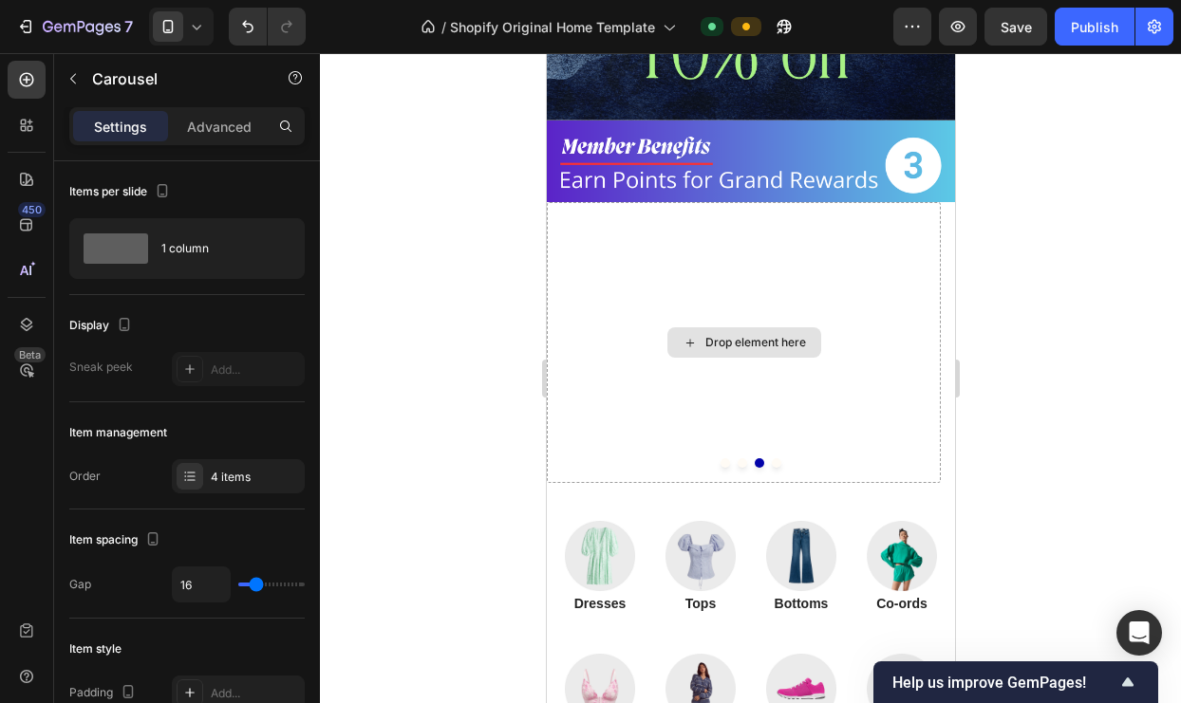
click at [727, 337] on div "Drop element here" at bounding box center [743, 343] width 154 height 30
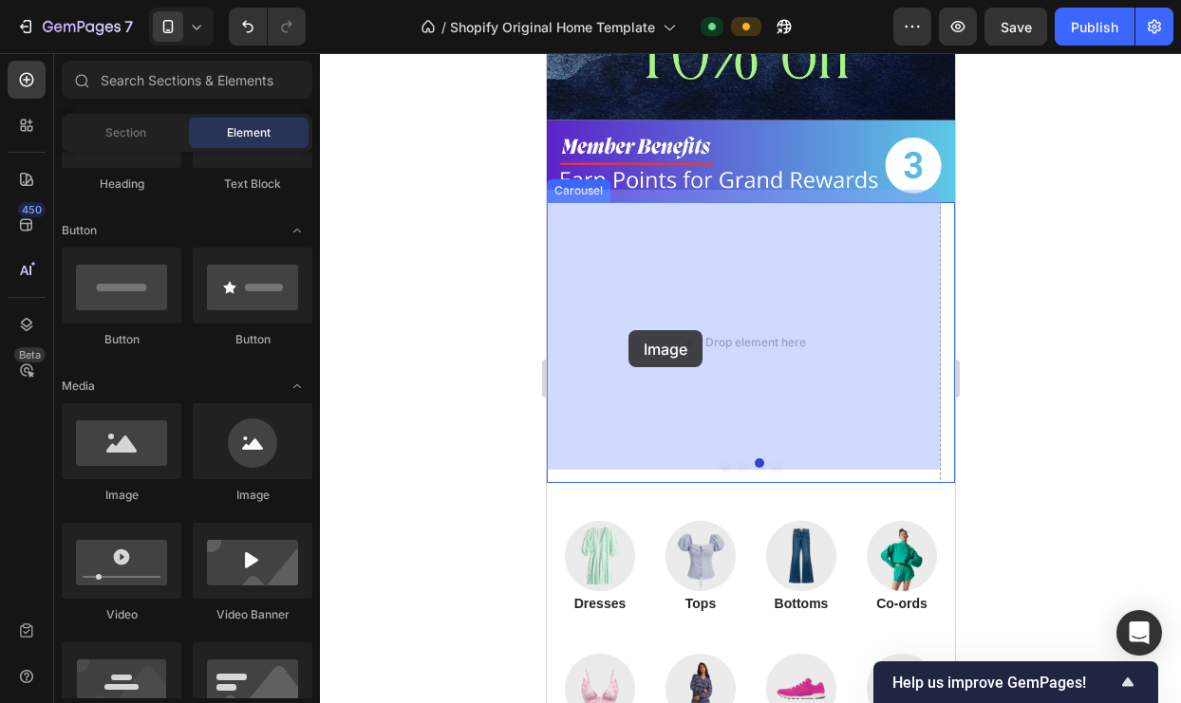
drag, startPoint x: 745, startPoint y: 473, endPoint x: 608, endPoint y: 338, distance: 192.7
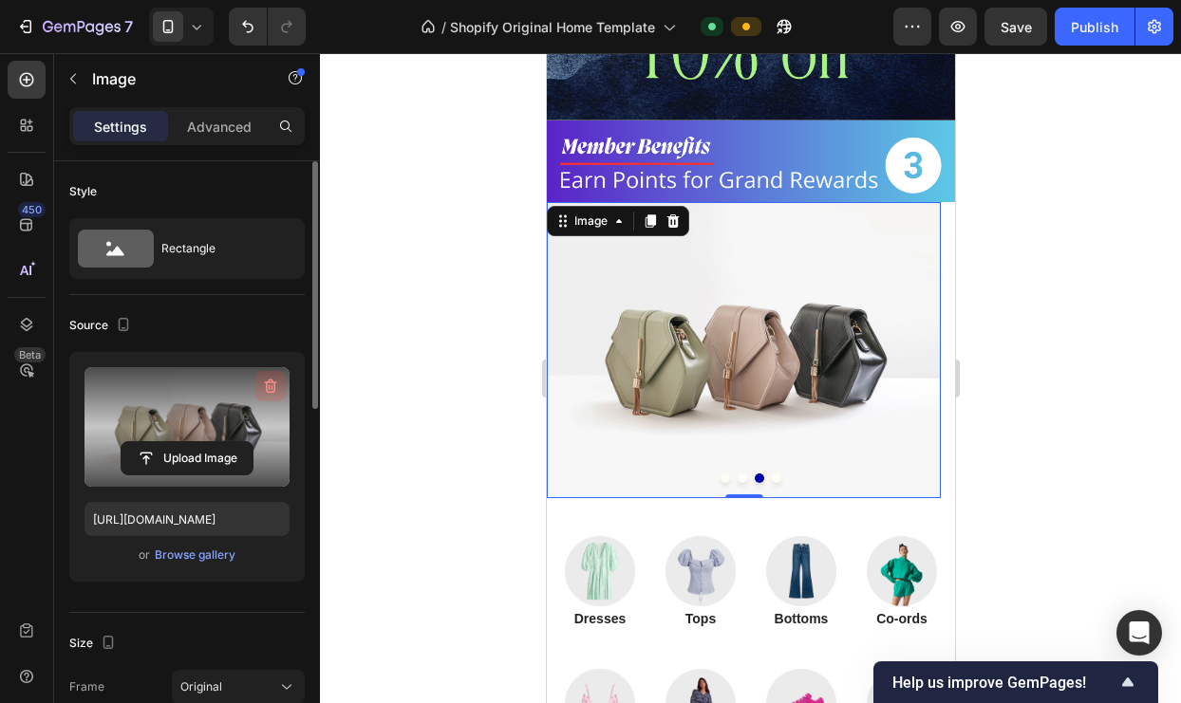
click at [264, 390] on icon "button" at bounding box center [270, 386] width 19 height 19
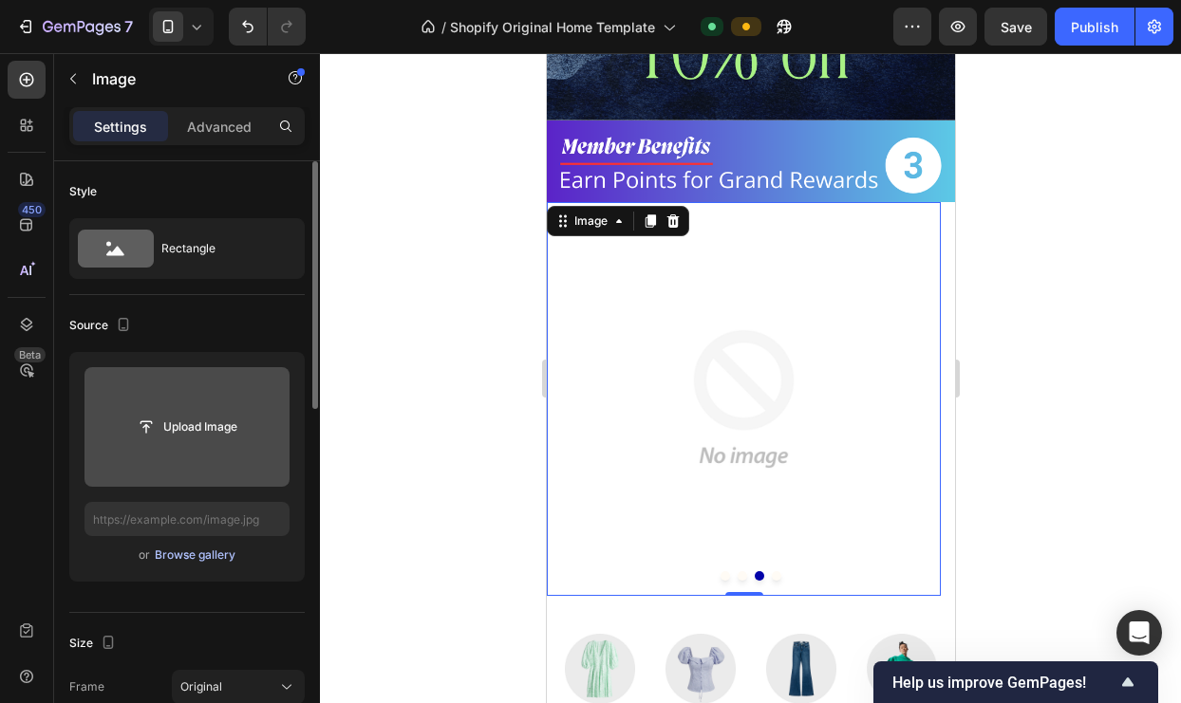
click at [191, 560] on div "Browse gallery" at bounding box center [195, 555] width 81 height 17
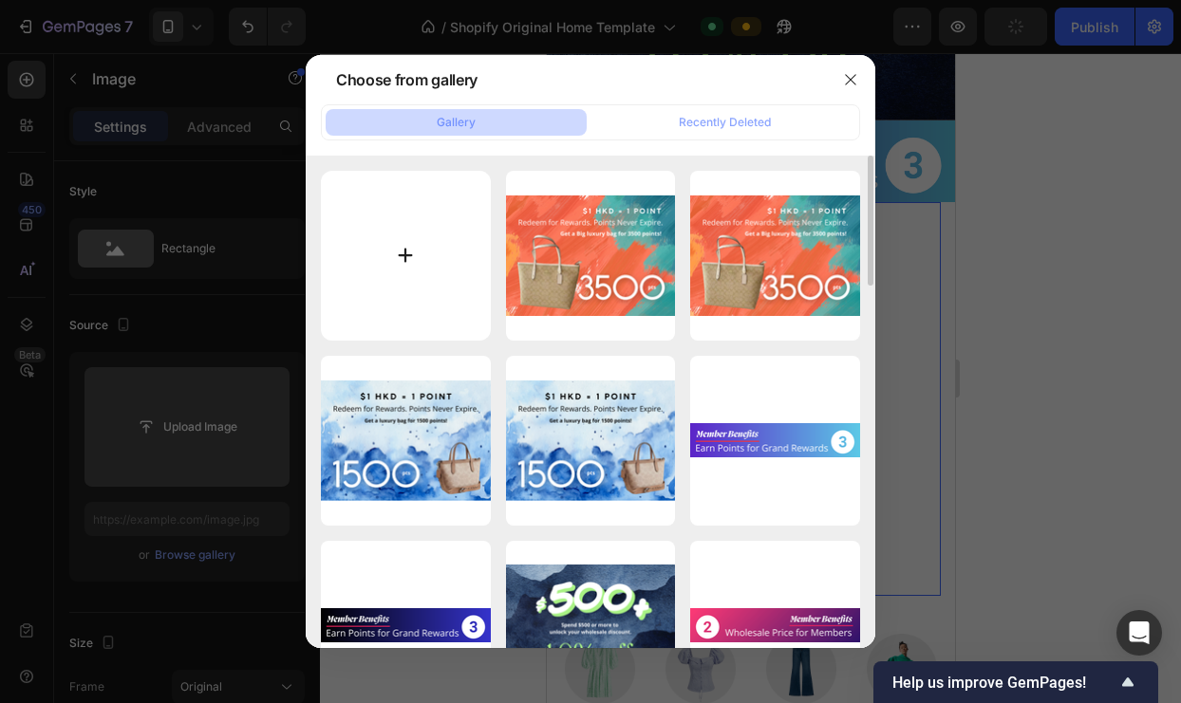
click at [407, 253] on input "file" at bounding box center [406, 256] width 170 height 170
type input "C:\fakepath\7.png"
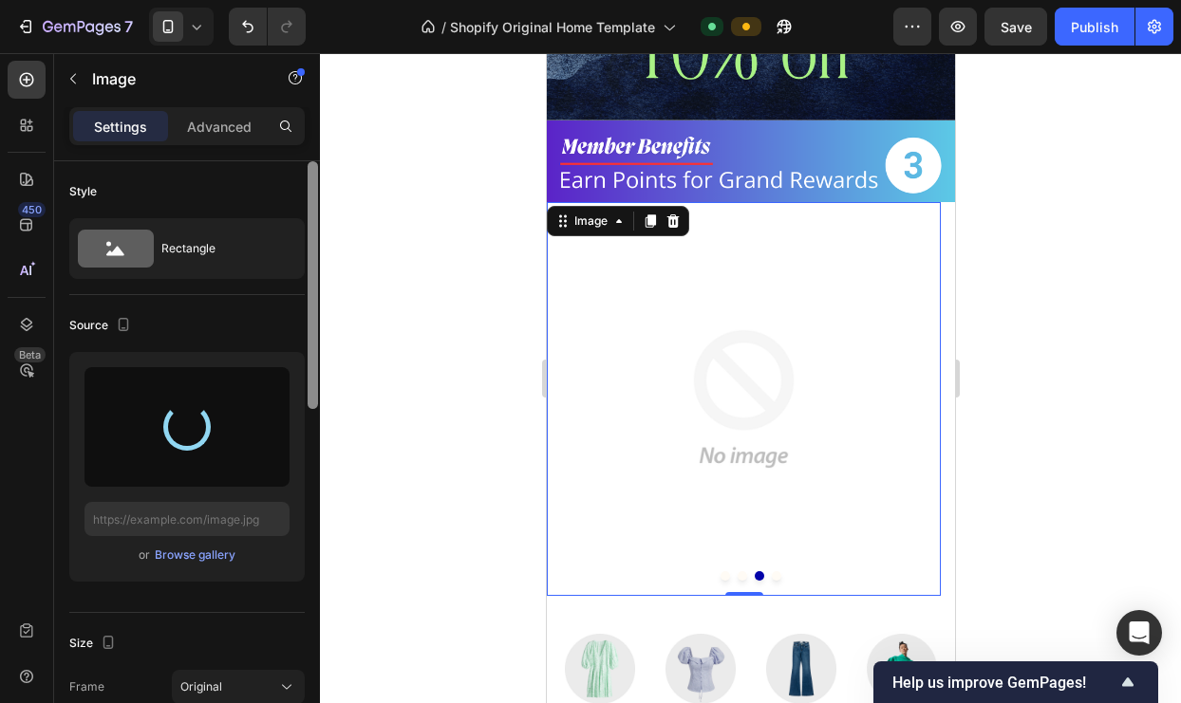
type input "[URL][DOMAIN_NAME]"
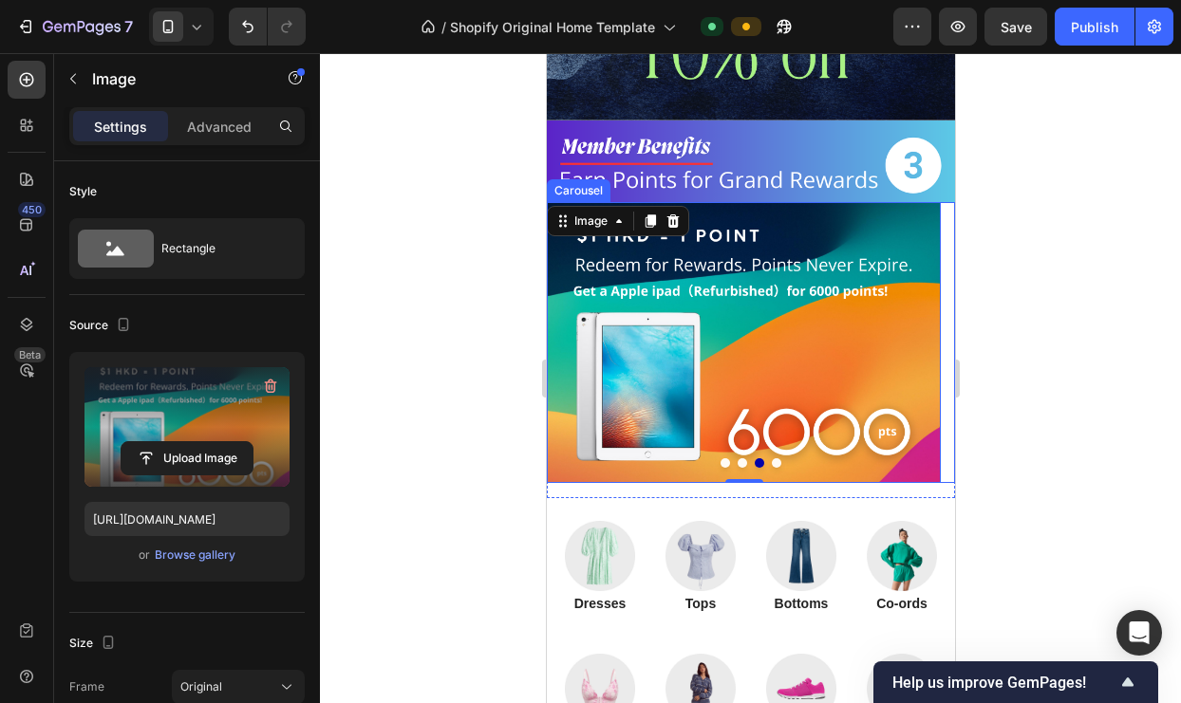
click at [771, 459] on button "Dot" at bounding box center [775, 463] width 9 height 9
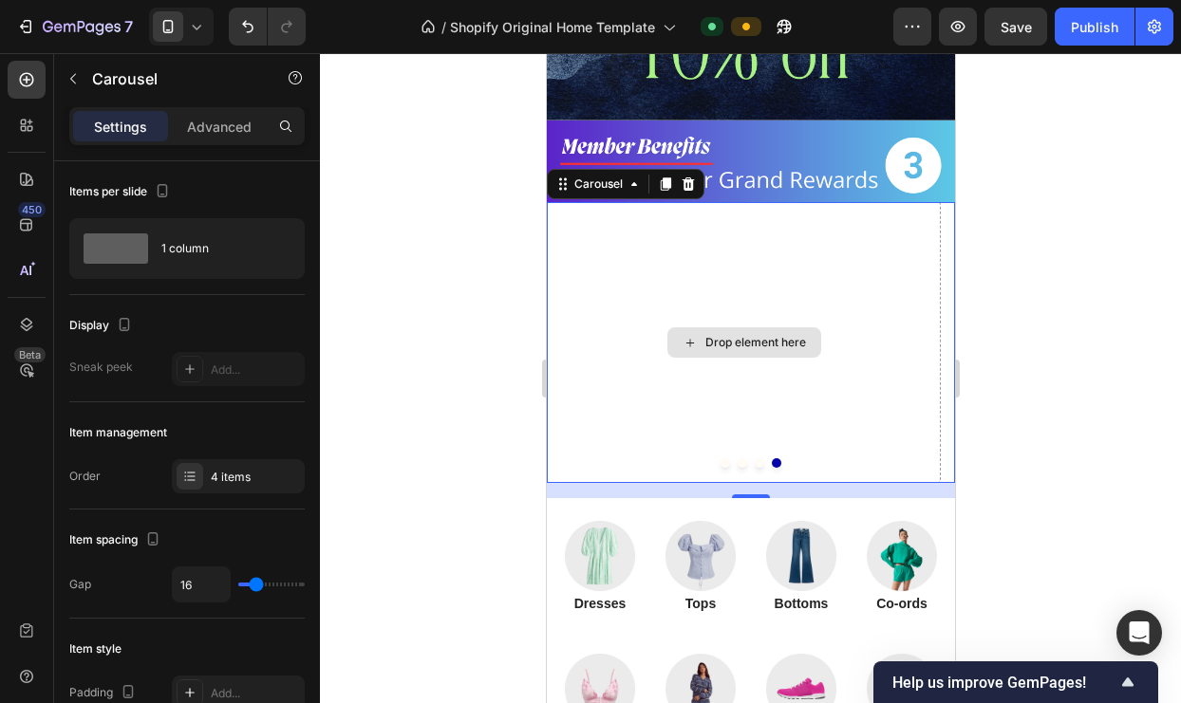
click at [705, 346] on div "Drop element here" at bounding box center [743, 342] width 394 height 280
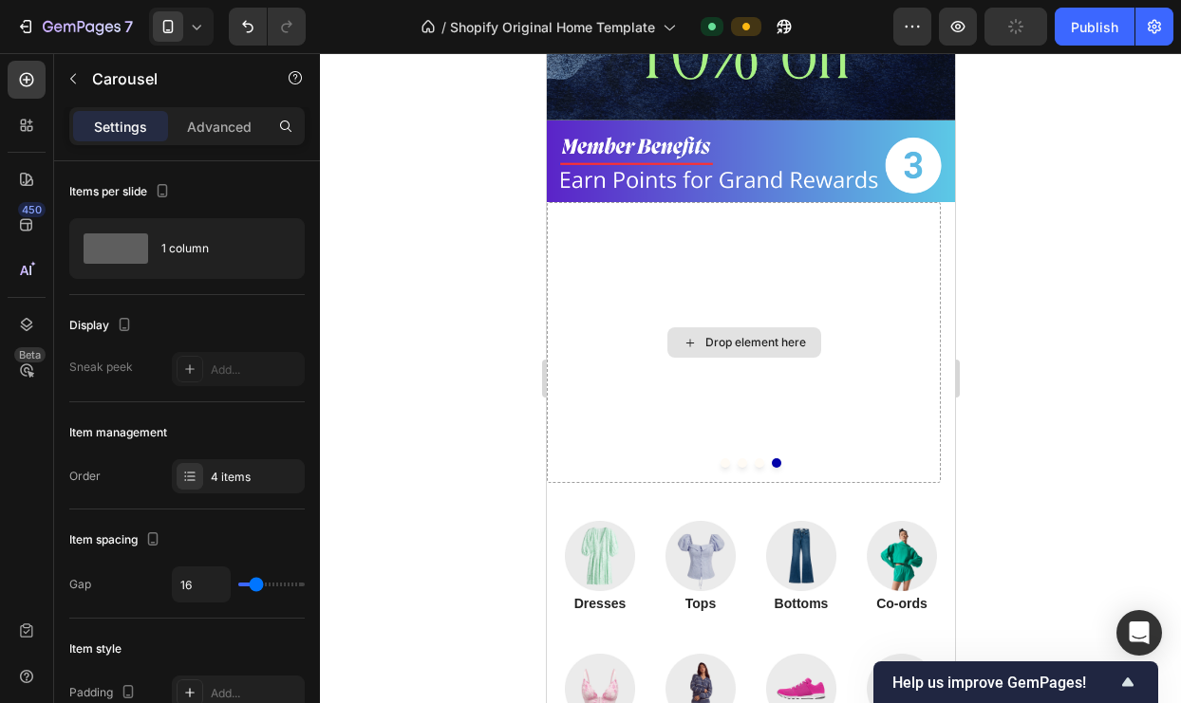
click at [759, 335] on div "Drop element here" at bounding box center [754, 342] width 101 height 15
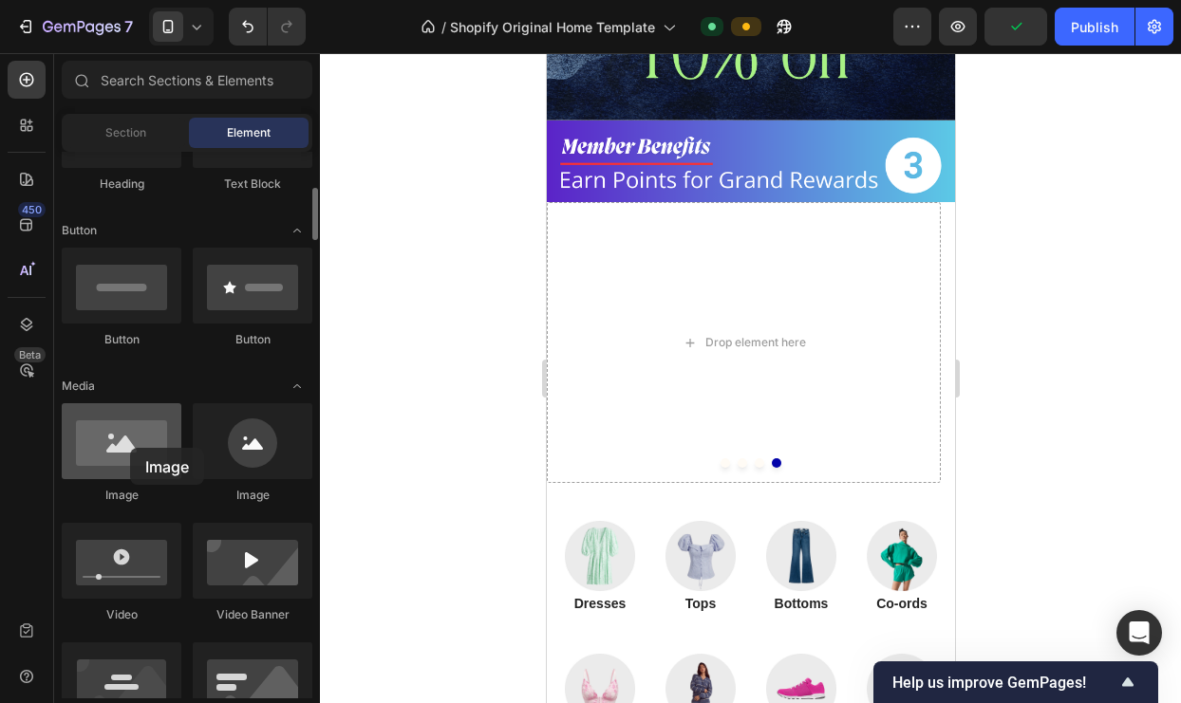
click at [130, 448] on div at bounding box center [122, 441] width 120 height 76
click at [108, 449] on div at bounding box center [122, 441] width 120 height 76
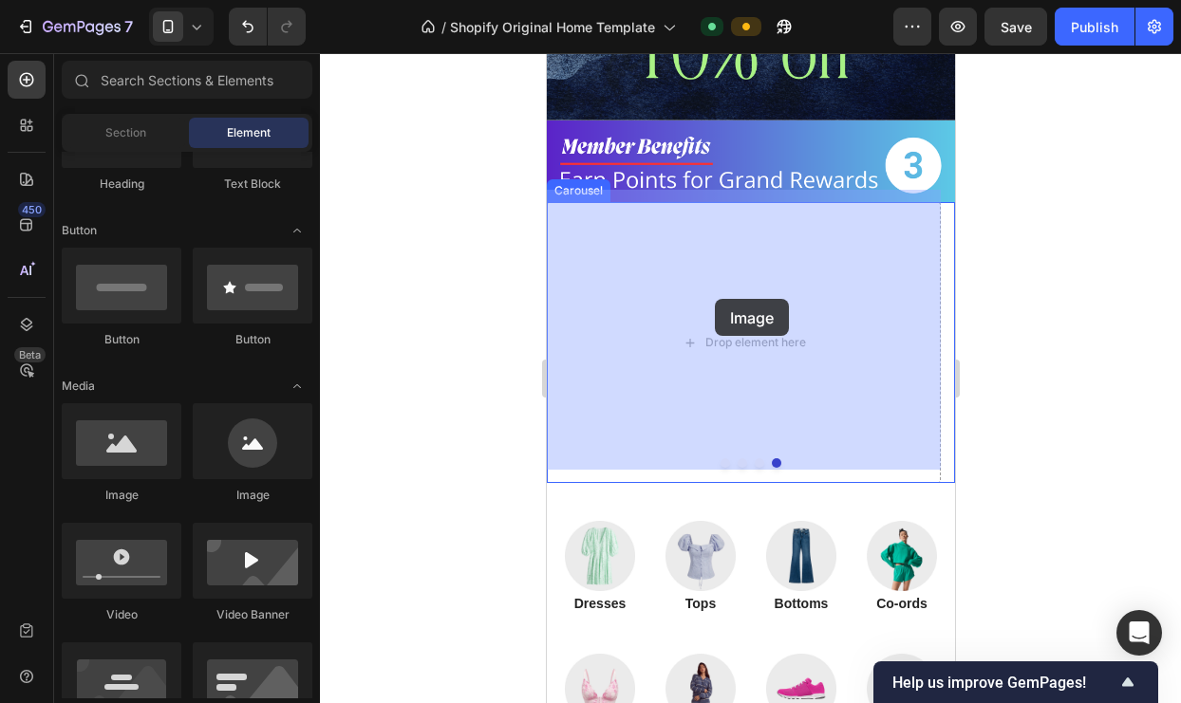
drag, startPoint x: 654, startPoint y: 502, endPoint x: 714, endPoint y: 299, distance: 211.8
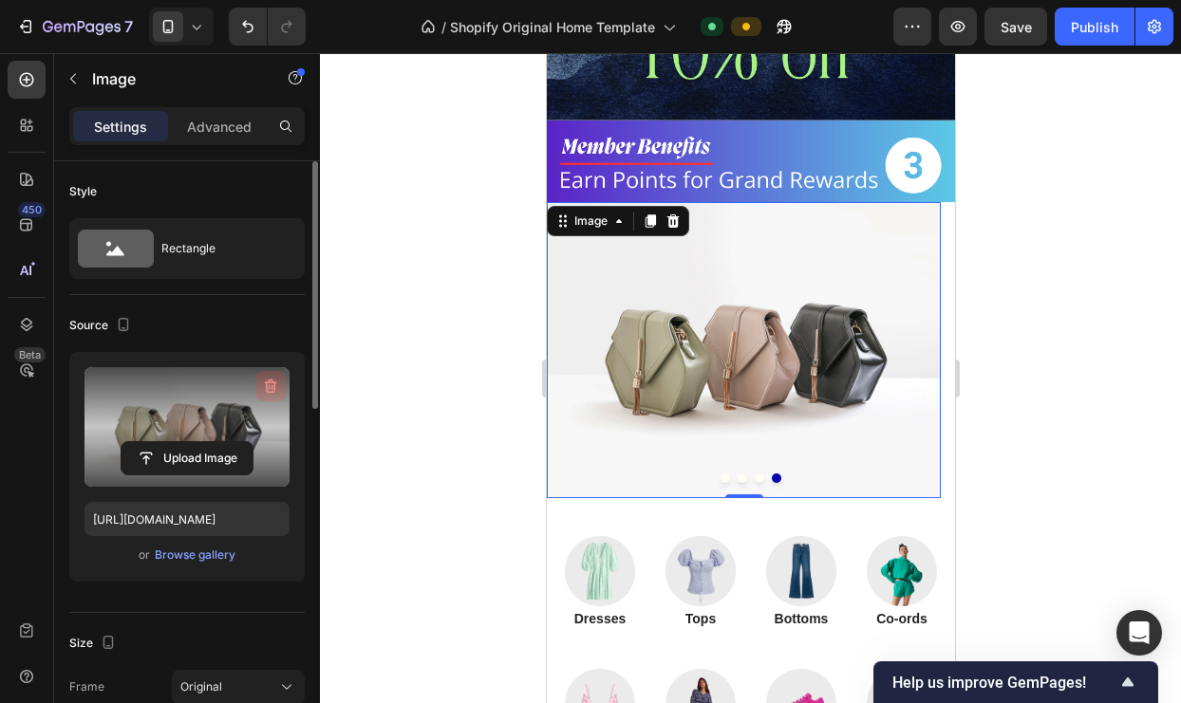
click at [266, 387] on icon "button" at bounding box center [271, 387] width 12 height 14
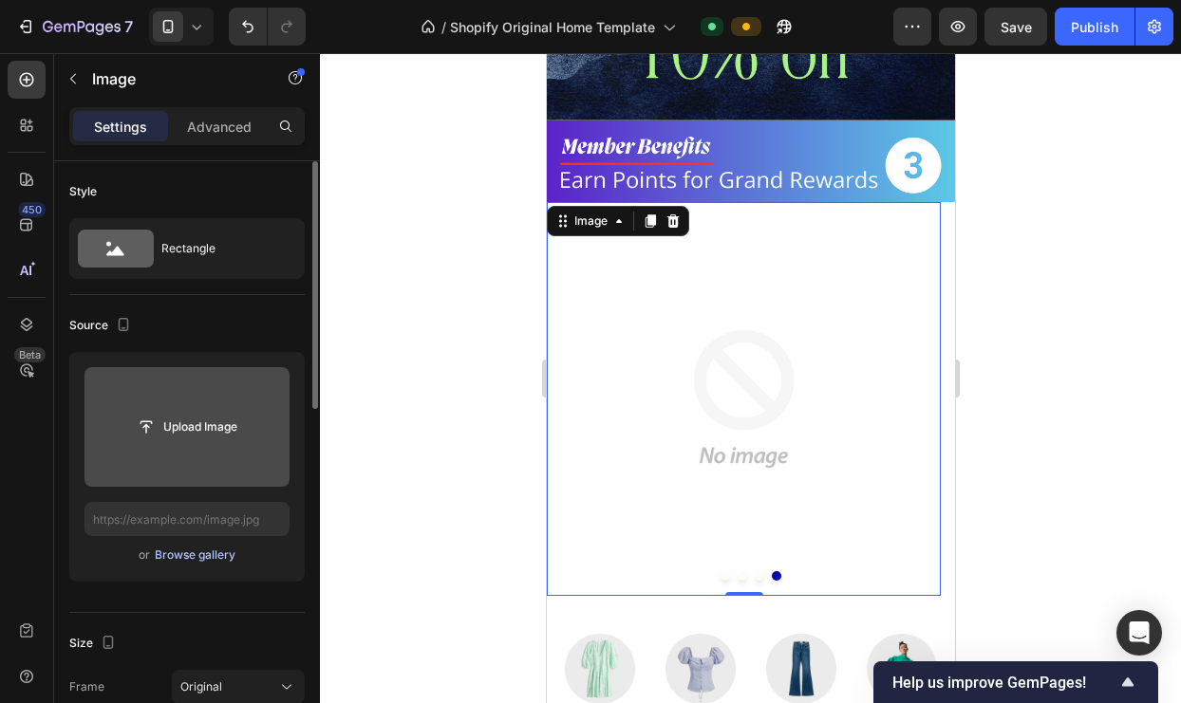
click at [192, 551] on div "Browse gallery" at bounding box center [195, 555] width 81 height 17
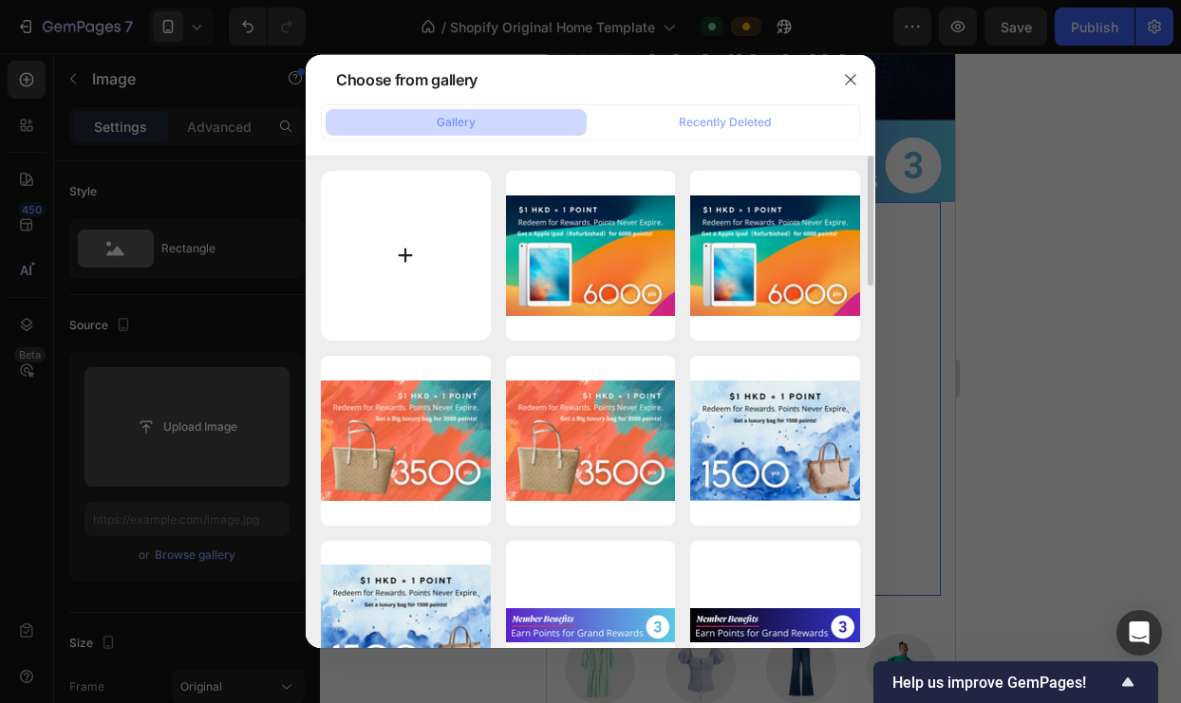
click at [429, 259] on input "file" at bounding box center [406, 256] width 170 height 170
type input "C:\fakepath\8.png"
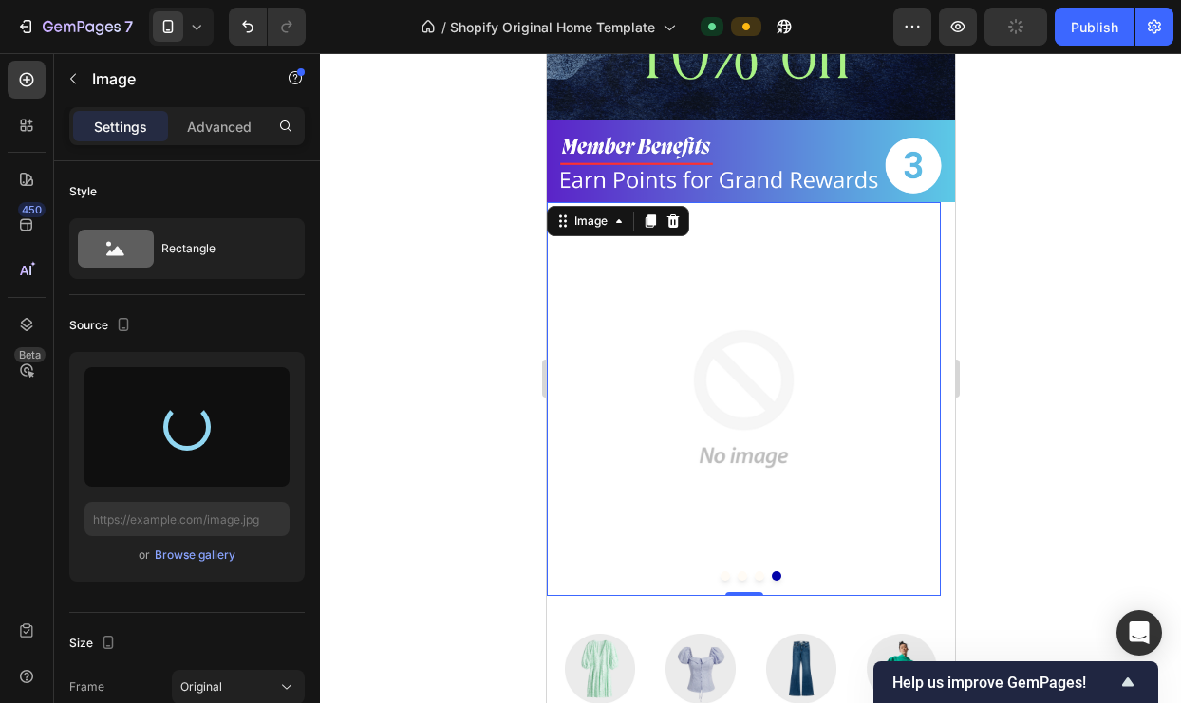
type input "[URL][DOMAIN_NAME]"
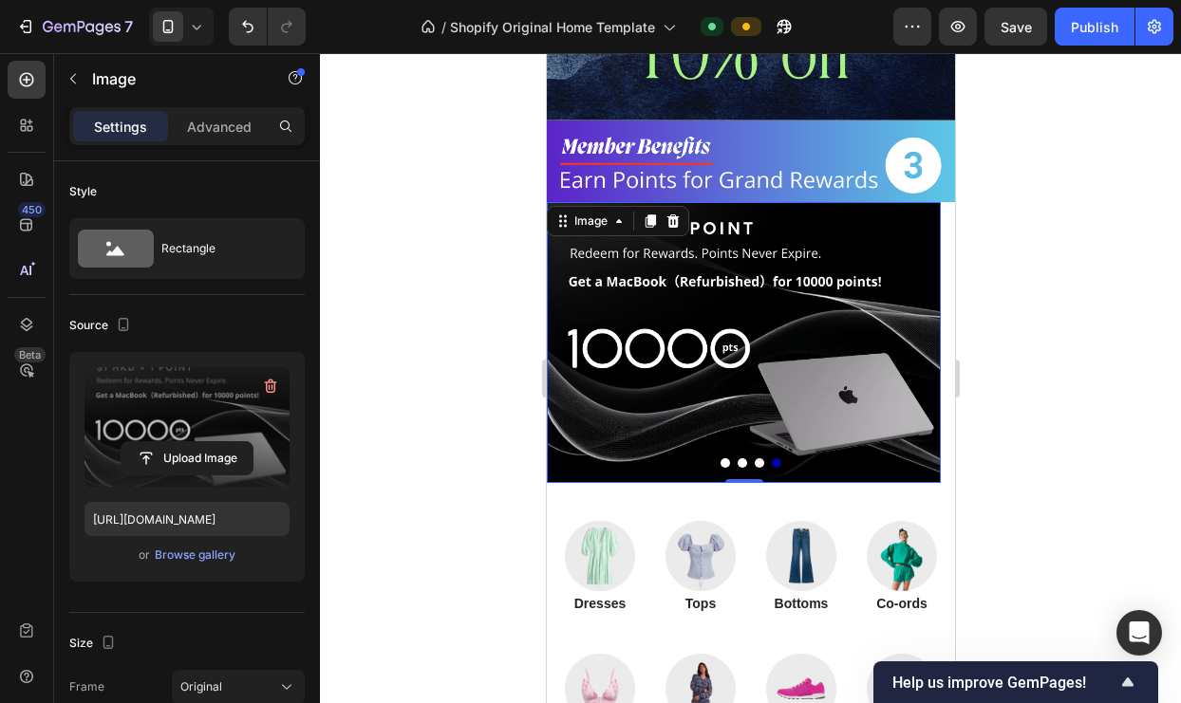
click at [1110, 324] on div at bounding box center [750, 378] width 861 height 650
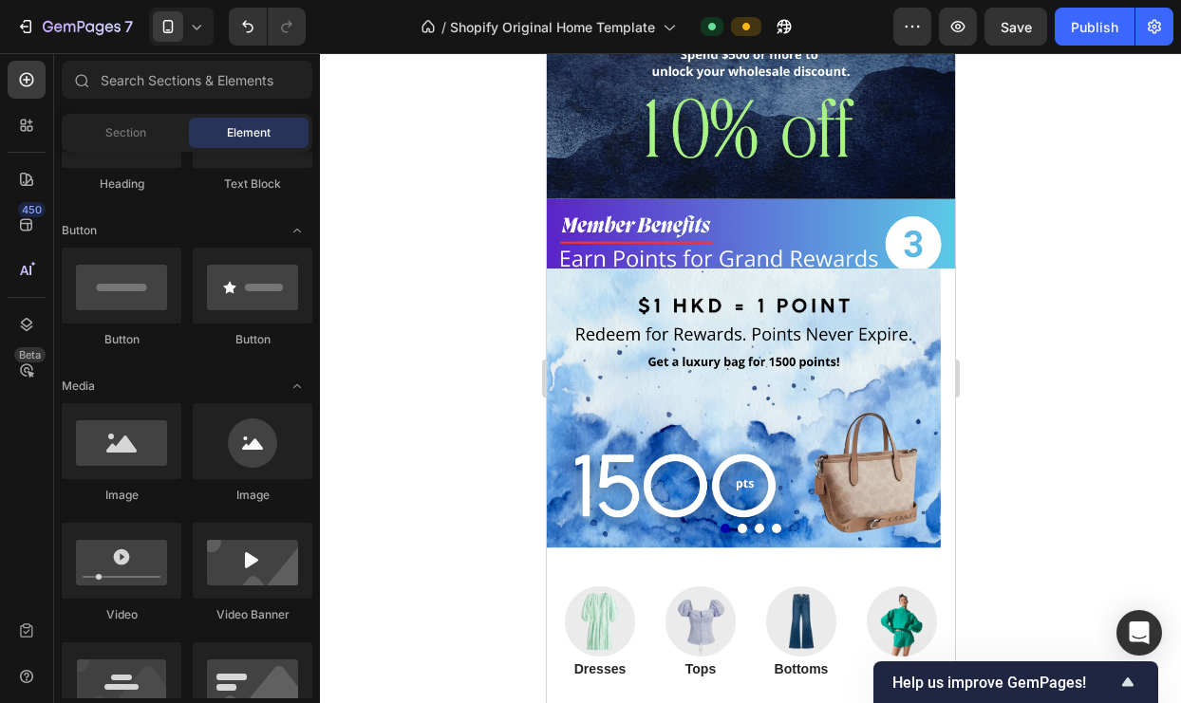
scroll to position [953, 0]
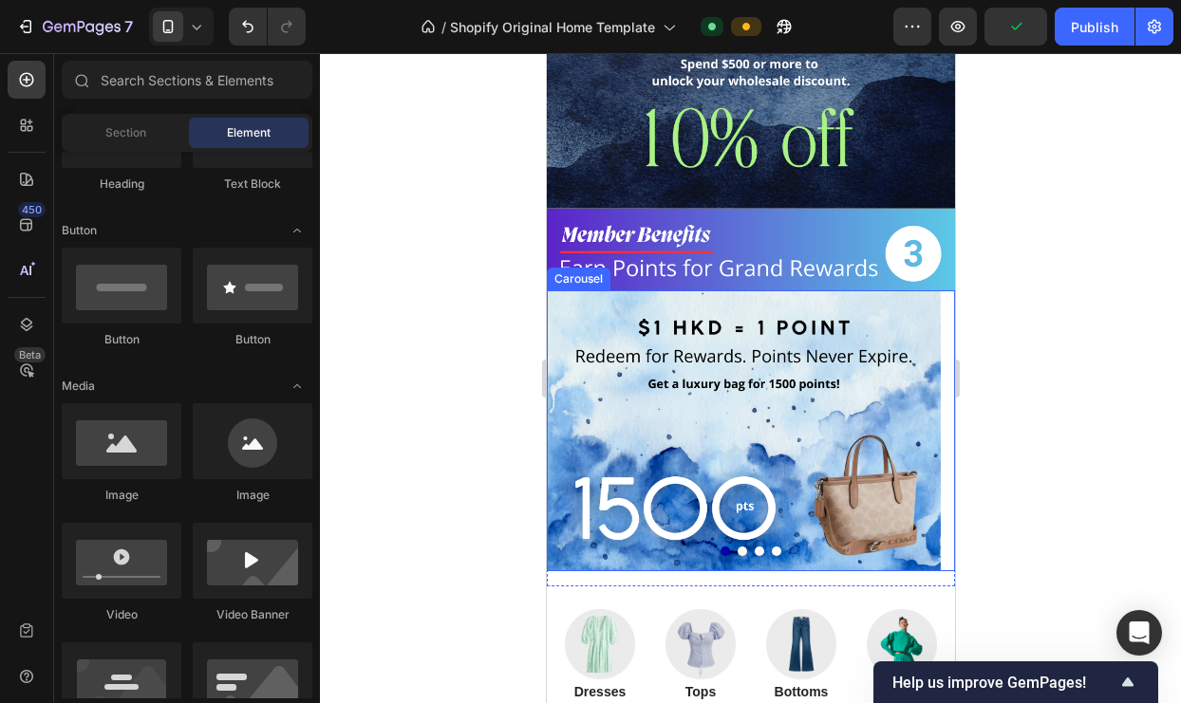
click at [737, 547] on button "Dot" at bounding box center [741, 551] width 9 height 9
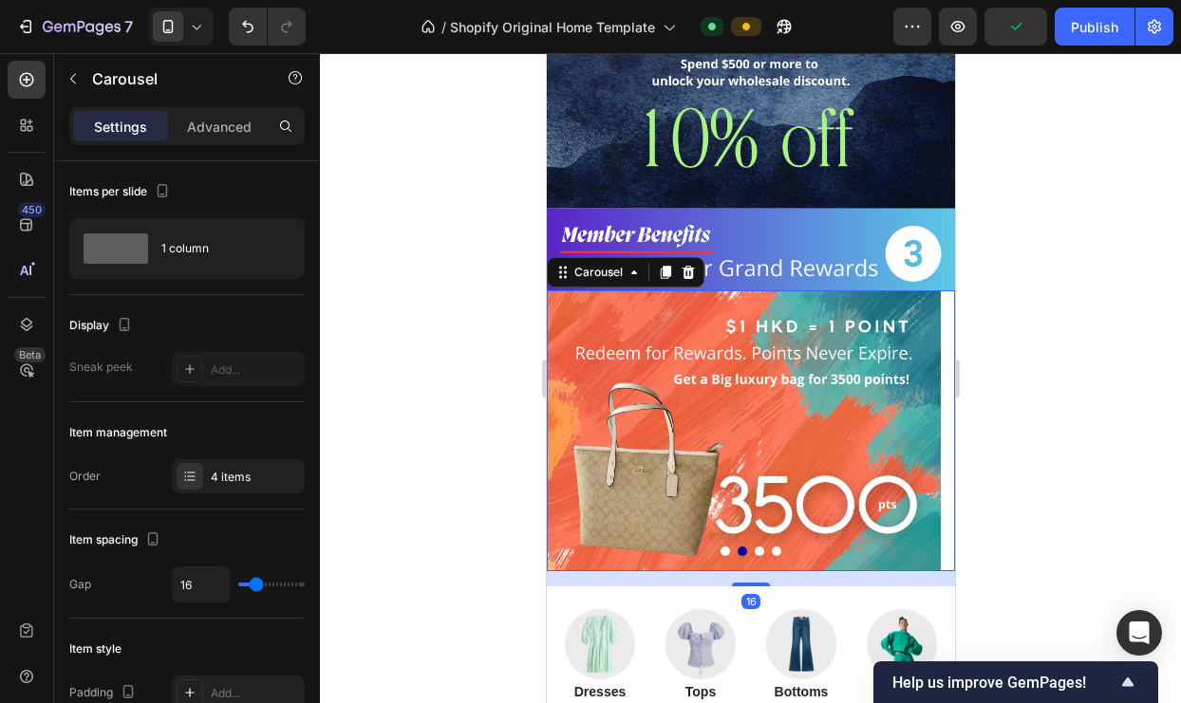
click at [720, 547] on button "Dot" at bounding box center [724, 551] width 9 height 9
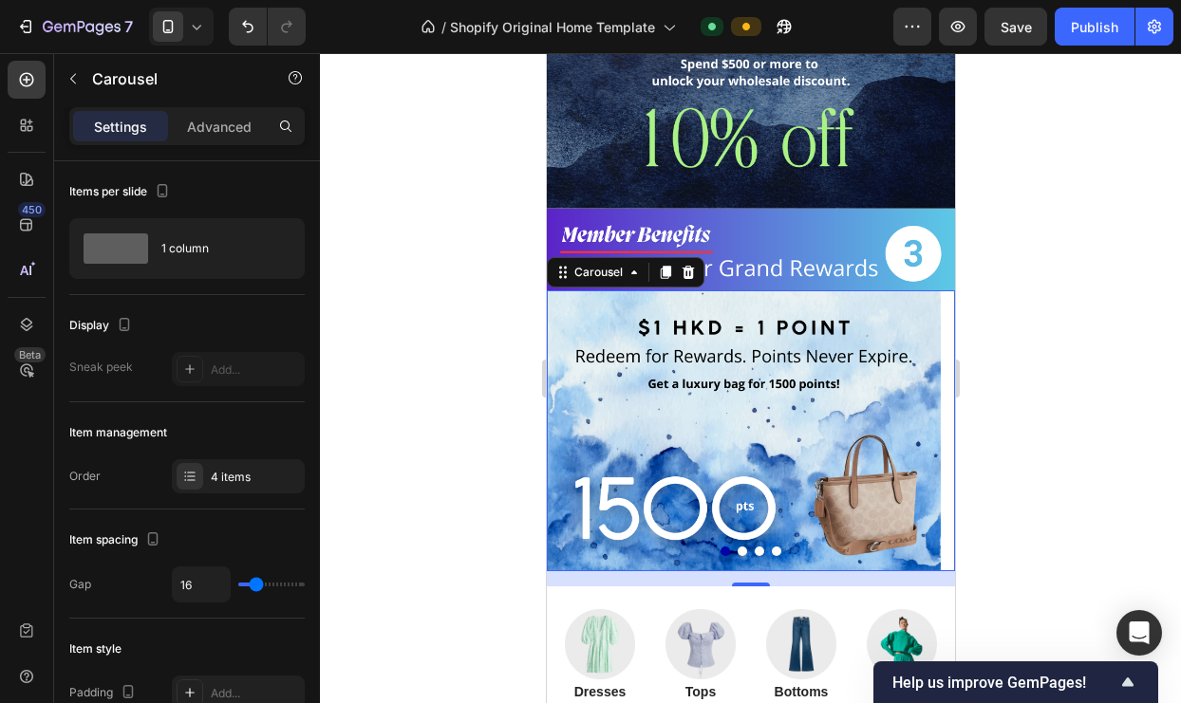
click at [737, 547] on button "Dot" at bounding box center [741, 551] width 9 height 9
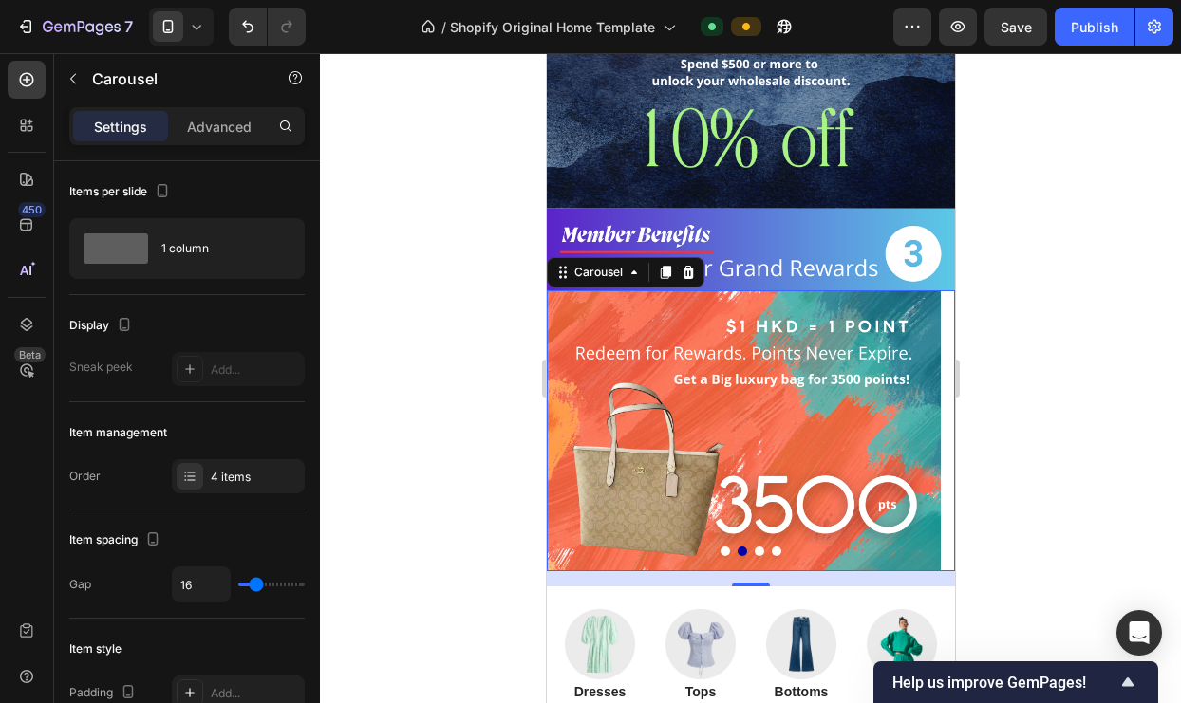
click at [754, 547] on button "Dot" at bounding box center [758, 551] width 9 height 9
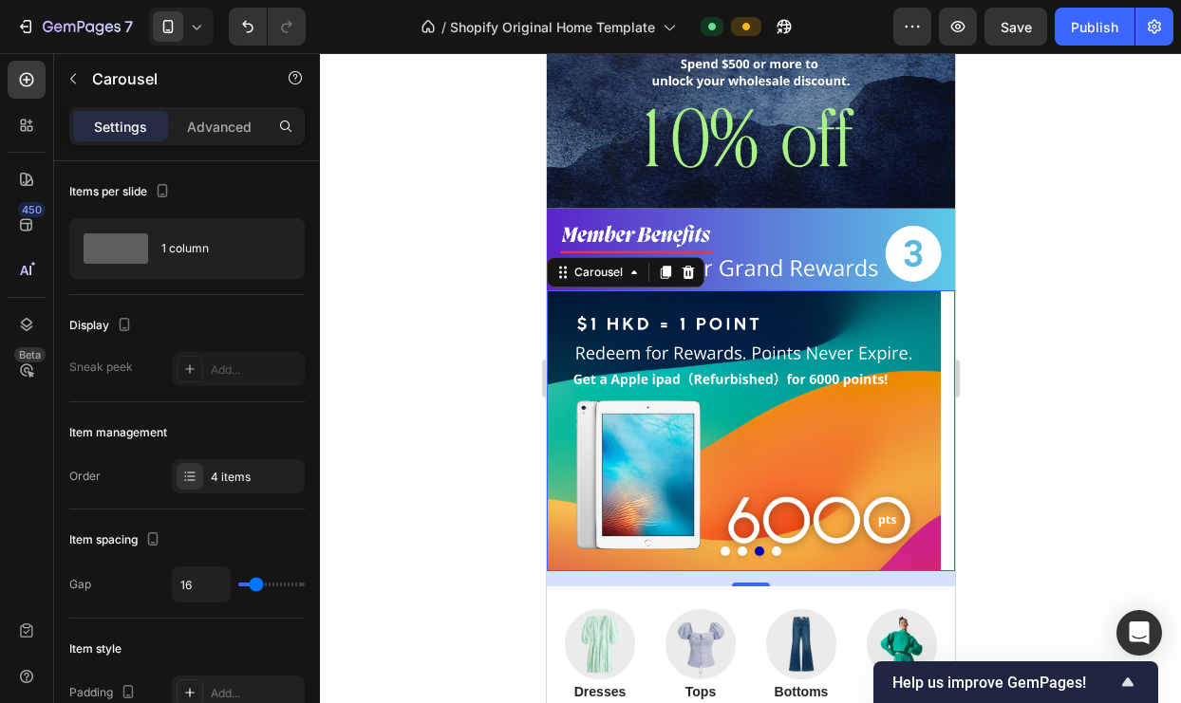
click at [771, 547] on button "Dot" at bounding box center [775, 551] width 9 height 9
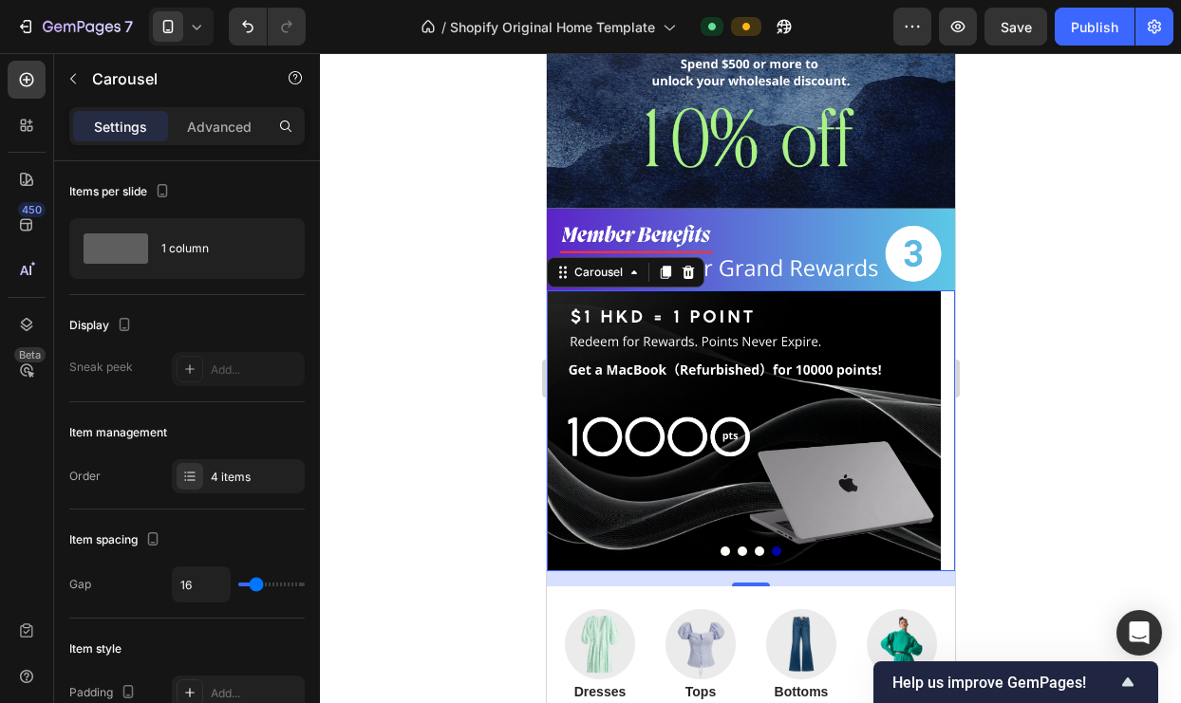
click at [749, 547] on div at bounding box center [750, 551] width 408 height 9
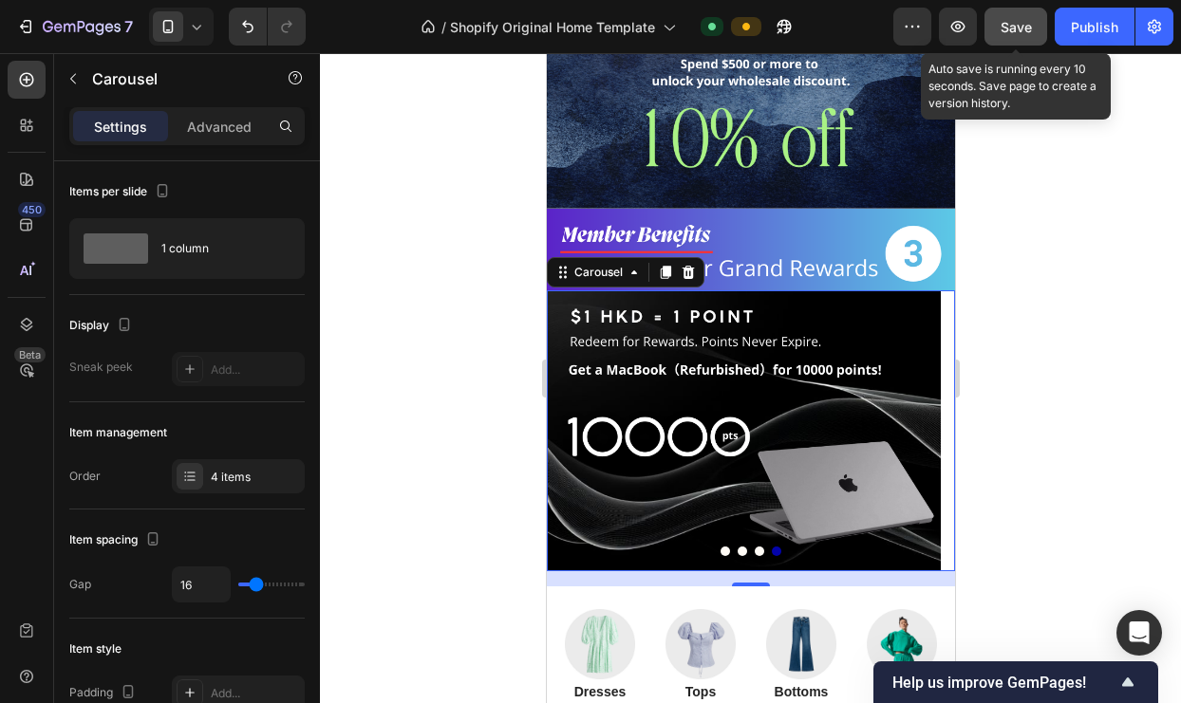
click at [994, 33] on button "Save" at bounding box center [1015, 27] width 63 height 38
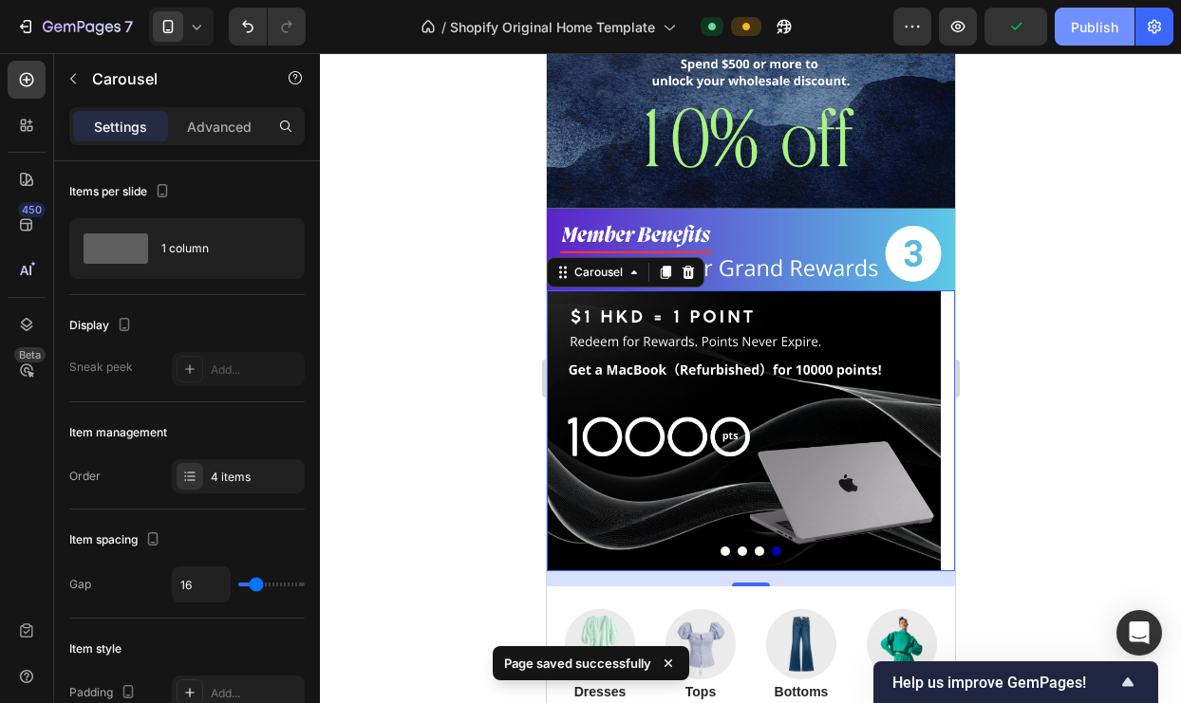
click at [1074, 26] on div "Publish" at bounding box center [1094, 27] width 47 height 20
